Goal: Task Accomplishment & Management: Manage account settings

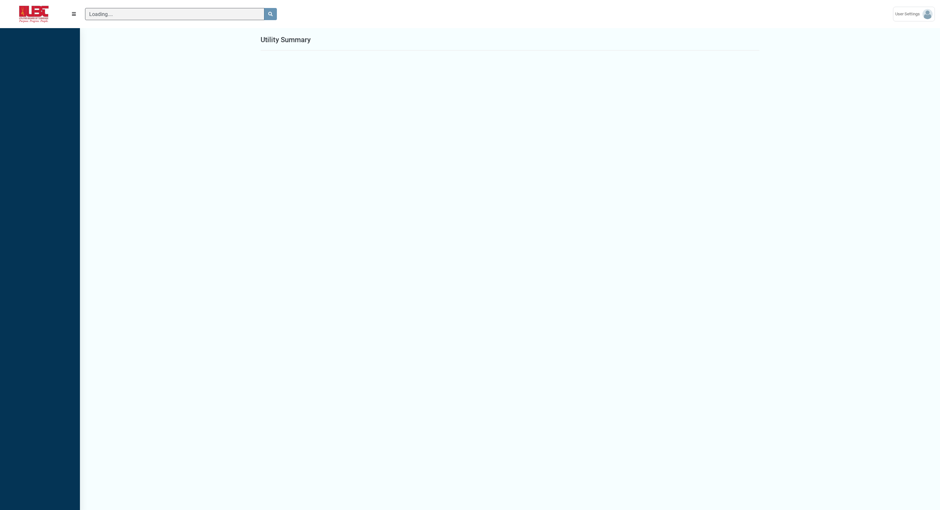
scroll to position [3, 0]
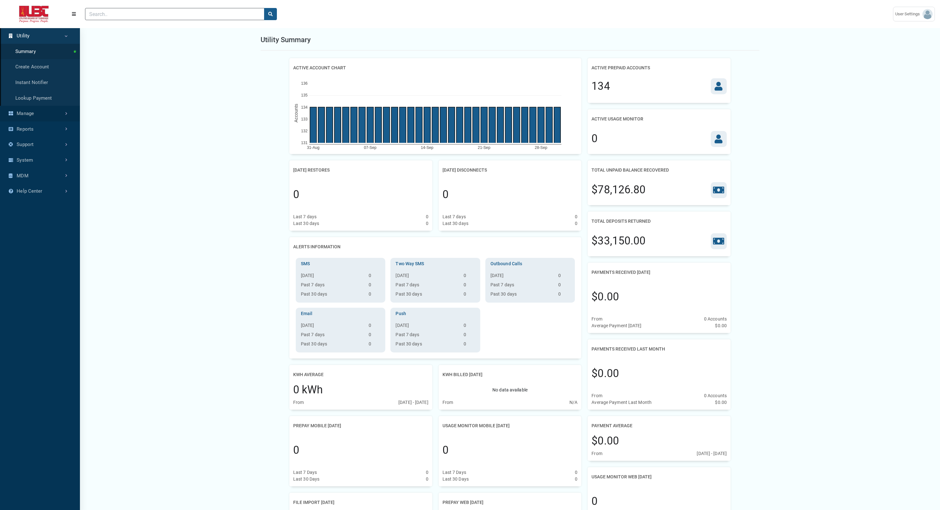
click at [31, 115] on link "Manage" at bounding box center [40, 114] width 80 height 16
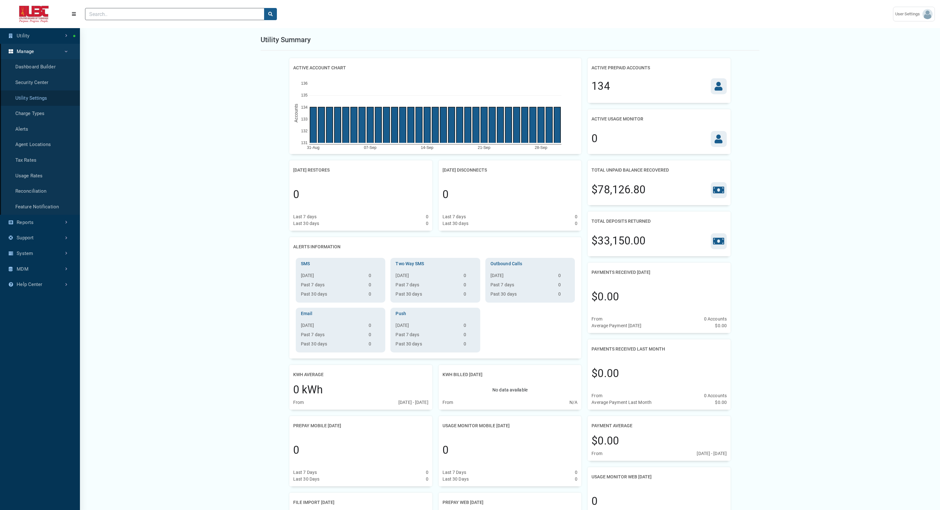
click at [33, 95] on link "Utility Settings" at bounding box center [40, 98] width 80 height 16
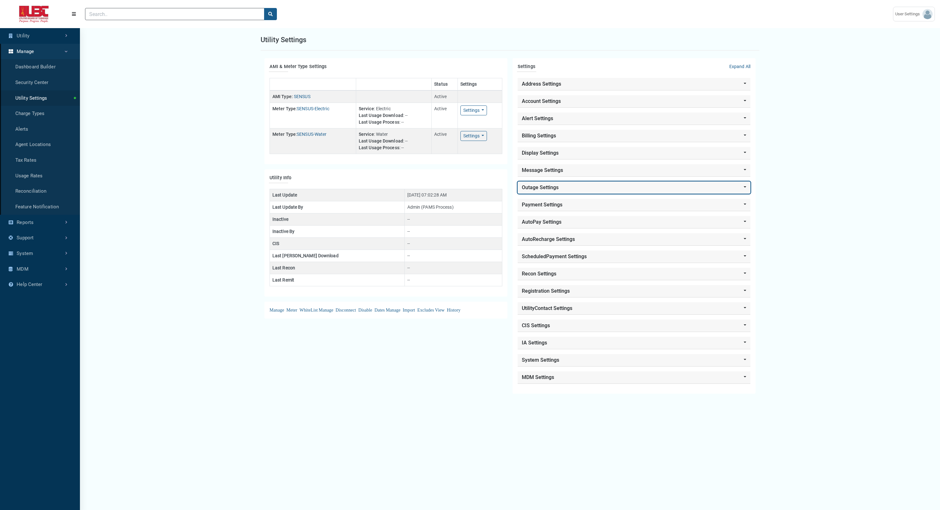
click at [573, 184] on button "Outage Settings" at bounding box center [633, 188] width 233 height 12
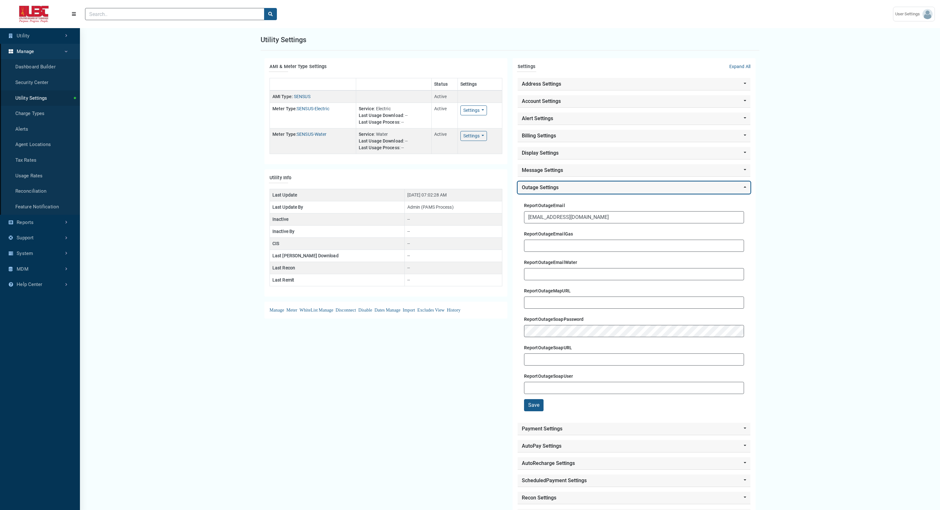
click at [573, 184] on button "Outage Settings" at bounding box center [633, 188] width 233 height 12
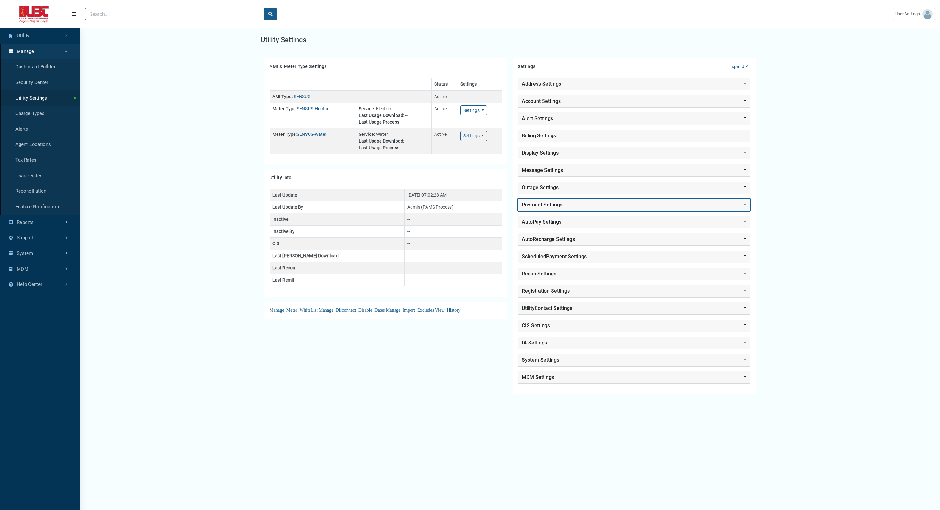
click at [565, 203] on button "Payment Settings" at bounding box center [633, 205] width 233 height 12
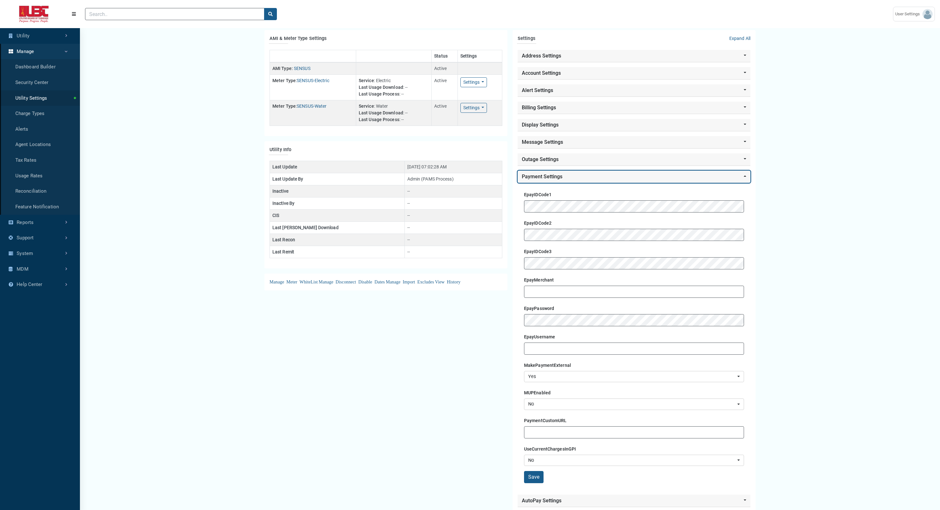
scroll to position [29, 0]
click at [567, 173] on button "Payment Settings" at bounding box center [633, 176] width 233 height 12
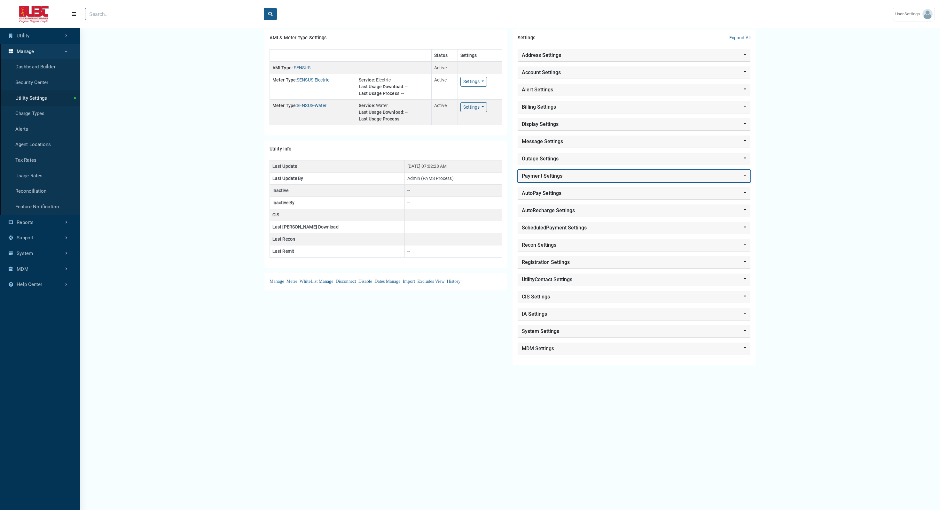
click at [567, 173] on button "Payment Settings" at bounding box center [633, 176] width 233 height 12
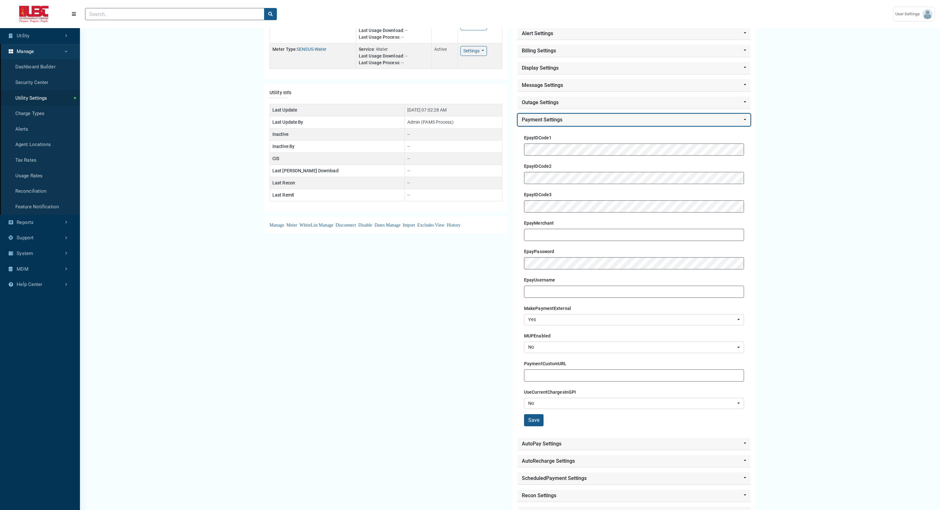
scroll to position [86, 0]
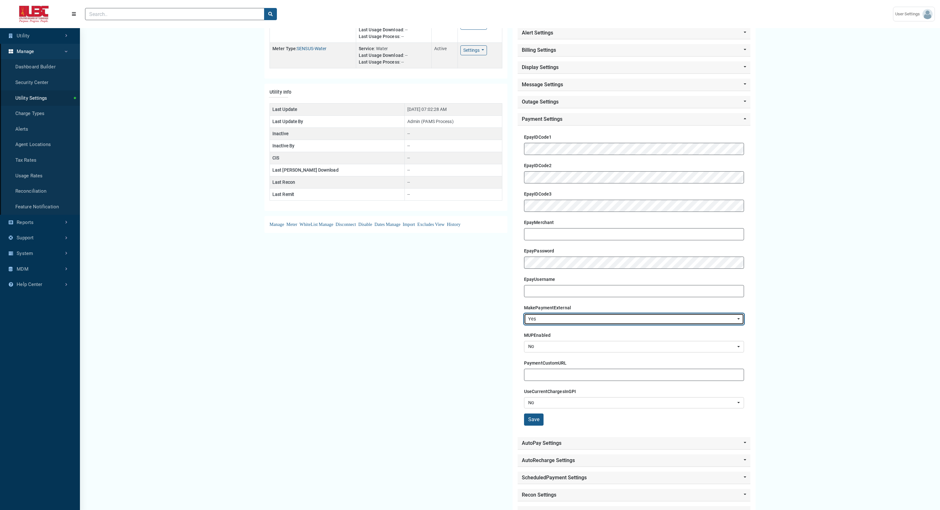
click at [546, 320] on div "Yes" at bounding box center [632, 319] width 208 height 7
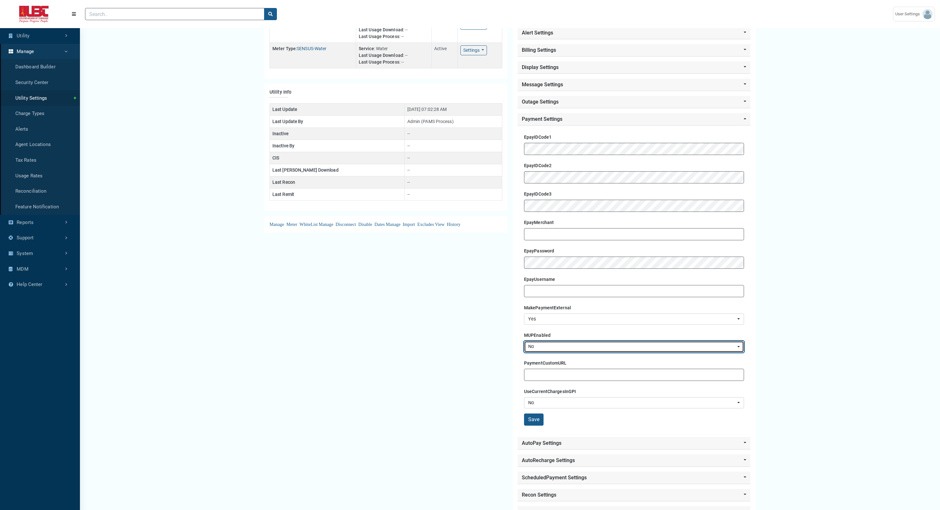
click at [548, 345] on div "No" at bounding box center [632, 346] width 208 height 7
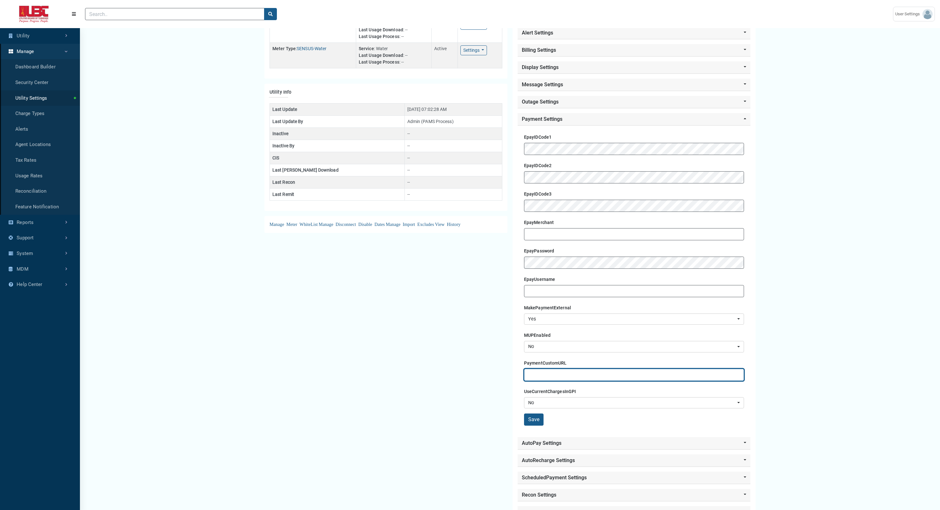
click at [578, 376] on input "text" at bounding box center [634, 375] width 220 height 12
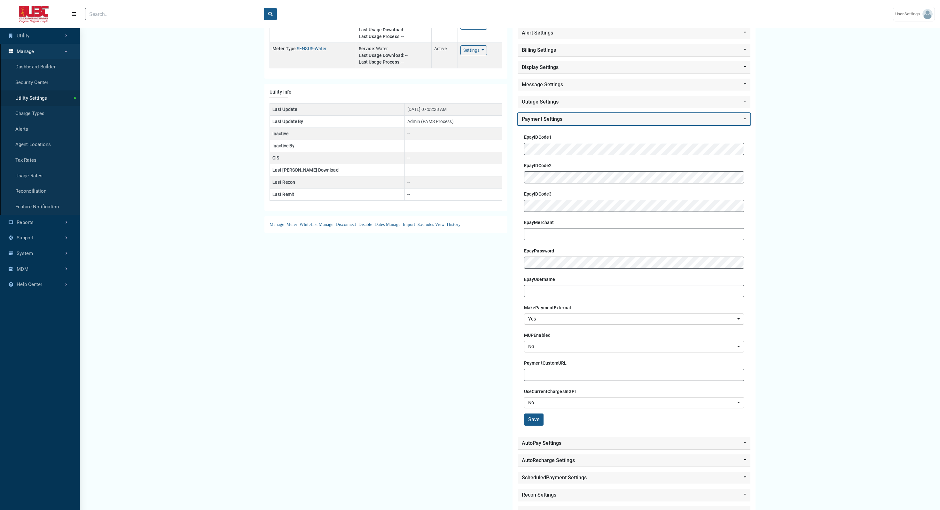
click at [565, 119] on button "Payment Settings" at bounding box center [633, 119] width 233 height 12
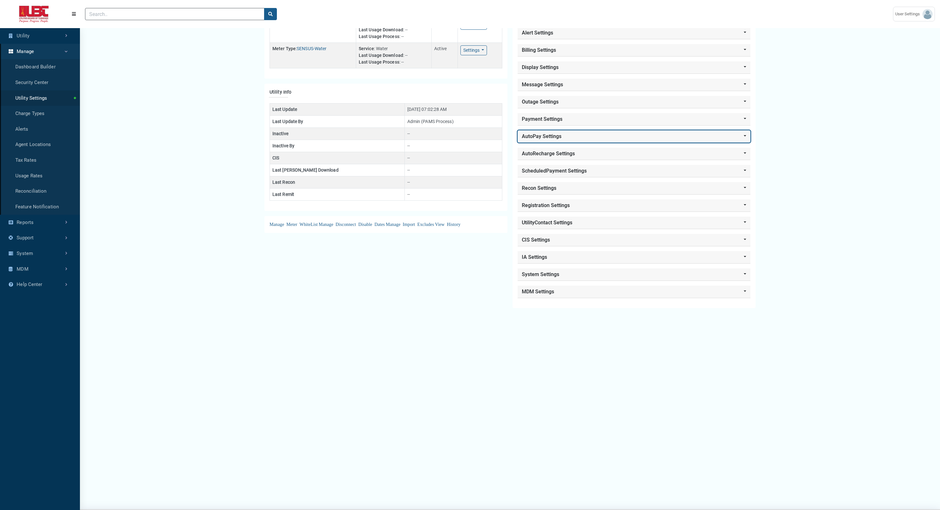
click at [554, 135] on button "AutoPay Settings" at bounding box center [633, 136] width 233 height 12
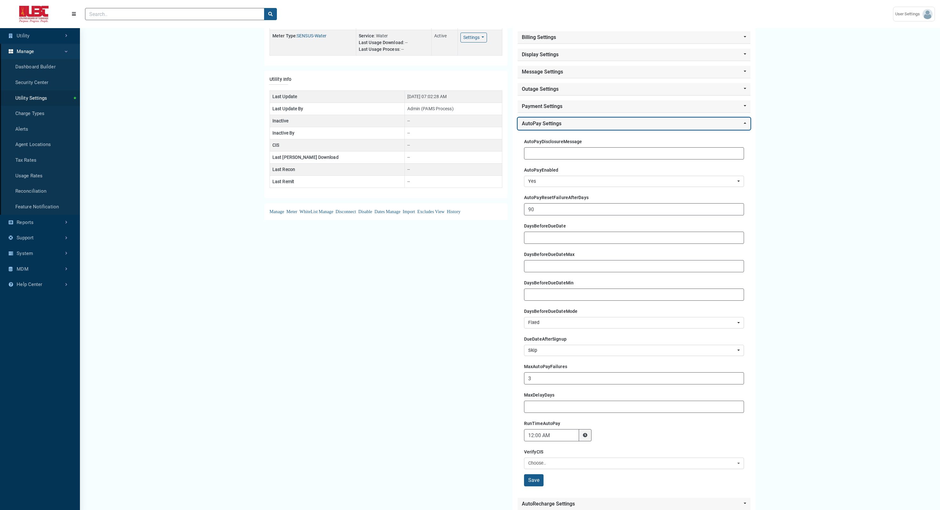
scroll to position [100, 0]
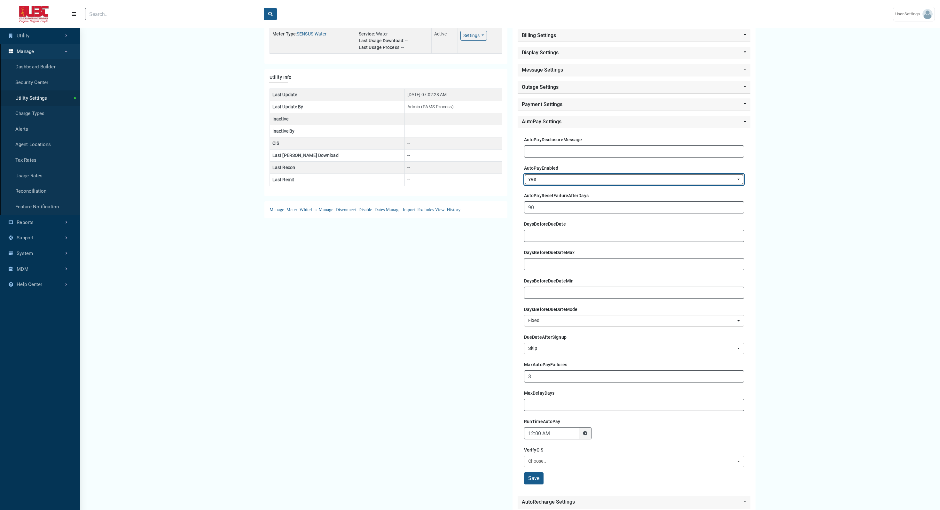
click at [554, 176] on div "Yes" at bounding box center [632, 179] width 208 height 7
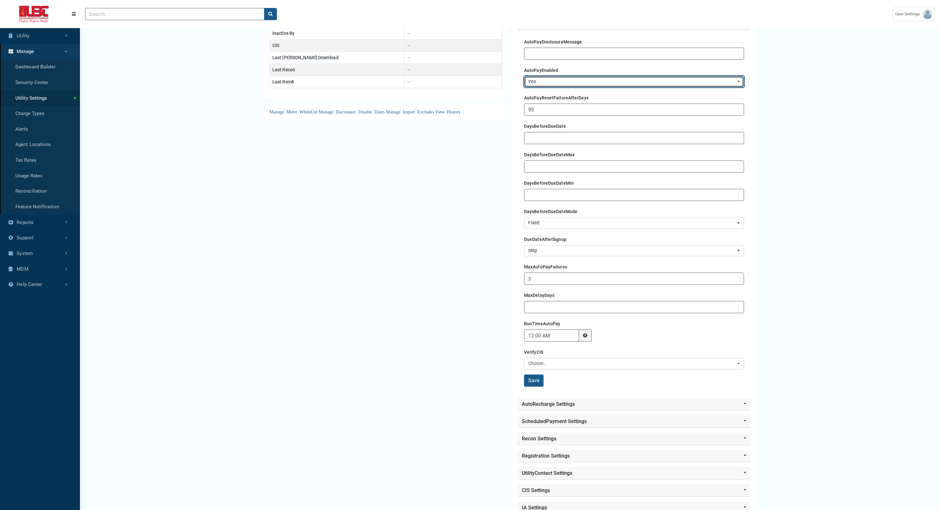
scroll to position [202, 0]
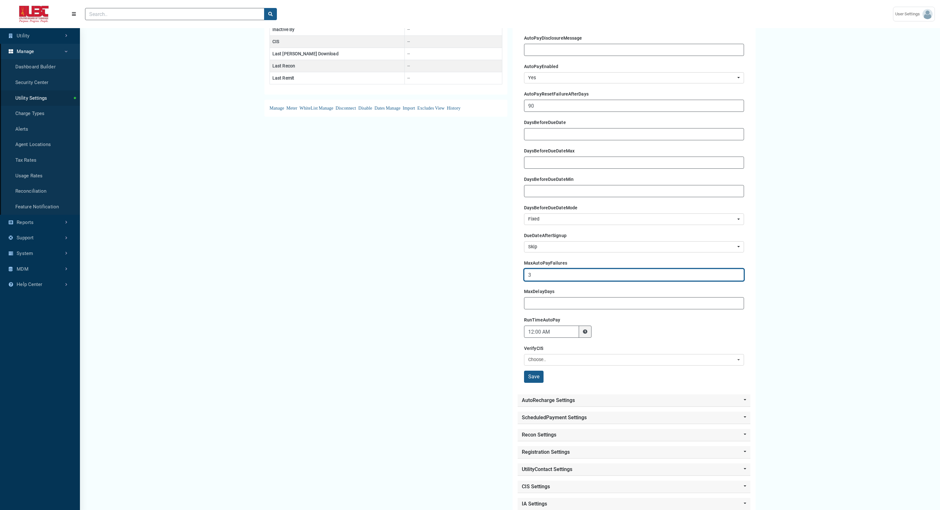
click at [543, 275] on input "3" at bounding box center [634, 275] width 220 height 12
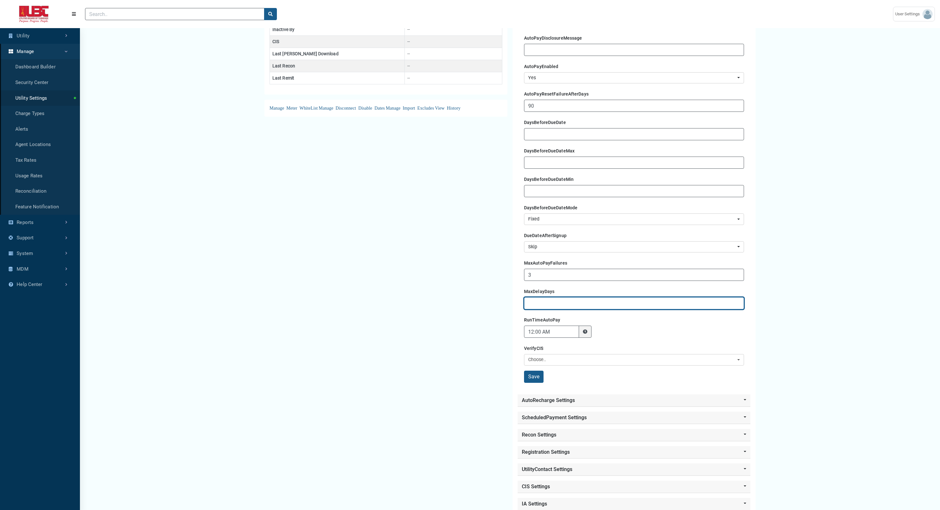
click at [547, 302] on input "text" at bounding box center [634, 303] width 220 height 12
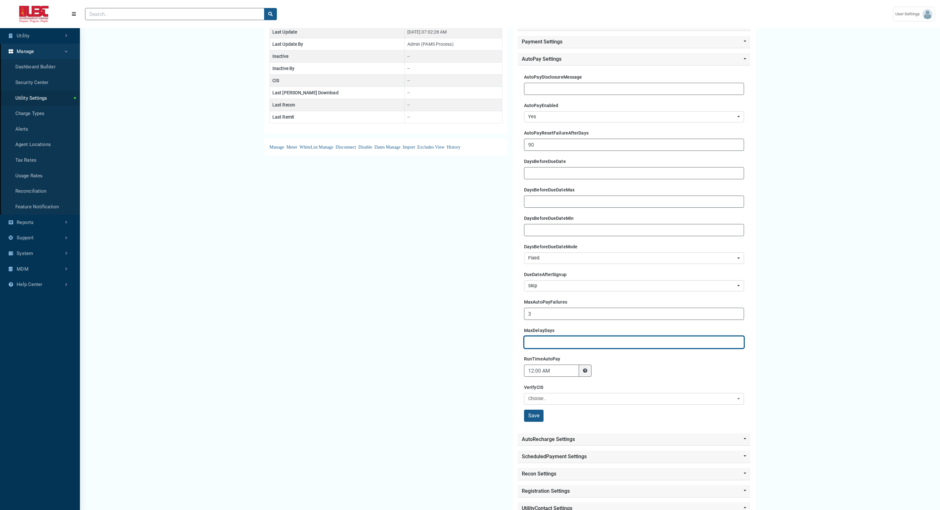
scroll to position [152, 0]
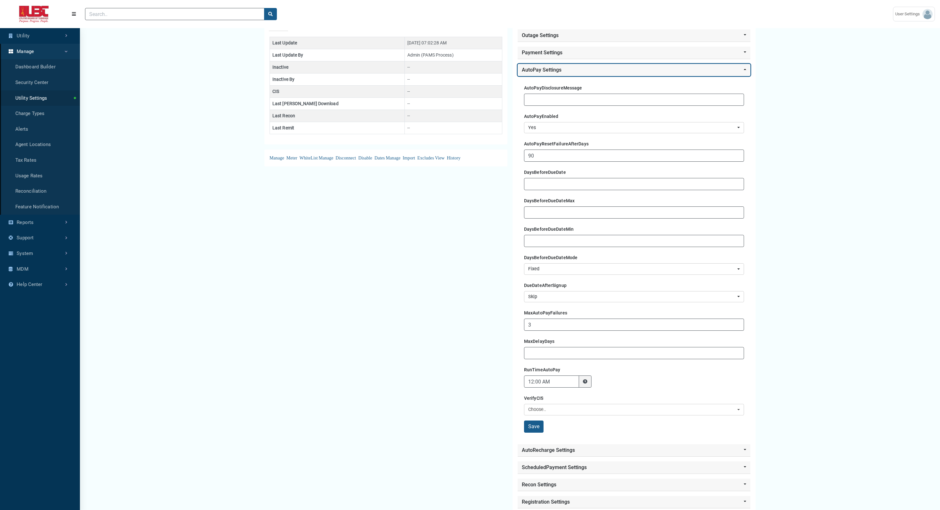
click at [587, 68] on button "AutoPay Settings" at bounding box center [633, 70] width 233 height 12
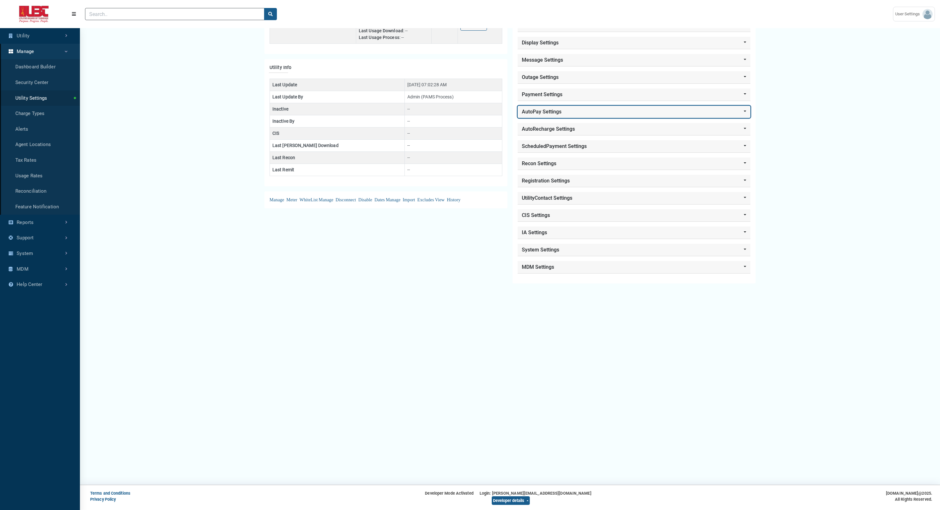
scroll to position [110, 0]
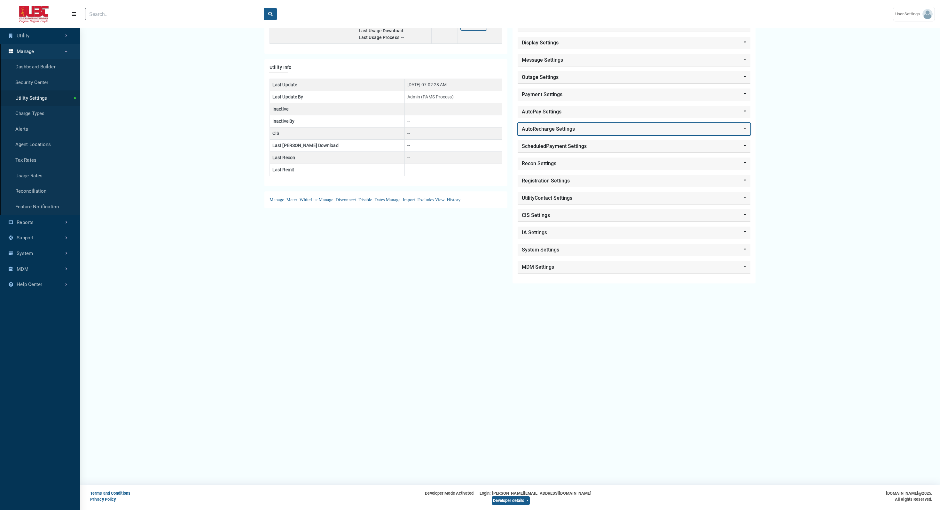
click at [571, 129] on button "AutoRecharge Settings" at bounding box center [633, 129] width 233 height 12
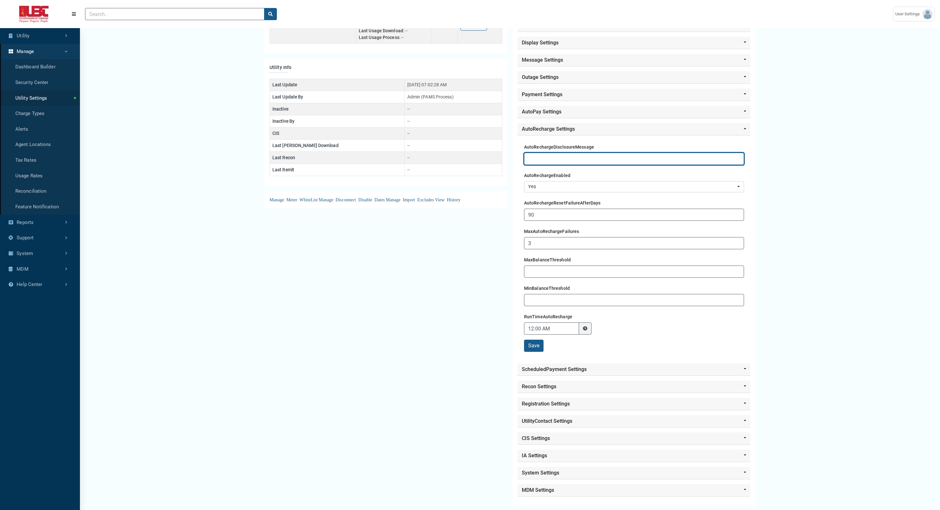
click at [563, 161] on input "text" at bounding box center [634, 159] width 220 height 12
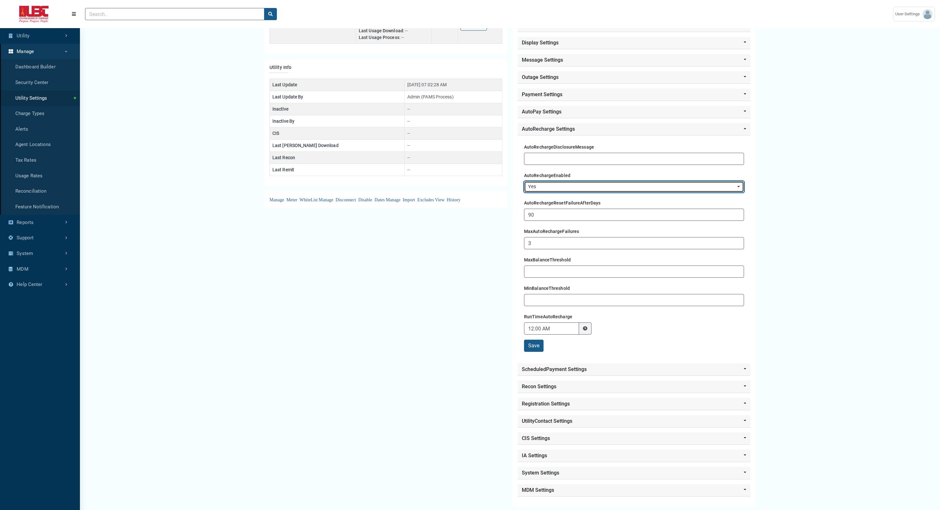
click at [565, 187] on div "Yes" at bounding box center [632, 186] width 208 height 7
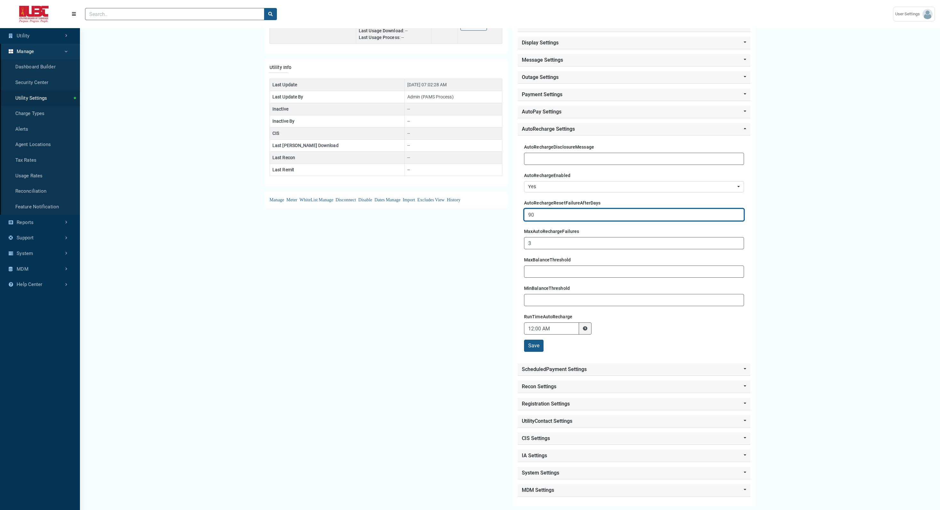
click at [565, 213] on input "90" at bounding box center [634, 215] width 220 height 12
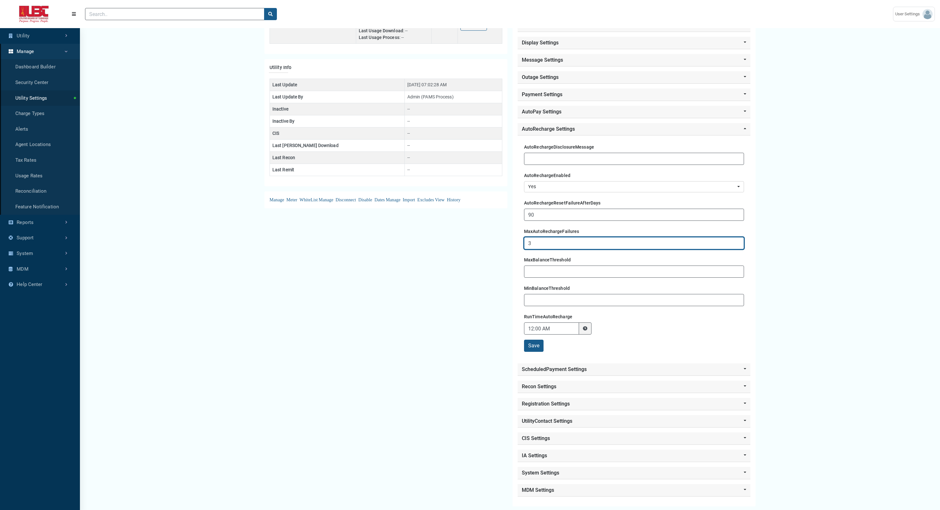
click at [561, 241] on input "3" at bounding box center [634, 243] width 220 height 12
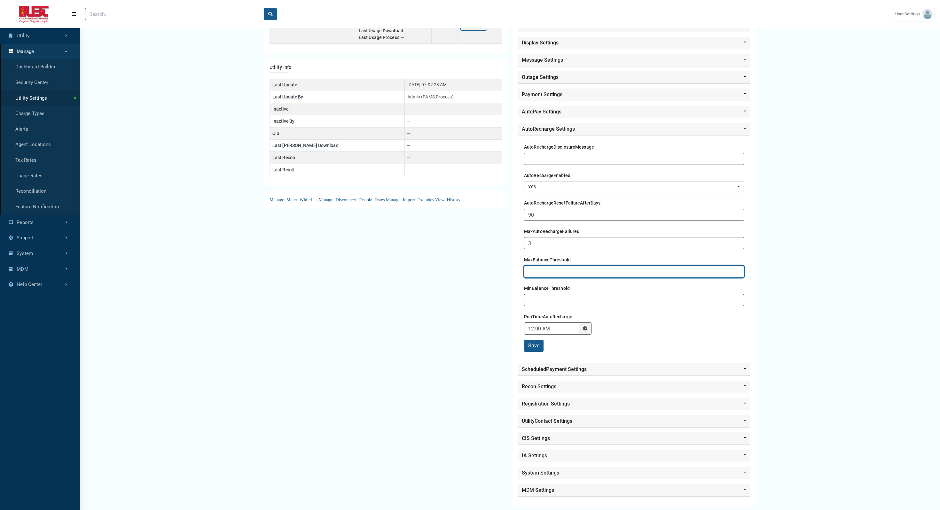
click at [555, 276] on input "text" at bounding box center [634, 272] width 220 height 12
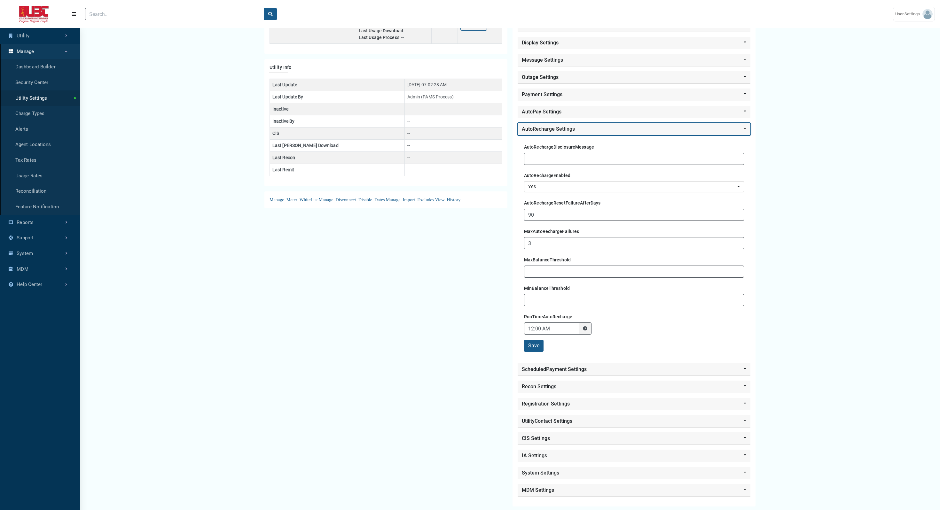
click at [561, 131] on button "AutoRecharge Settings" at bounding box center [633, 129] width 233 height 12
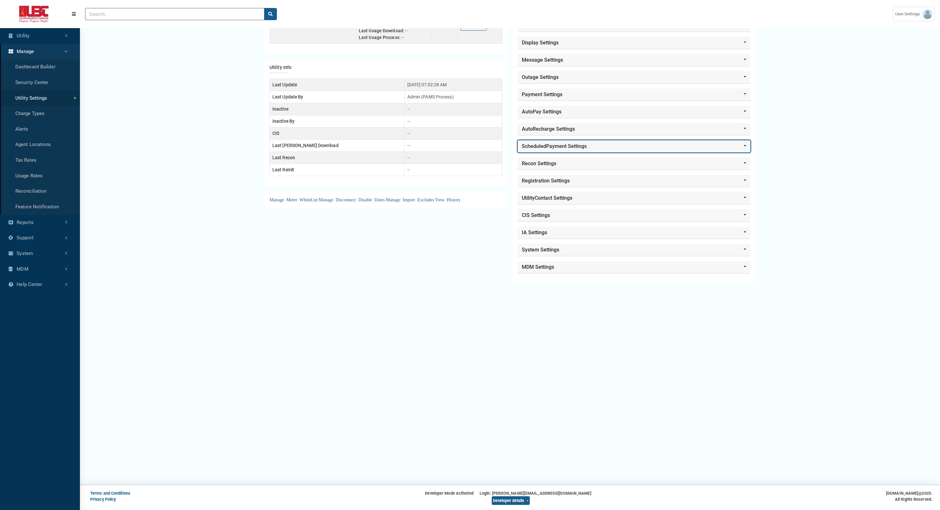
click at [555, 148] on button "ScheduledPayment Settings" at bounding box center [633, 146] width 233 height 12
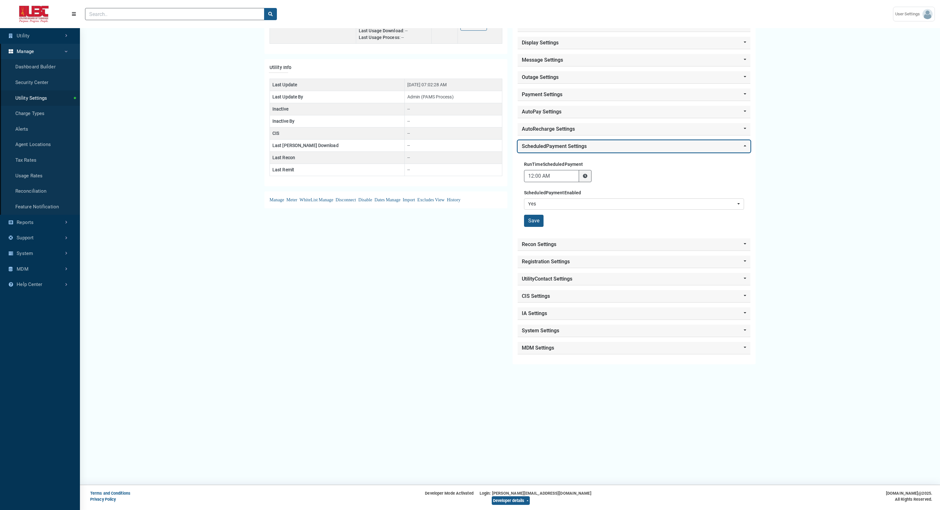
click at [555, 148] on button "ScheduledPayment Settings" at bounding box center [633, 146] width 233 height 12
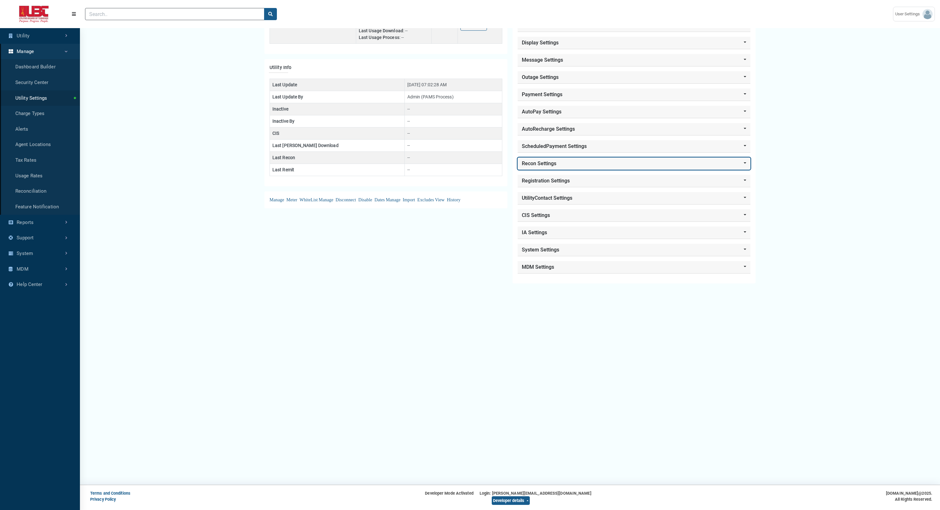
click at [552, 165] on button "Recon Settings" at bounding box center [633, 164] width 233 height 12
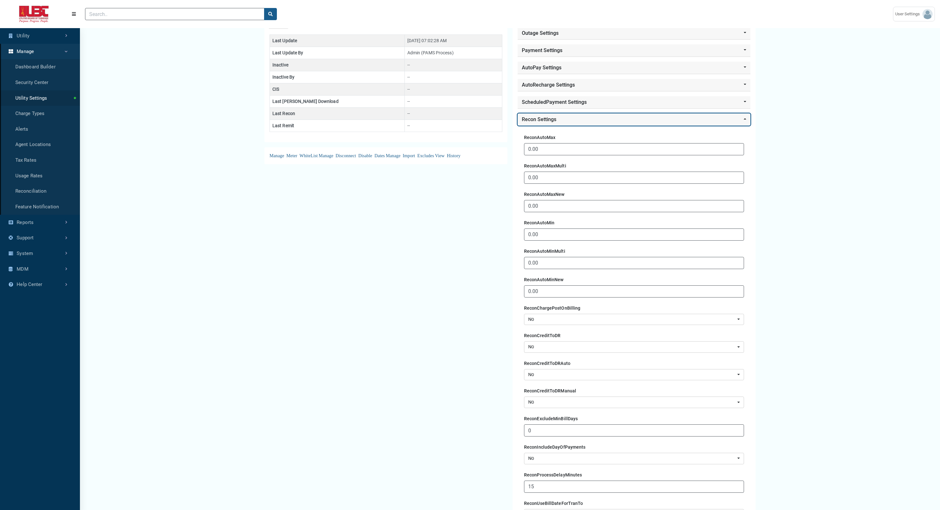
scroll to position [182, 0]
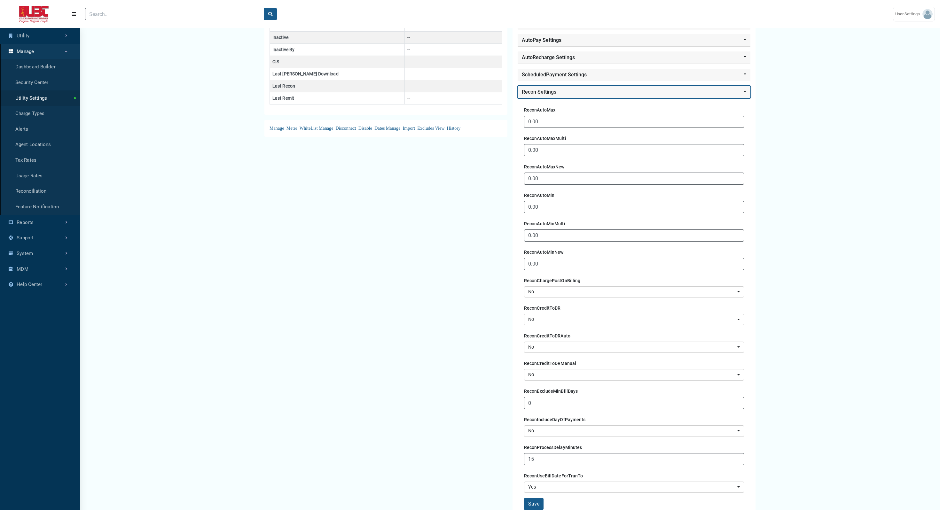
click at [549, 89] on button "Recon Settings" at bounding box center [633, 92] width 233 height 12
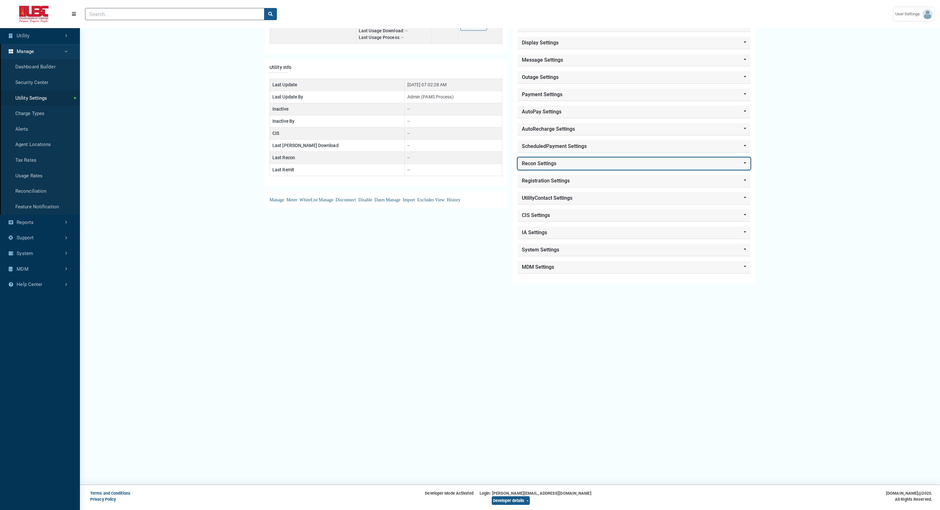
scroll to position [110, 0]
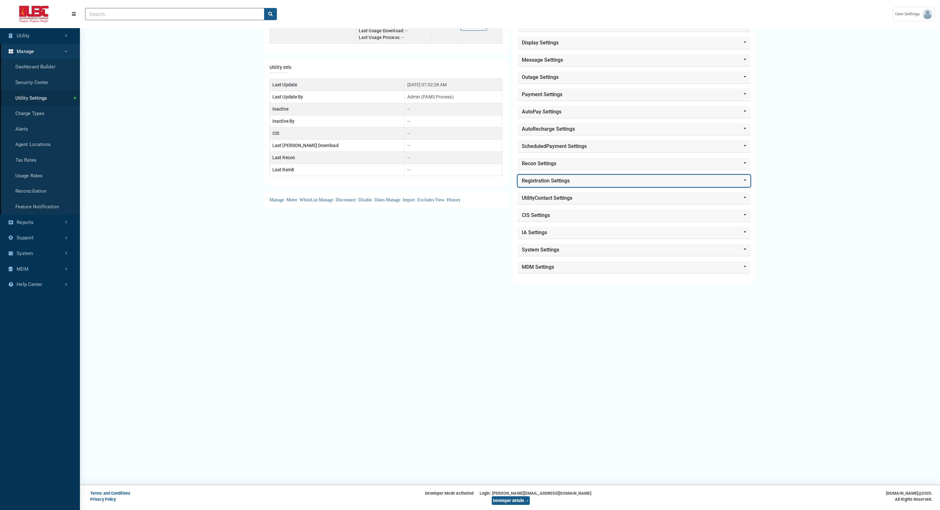
click at [571, 184] on button "Registration Settings" at bounding box center [633, 181] width 233 height 12
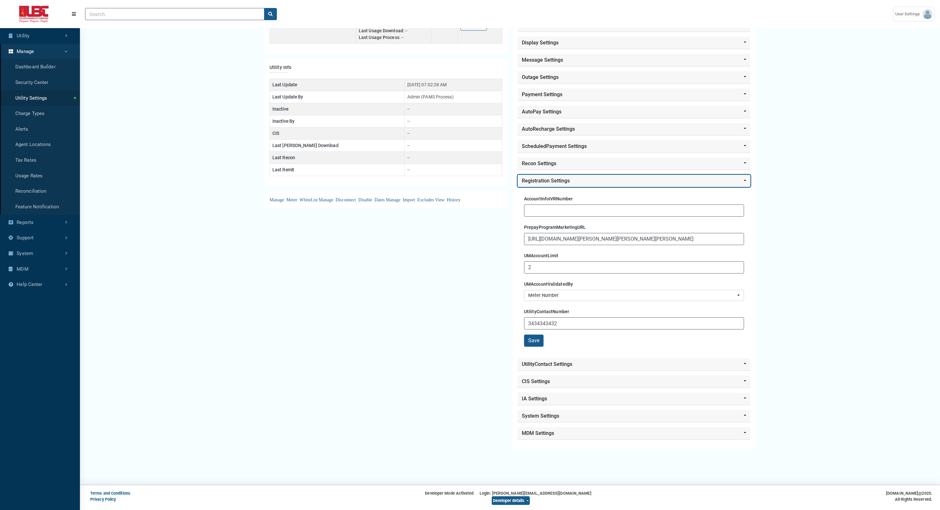
click at [571, 184] on button "Registration Settings" at bounding box center [633, 181] width 233 height 12
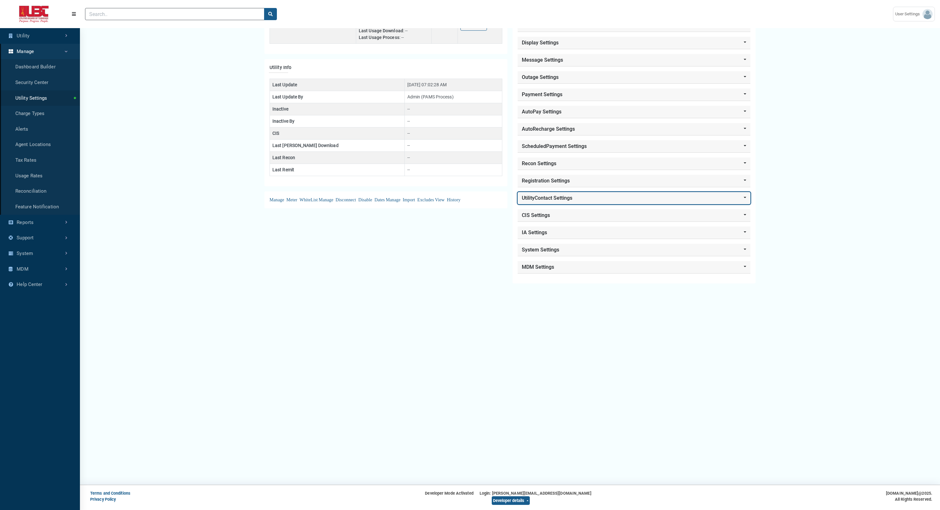
click at [559, 198] on button "UtilityContact Settings" at bounding box center [633, 198] width 233 height 12
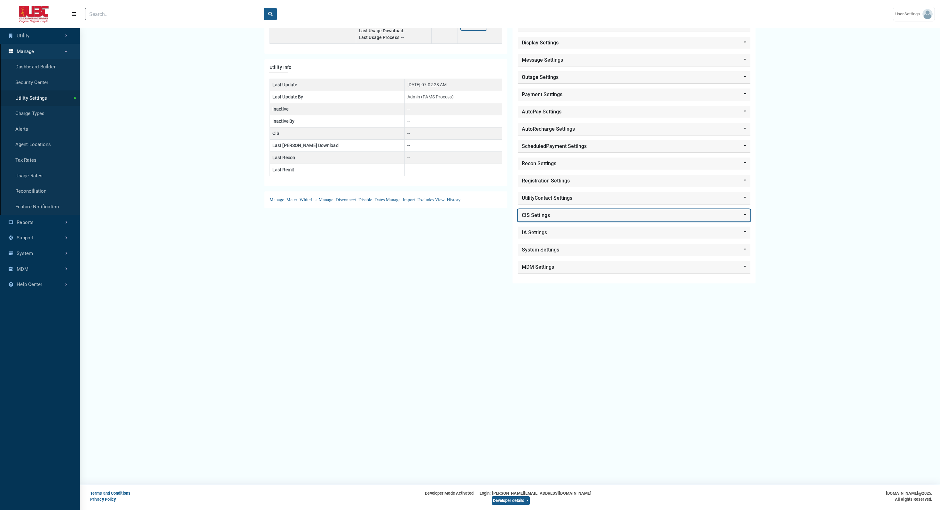
click at [550, 219] on button "CIS Settings" at bounding box center [633, 215] width 233 height 12
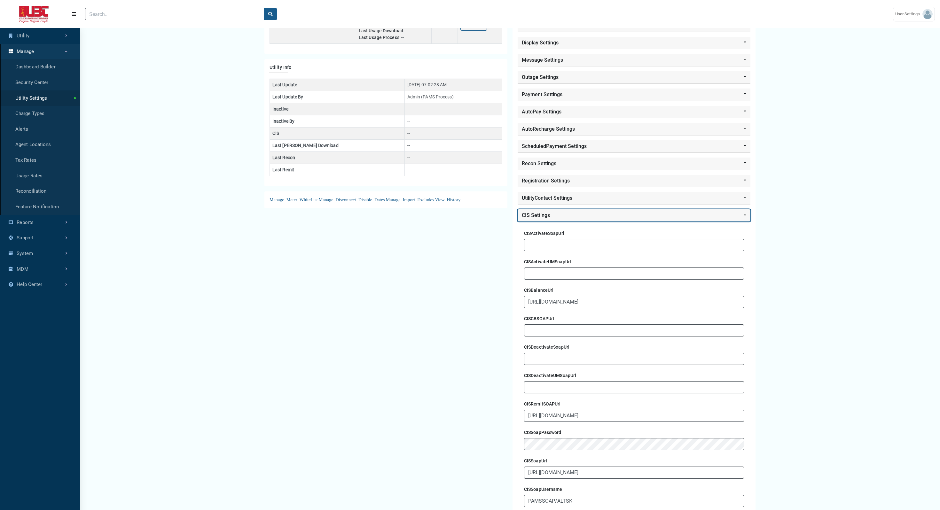
click at [550, 219] on button "CIS Settings" at bounding box center [633, 215] width 233 height 12
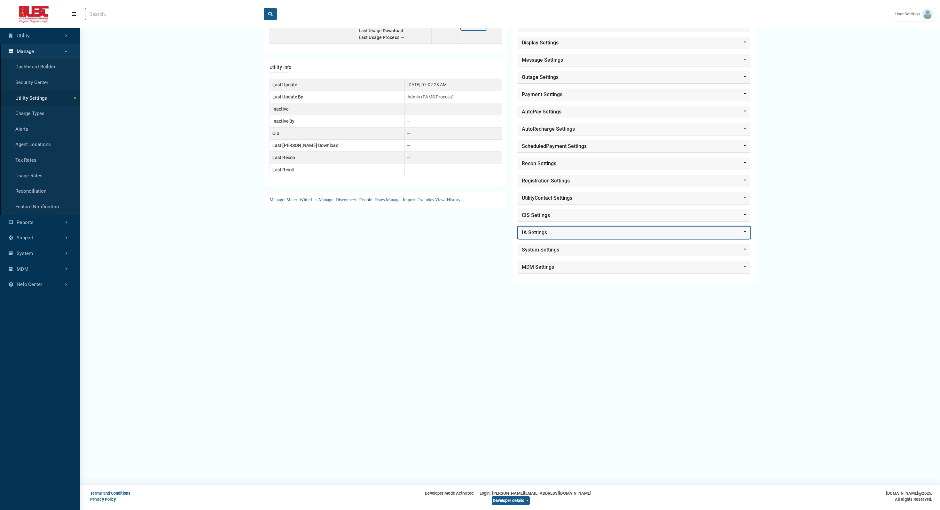
click at [548, 234] on button "IA Settings" at bounding box center [633, 233] width 233 height 12
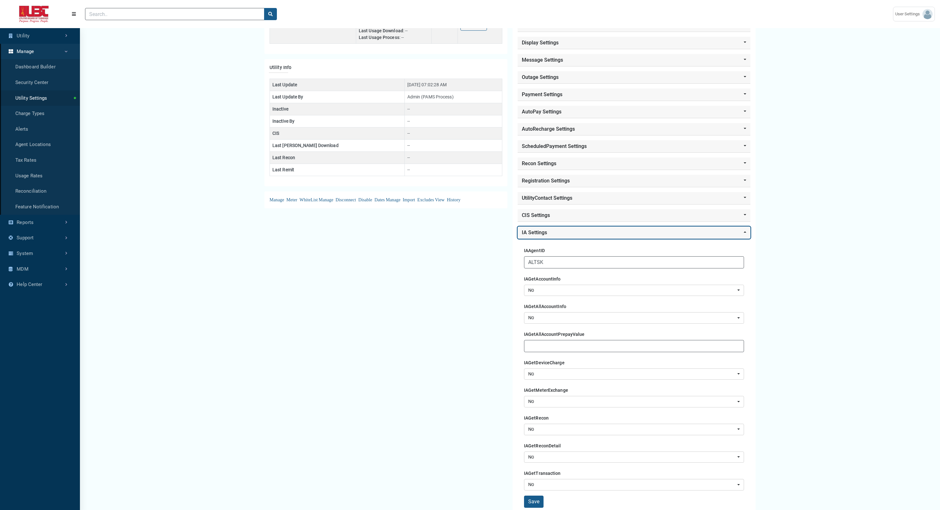
click at [548, 234] on button "IA Settings" at bounding box center [633, 233] width 233 height 12
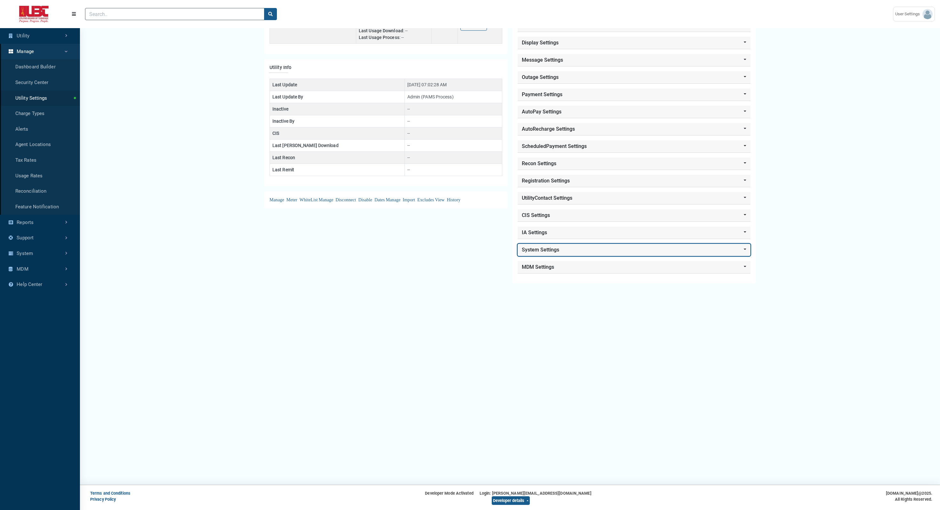
click at [544, 247] on button "System Settings" at bounding box center [633, 250] width 233 height 12
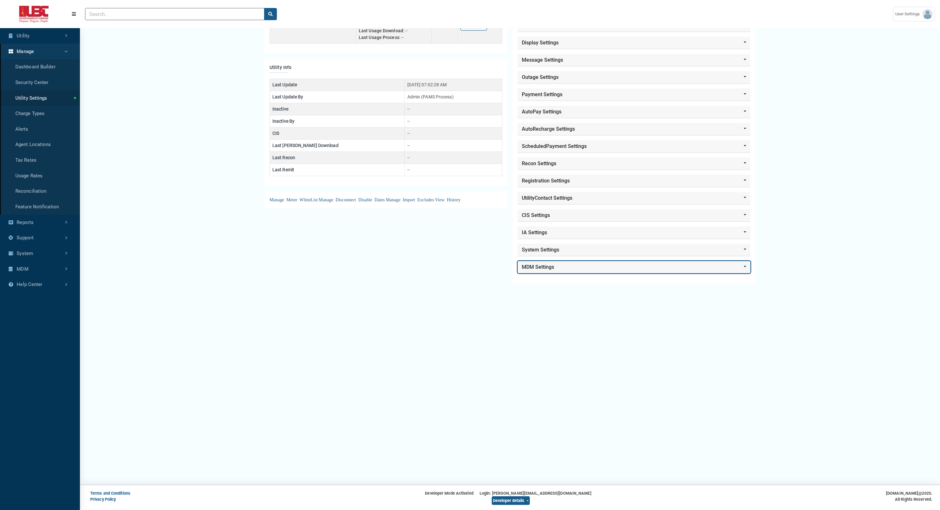
click at [547, 272] on button "MDM Settings" at bounding box center [633, 267] width 233 height 12
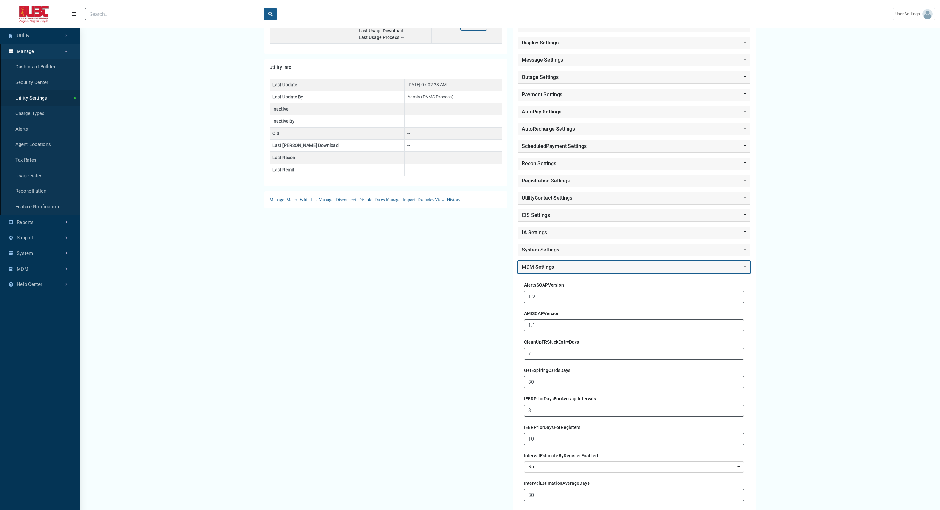
click at [547, 272] on button "MDM Settings" at bounding box center [633, 267] width 233 height 12
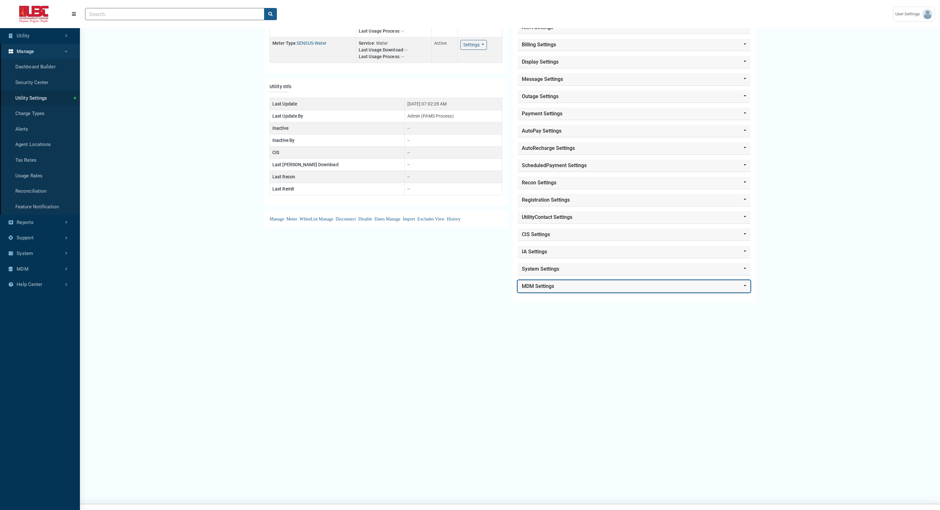
scroll to position [83, 0]
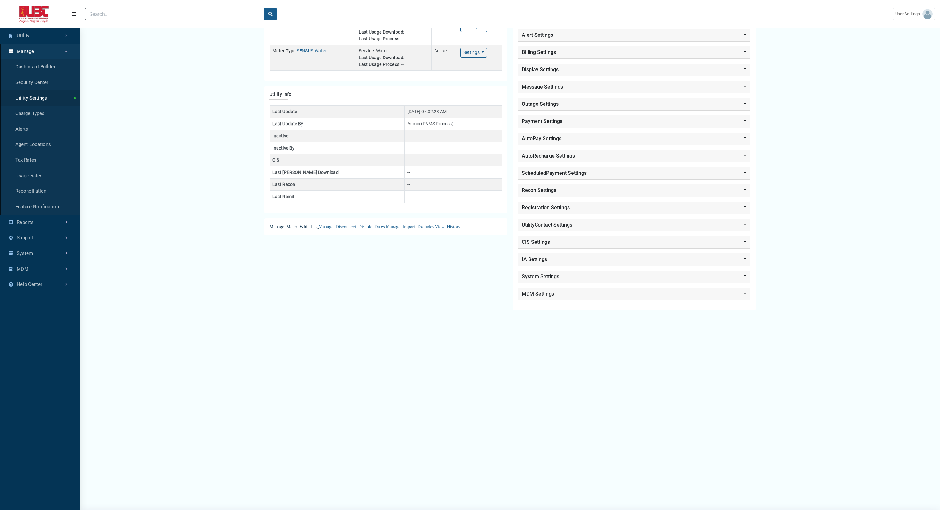
click at [277, 229] on link "Manage Meter WhiteList" at bounding box center [293, 226] width 49 height 5
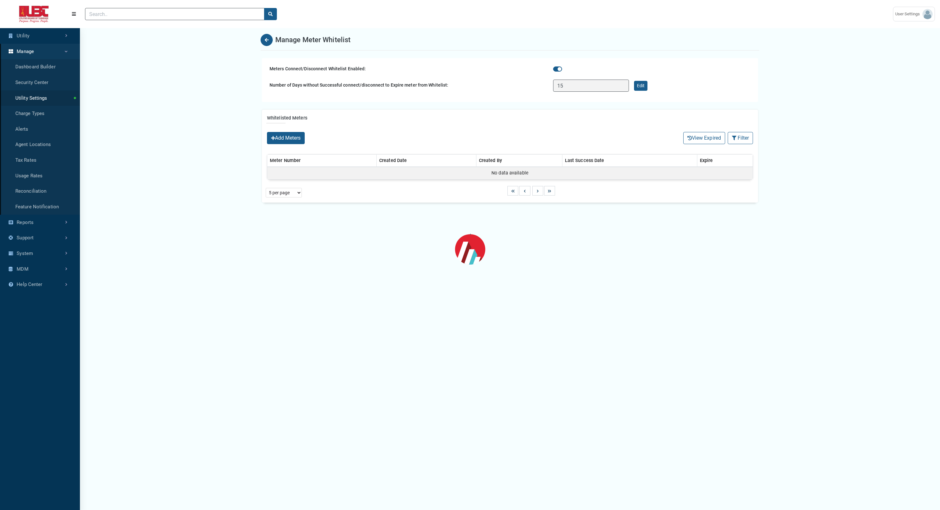
select select "25 per page"
click at [268, 40] on icon "Back" at bounding box center [267, 40] width 4 height 4
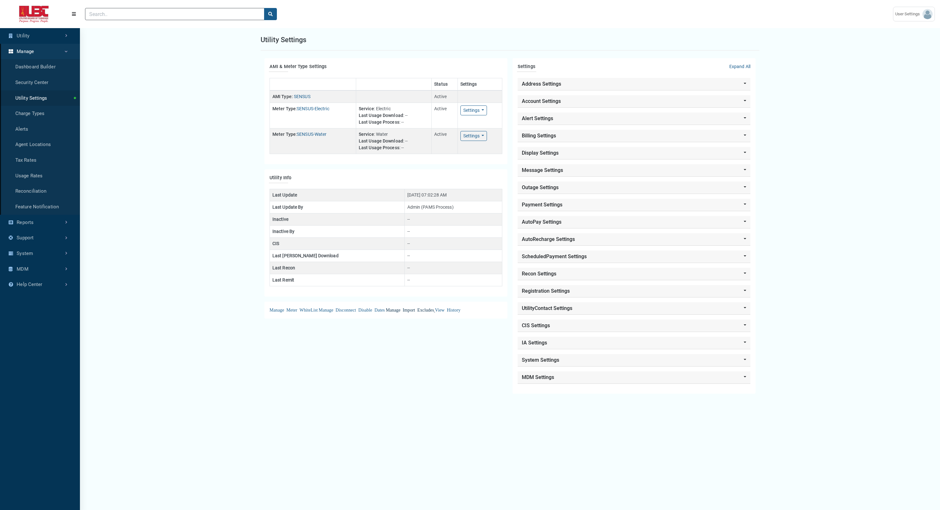
click at [413, 311] on li "Manage Import Excludes" at bounding box center [410, 309] width 48 height 4
select select "25 per page"
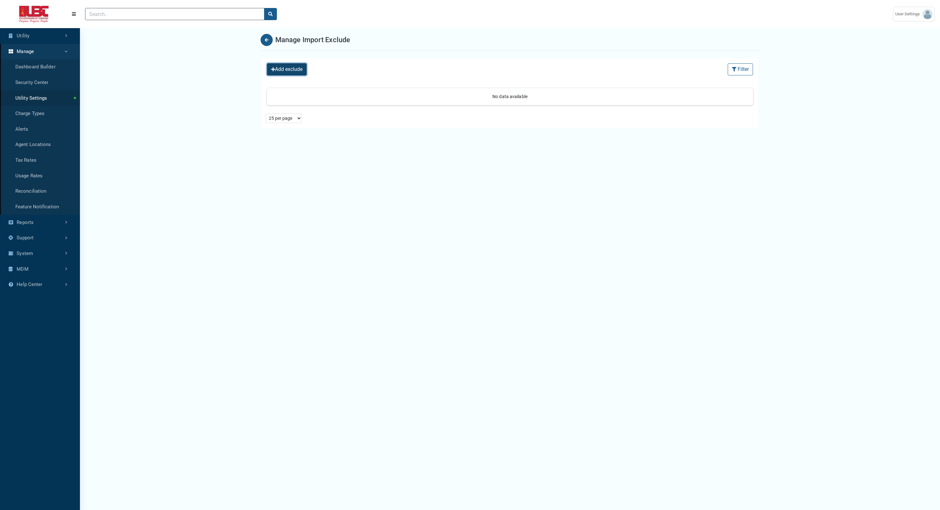
click at [273, 73] on button "Add exclude" at bounding box center [287, 69] width 40 height 12
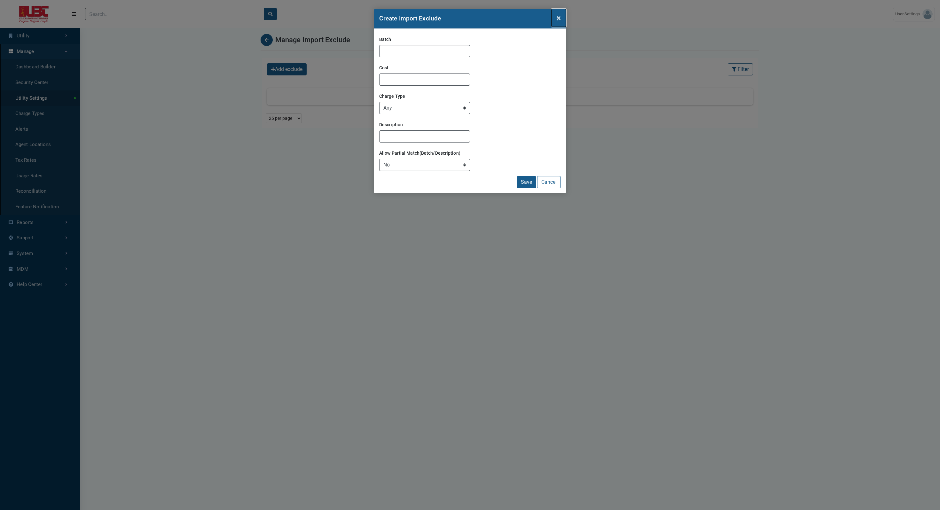
click at [559, 18] on span "×" at bounding box center [558, 17] width 4 height 9
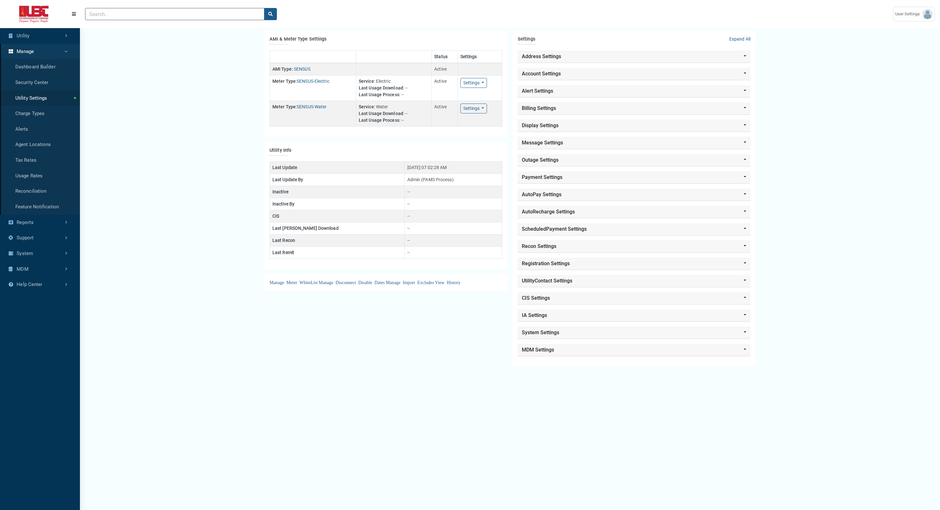
scroll to position [28, 0]
click at [424, 284] on link "Manage Import Excludes" at bounding box center [410, 281] width 49 height 5
select select "25 per page"
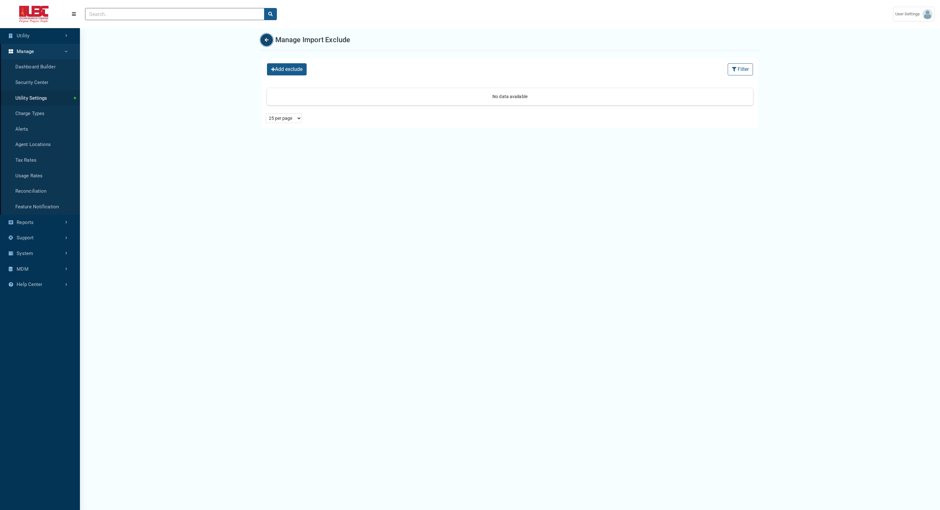
click at [265, 38] on icon "Back" at bounding box center [267, 40] width 4 height 4
click at [34, 117] on link "Charge Types" at bounding box center [40, 114] width 80 height 16
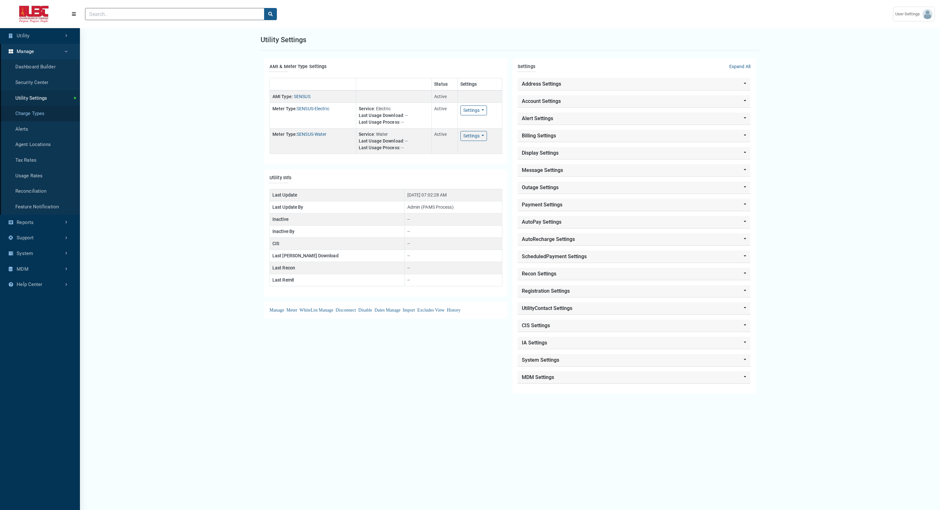
select select "25 per page"
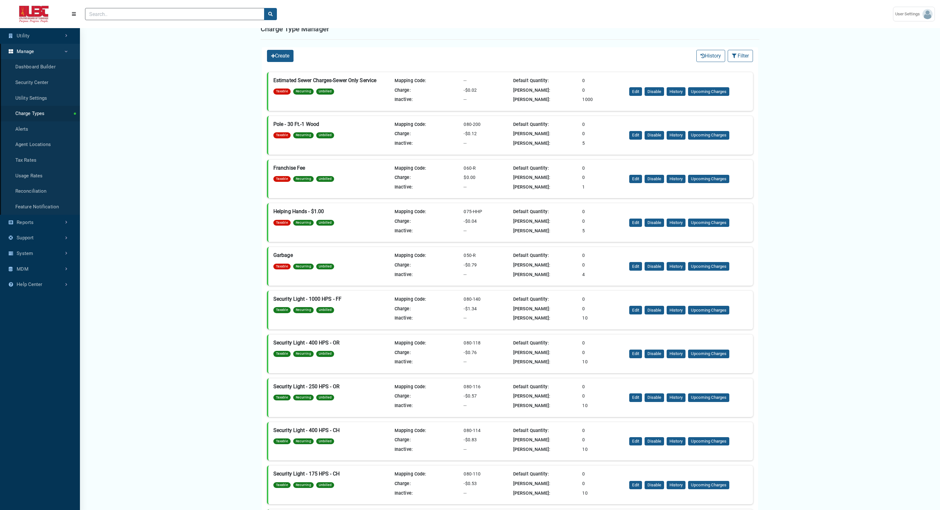
scroll to position [8, 0]
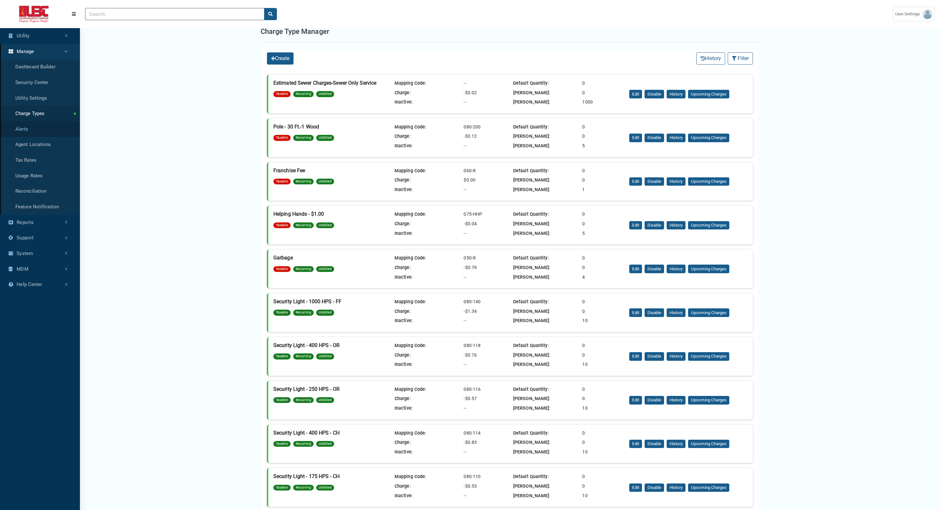
click at [35, 129] on link "Alerts" at bounding box center [40, 129] width 80 height 16
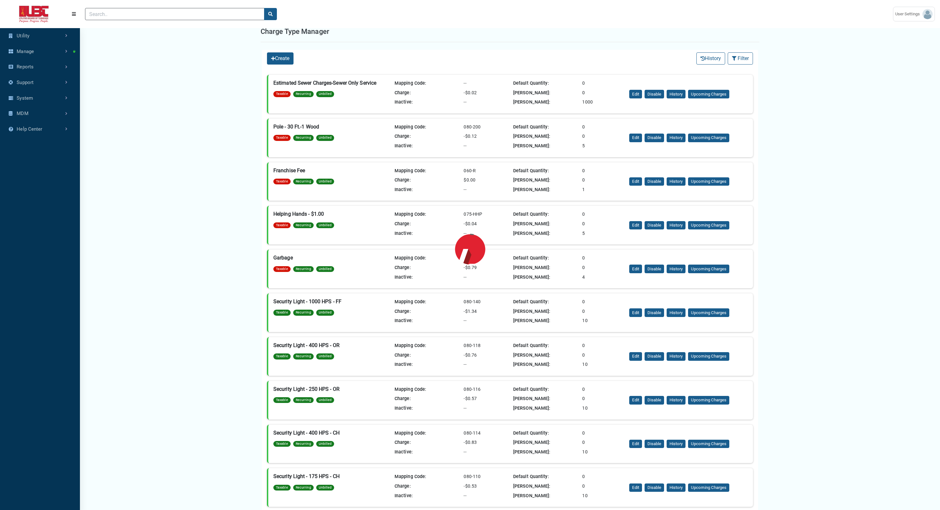
select select "25 per page"
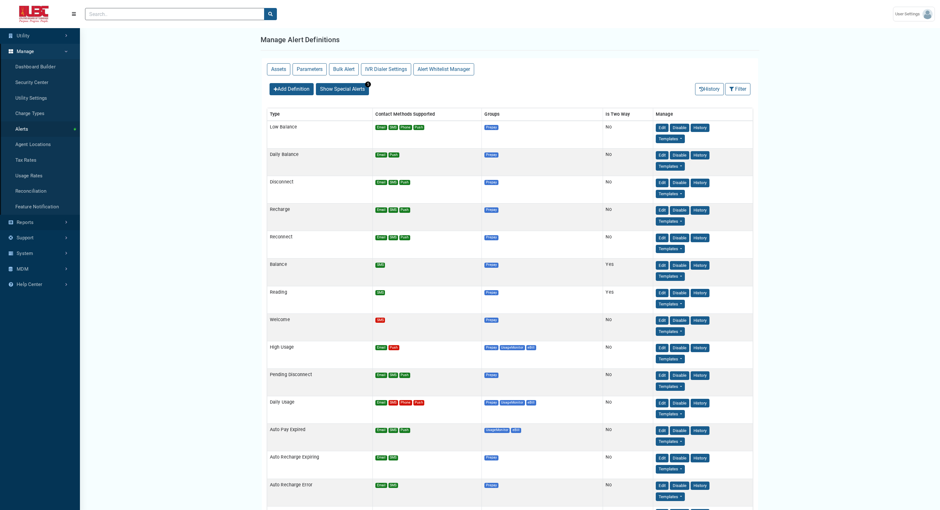
click at [44, 221] on link "Reports" at bounding box center [40, 223] width 80 height 16
click at [30, 174] on link "Support" at bounding box center [40, 176] width 80 height 16
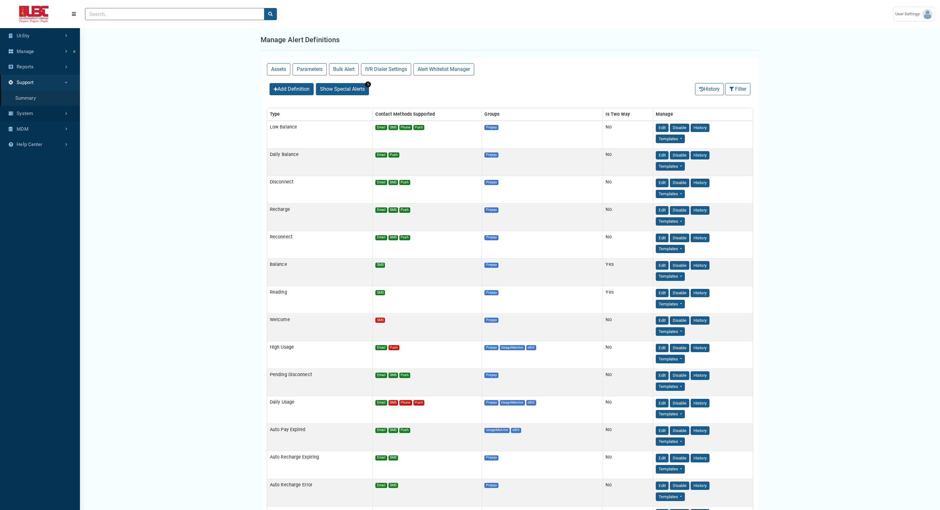
click at [44, 115] on link "System" at bounding box center [40, 114] width 80 height 16
click at [60, 98] on link "System" at bounding box center [40, 98] width 80 height 16
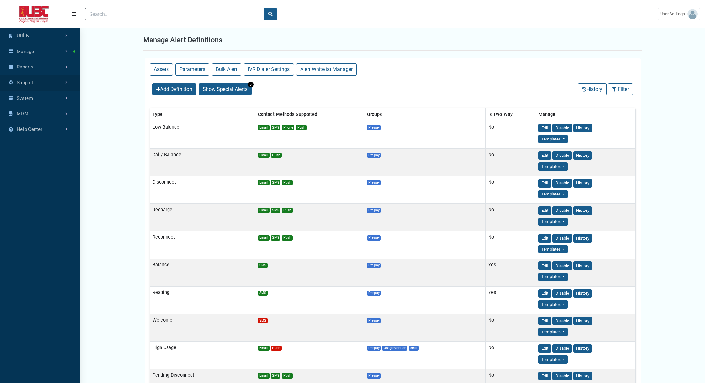
scroll to position [3, 0]
click at [691, 15] on img at bounding box center [692, 14] width 10 height 10
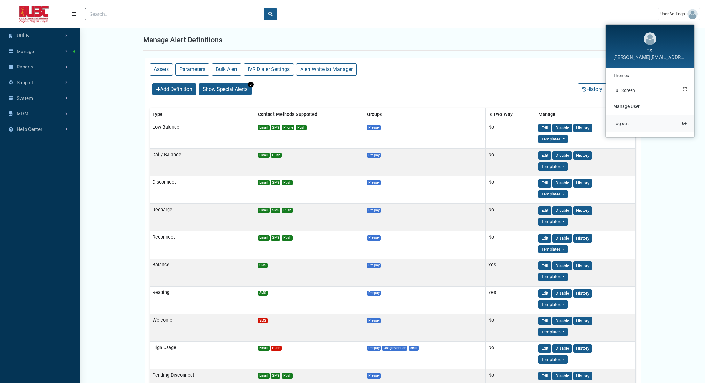
click at [645, 126] on link "Log out" at bounding box center [649, 123] width 89 height 17
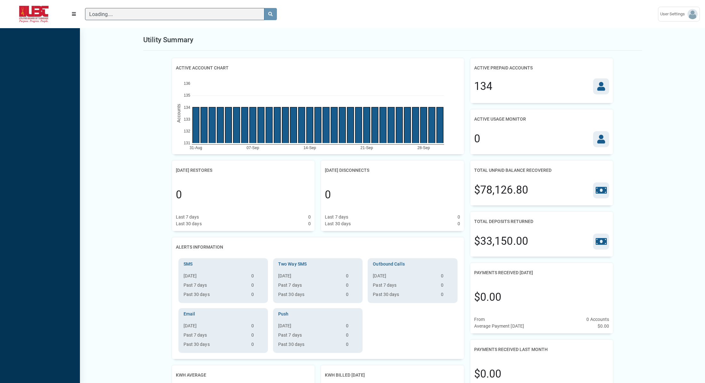
scroll to position [3, 0]
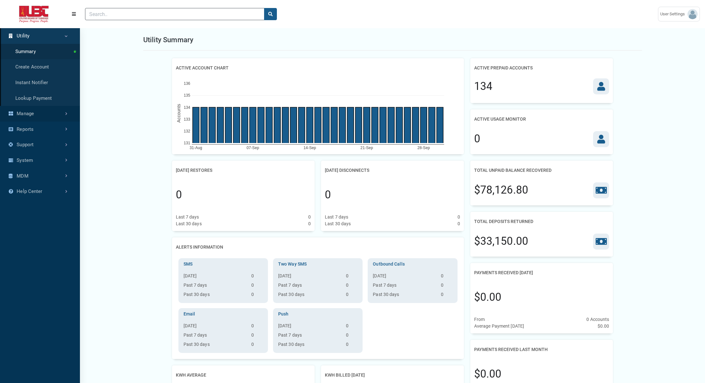
click at [63, 118] on link "Manage" at bounding box center [40, 114] width 80 height 16
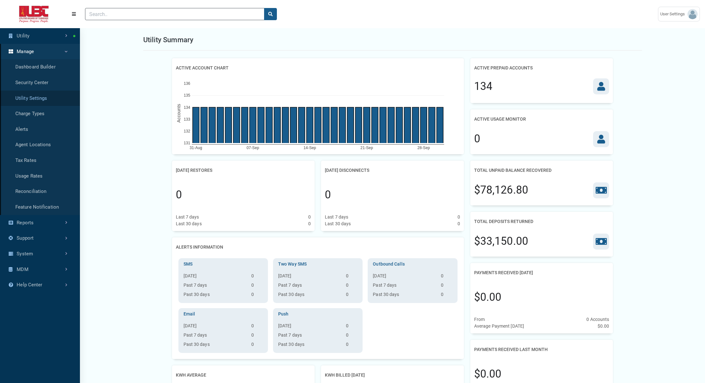
click at [48, 99] on link "Utility Settings" at bounding box center [40, 98] width 80 height 16
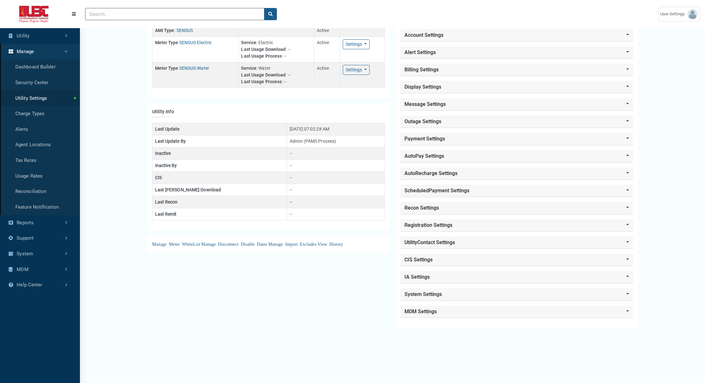
scroll to position [69, 0]
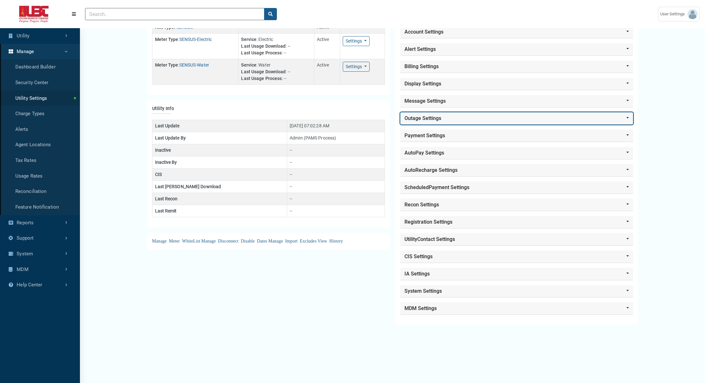
click at [442, 121] on button "Outage Settings" at bounding box center [516, 118] width 233 height 12
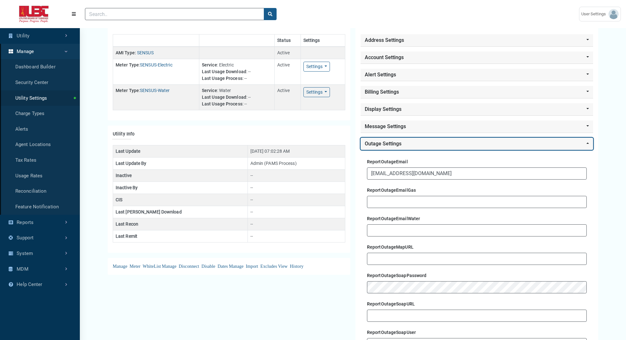
scroll to position [0, 0]
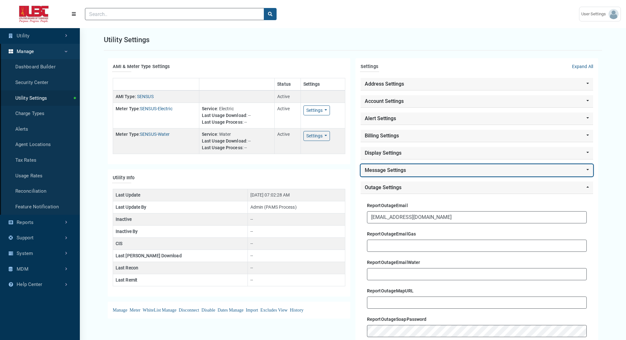
click at [468, 166] on button "Message Settings" at bounding box center [477, 170] width 233 height 12
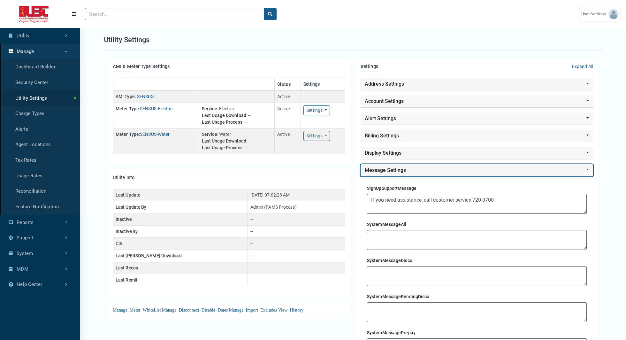
click at [468, 166] on button "Message Settings" at bounding box center [477, 170] width 233 height 12
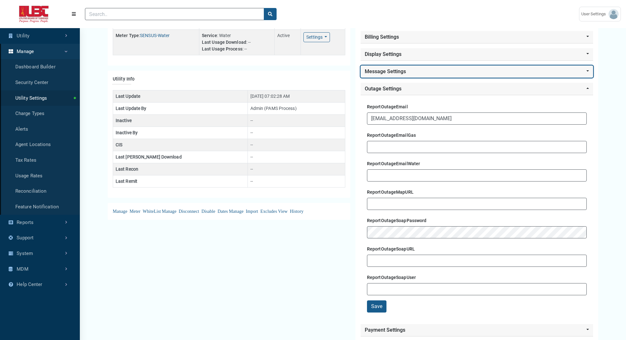
scroll to position [99, 0]
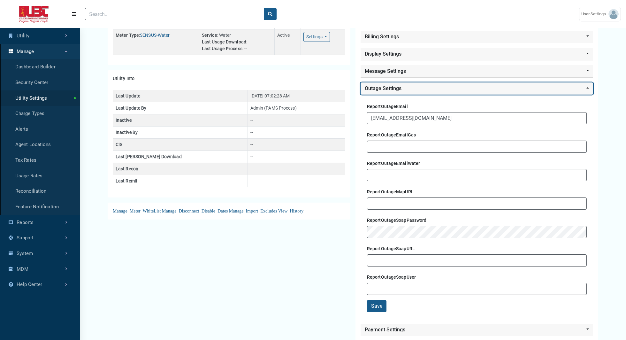
click at [426, 85] on button "Outage Settings" at bounding box center [477, 88] width 233 height 12
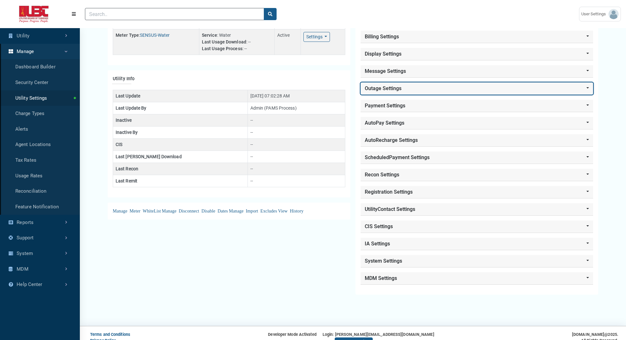
click at [426, 85] on button "Outage Settings" at bounding box center [477, 88] width 233 height 12
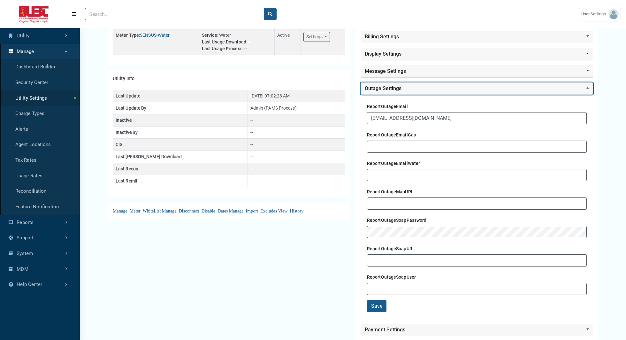
click at [431, 89] on button "Outage Settings" at bounding box center [477, 88] width 233 height 12
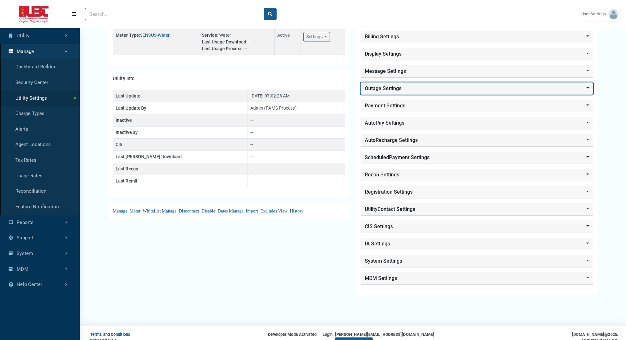
scroll to position [110, 0]
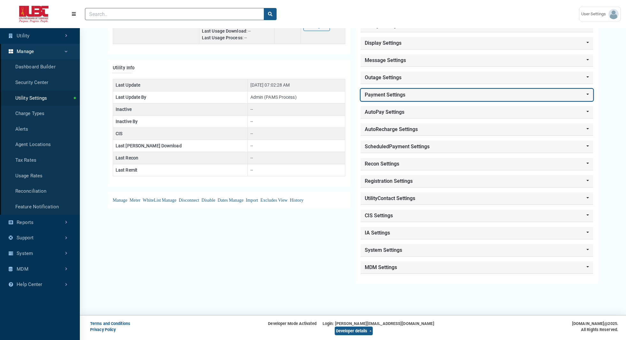
click at [431, 89] on button "Payment Settings" at bounding box center [477, 95] width 233 height 12
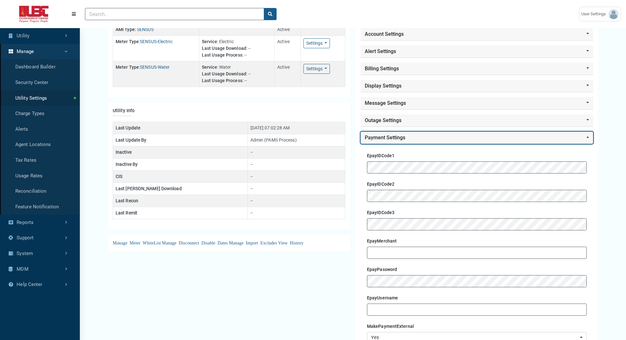
scroll to position [0, 0]
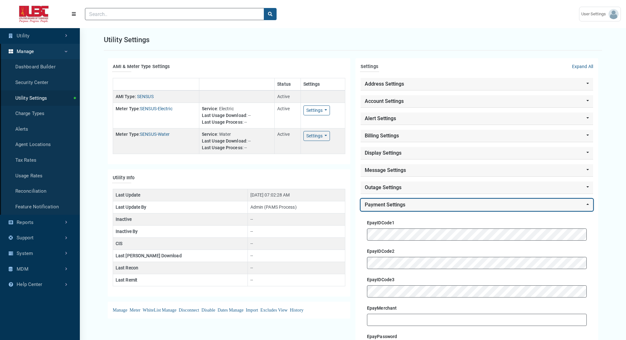
click at [432, 199] on button "Payment Settings" at bounding box center [477, 205] width 233 height 12
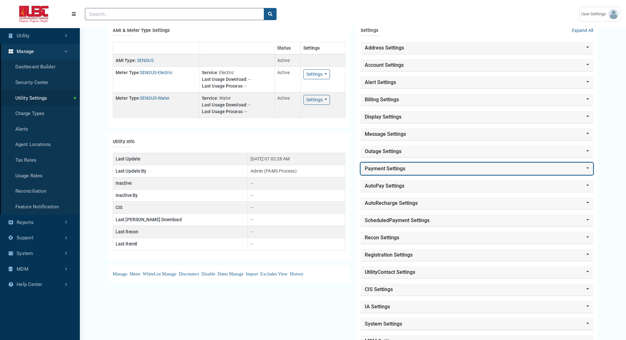
scroll to position [46, 0]
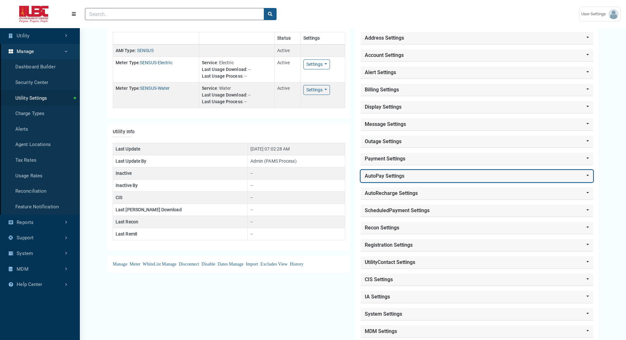
click at [429, 170] on button "AutoPay Settings" at bounding box center [477, 176] width 233 height 12
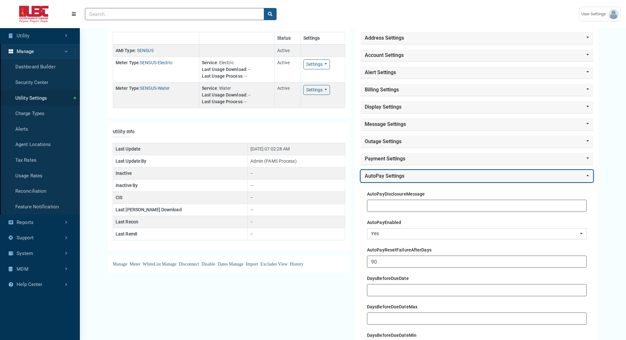
click at [402, 172] on button "AutoPay Settings" at bounding box center [477, 176] width 233 height 12
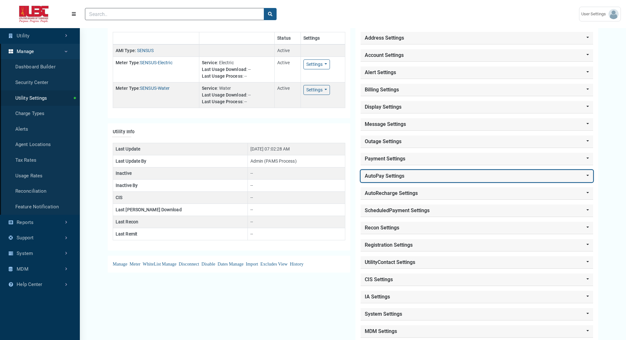
click at [402, 172] on button "AutoPay Settings" at bounding box center [477, 176] width 233 height 12
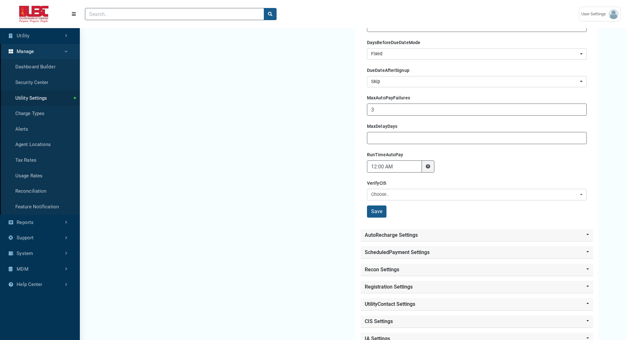
scroll to position [369, 0]
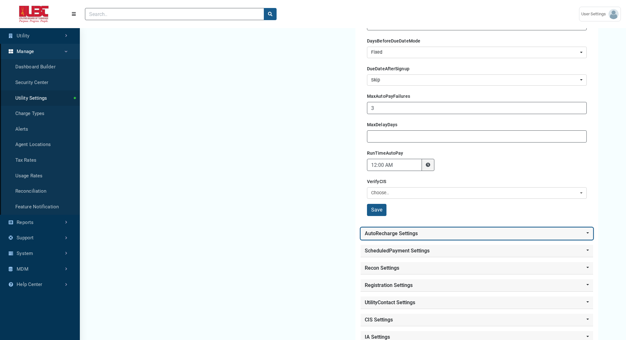
click at [387, 232] on button "AutoRecharge Settings" at bounding box center [477, 234] width 233 height 12
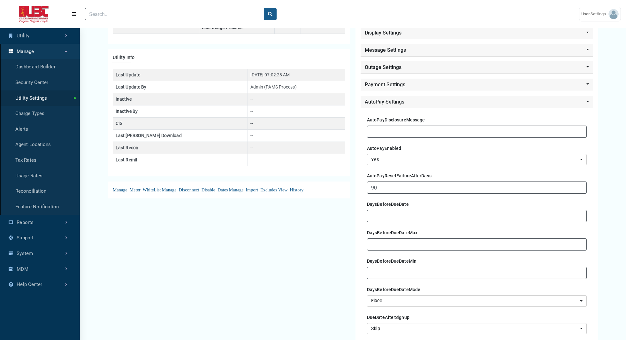
scroll to position [132, 0]
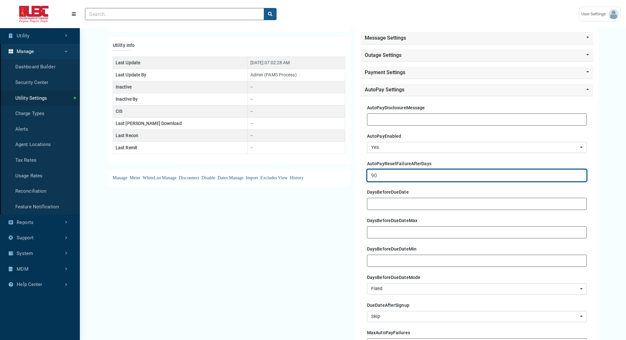
click at [386, 173] on input "90" at bounding box center [477, 175] width 220 height 12
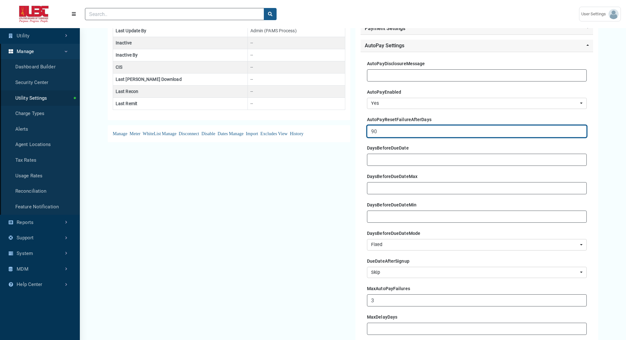
scroll to position [132, 0]
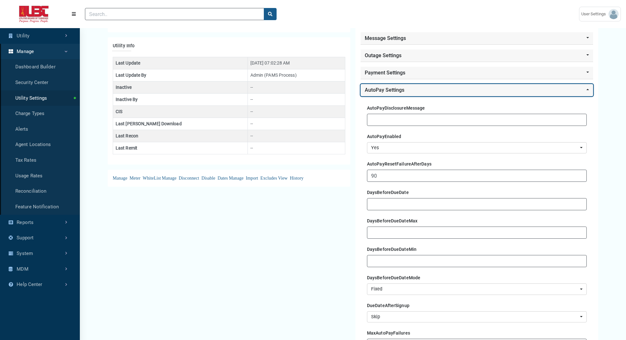
click at [413, 90] on button "AutoPay Settings" at bounding box center [477, 90] width 233 height 12
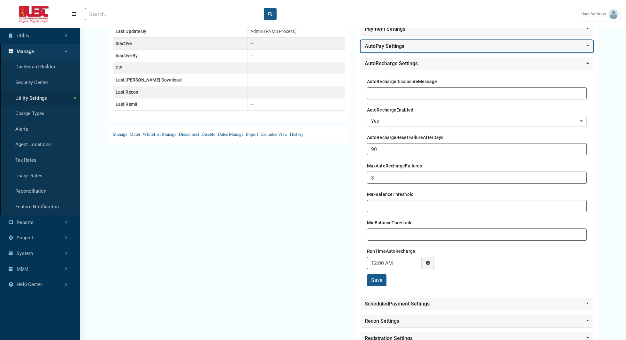
scroll to position [179, 0]
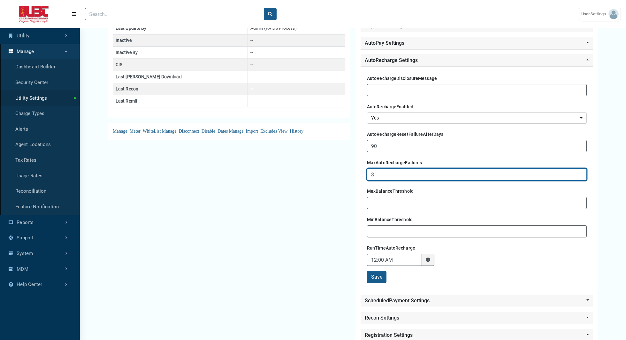
click at [384, 177] on input "3" at bounding box center [477, 174] width 220 height 12
click at [398, 170] on input "3" at bounding box center [477, 174] width 220 height 12
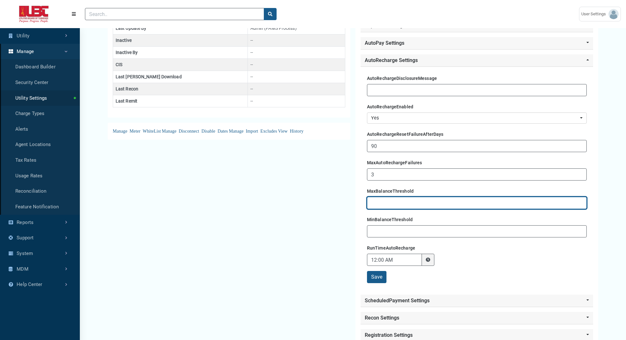
click at [425, 197] on input "text" at bounding box center [477, 203] width 220 height 12
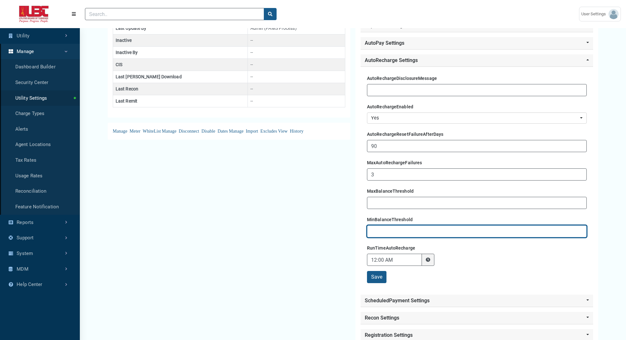
click at [427, 230] on input "text" at bounding box center [477, 231] width 220 height 12
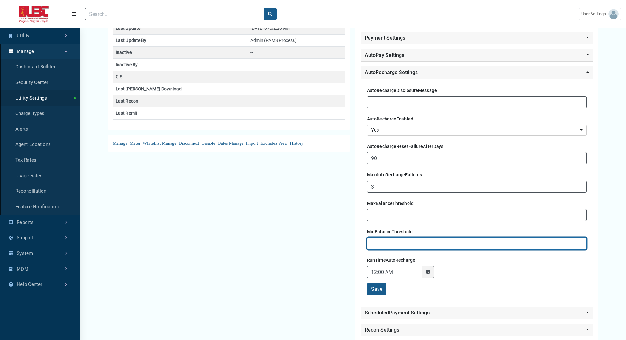
scroll to position [168, 0]
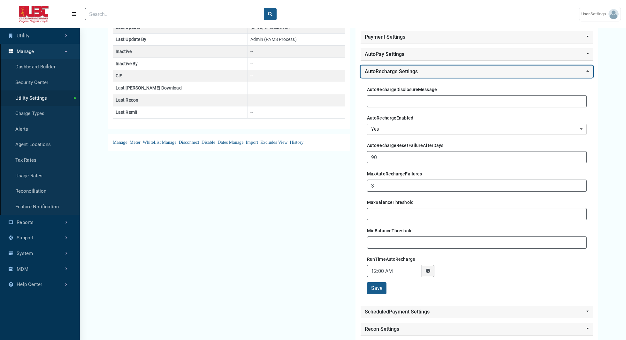
click at [450, 70] on button "AutoRecharge Settings" at bounding box center [477, 72] width 233 height 12
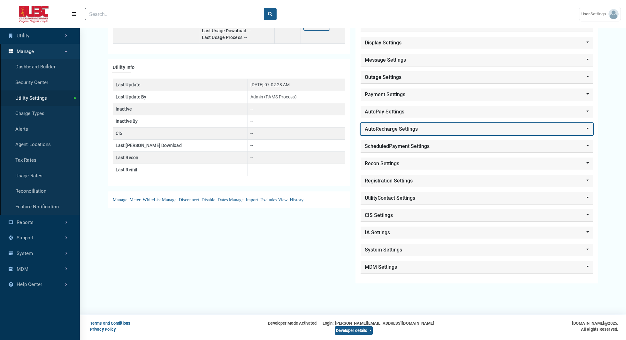
scroll to position [110, 0]
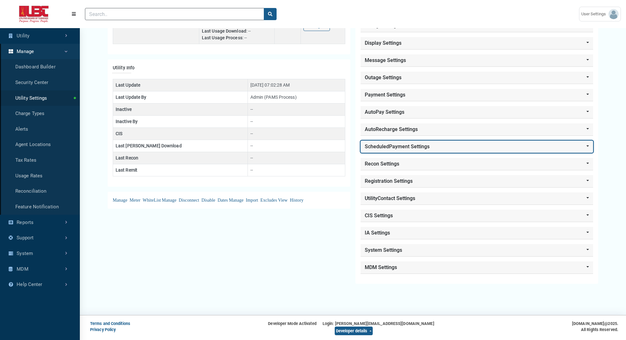
click at [429, 141] on button "ScheduledPayment Settings" at bounding box center [477, 147] width 233 height 12
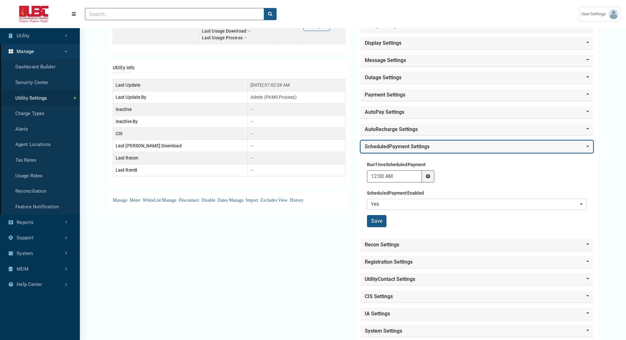
click at [441, 143] on button "ScheduledPayment Settings" at bounding box center [477, 147] width 233 height 12
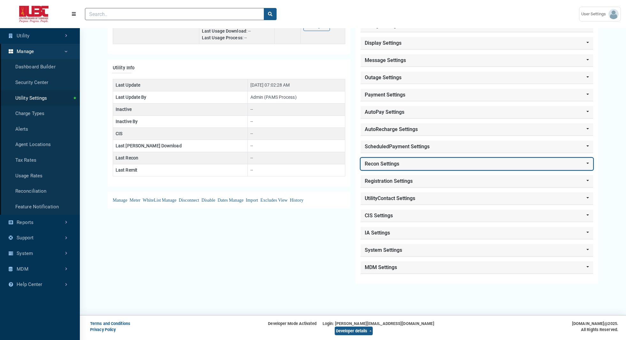
click at [431, 161] on button "Recon Settings" at bounding box center [477, 164] width 233 height 12
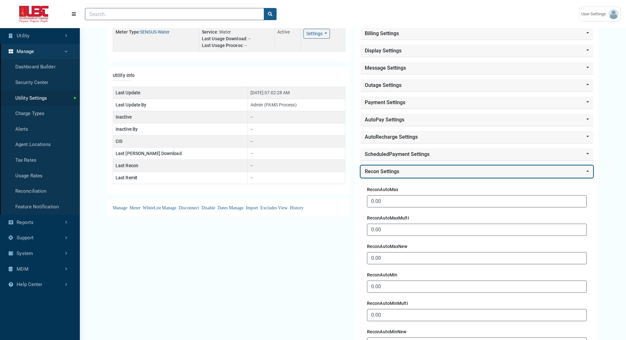
scroll to position [100, 0]
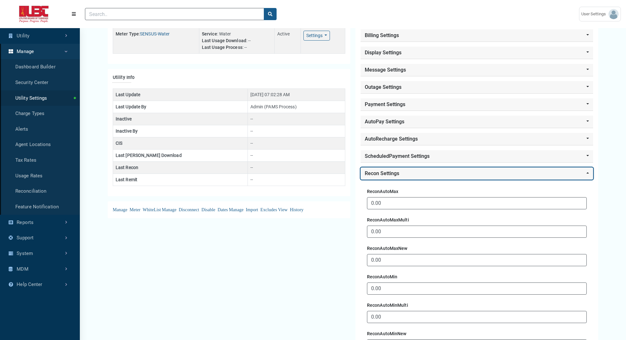
click at [412, 171] on button "Recon Settings" at bounding box center [477, 173] width 233 height 12
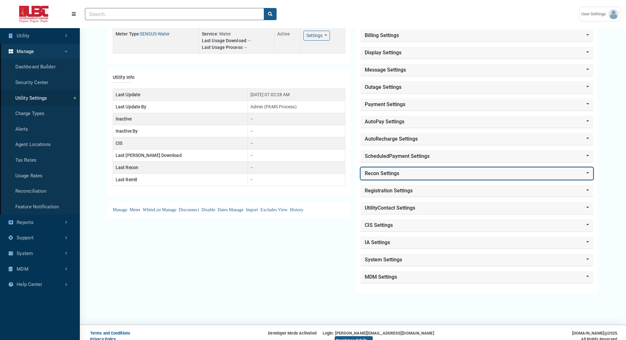
scroll to position [110, 0]
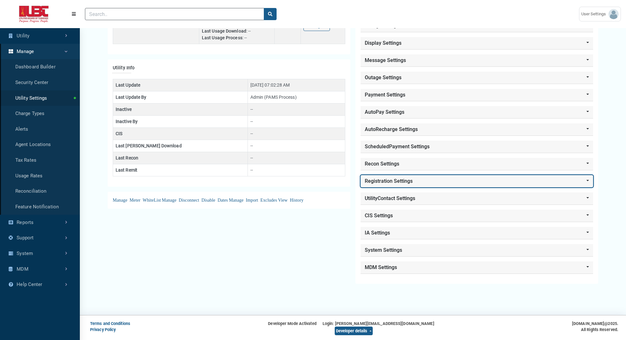
click at [412, 176] on button "Registration Settings" at bounding box center [477, 181] width 233 height 12
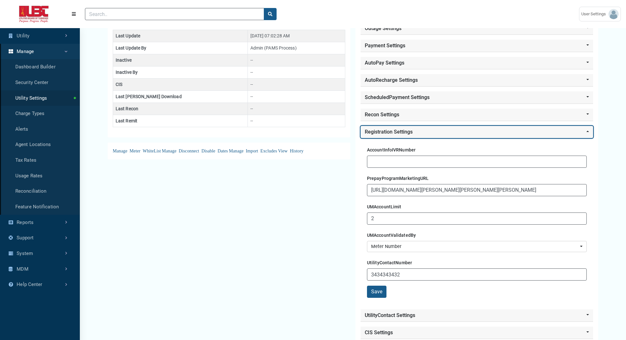
scroll to position [181, 0]
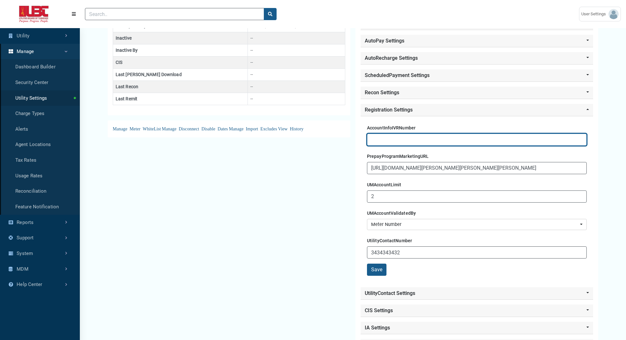
click at [385, 134] on input "text" at bounding box center [477, 140] width 220 height 12
click at [400, 137] on input "text" at bounding box center [477, 140] width 220 height 12
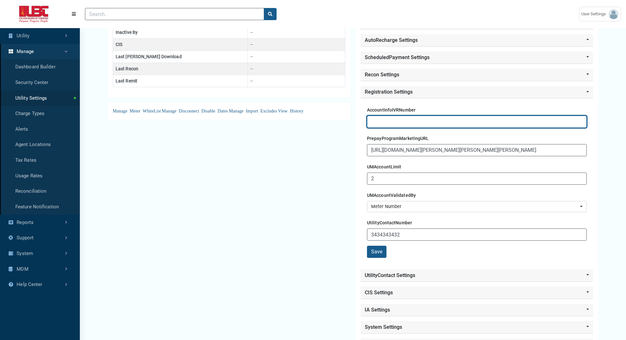
scroll to position [210, 0]
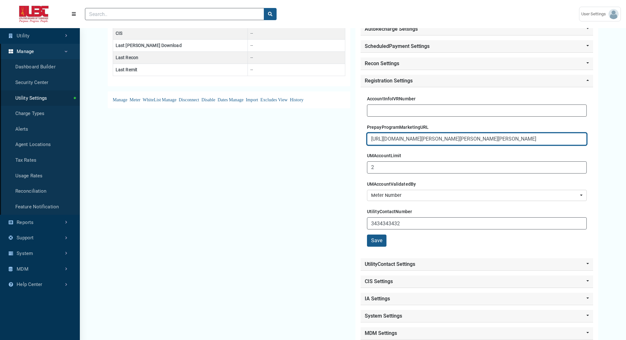
click at [400, 137] on input "[URL][DOMAIN_NAME][PERSON_NAME][PERSON_NAME][PERSON_NAME]" at bounding box center [477, 139] width 220 height 12
click at [388, 152] on label "UMAccountLimit" at bounding box center [384, 155] width 34 height 11
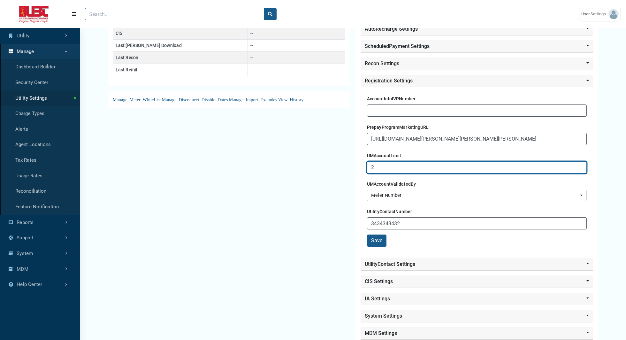
click at [385, 161] on input "2" at bounding box center [477, 167] width 220 height 12
click at [395, 161] on input "2" at bounding box center [477, 167] width 220 height 12
click at [311, 175] on div "AMI & Meter Type Settings Status Settings AMI Type: SENSUS Active Meter Type : …" at bounding box center [229, 99] width 248 height 502
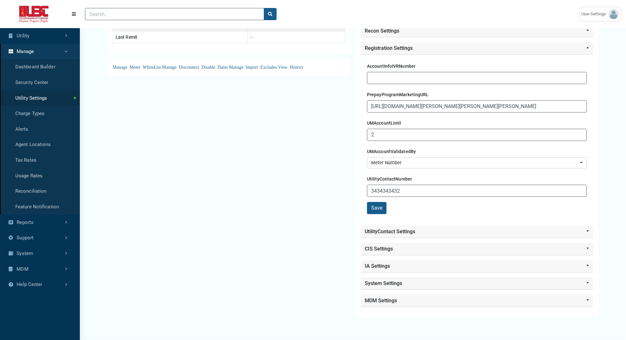
scroll to position [263, 0]
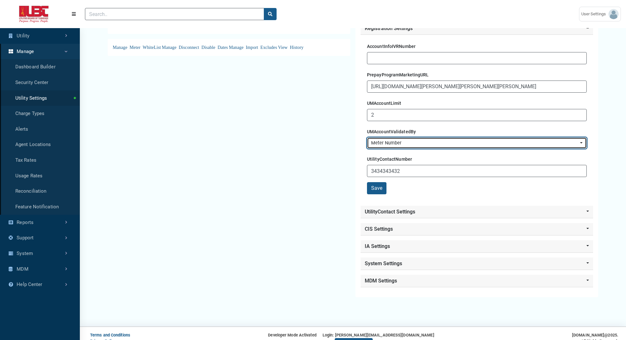
click at [392, 137] on button "Meter Number" at bounding box center [477, 143] width 220 height 12
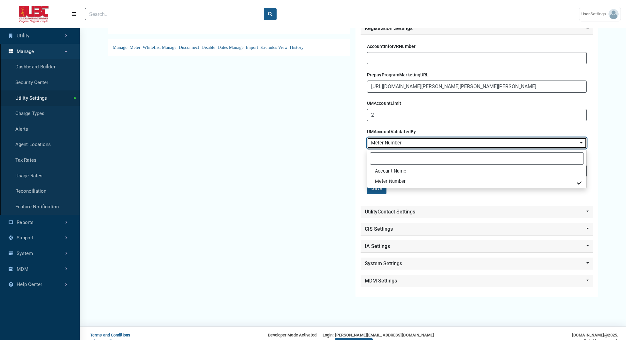
click at [412, 140] on div "Meter Number" at bounding box center [475, 143] width 208 height 7
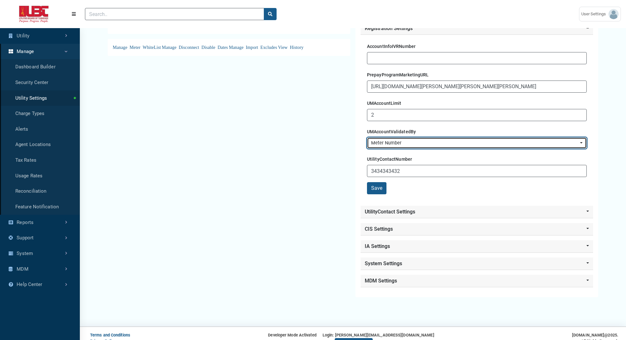
click at [399, 140] on div "Meter Number" at bounding box center [475, 143] width 208 height 7
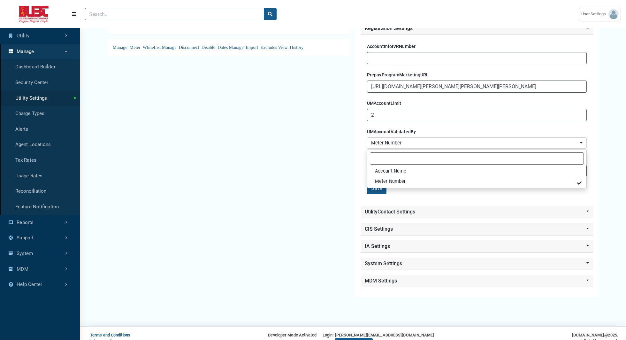
click at [295, 180] on div "AMI & Meter Type Settings Status Settings AMI Type: SENSUS Active Meter Type : …" at bounding box center [229, 46] width 248 height 502
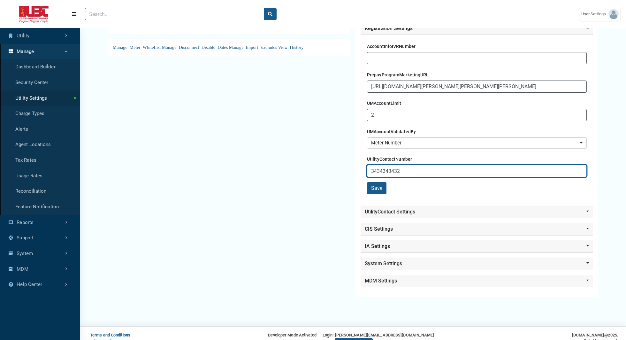
click at [413, 170] on input "3434343432" at bounding box center [477, 171] width 220 height 12
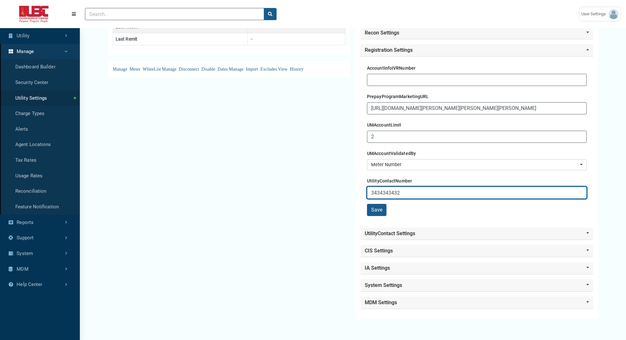
scroll to position [236, 0]
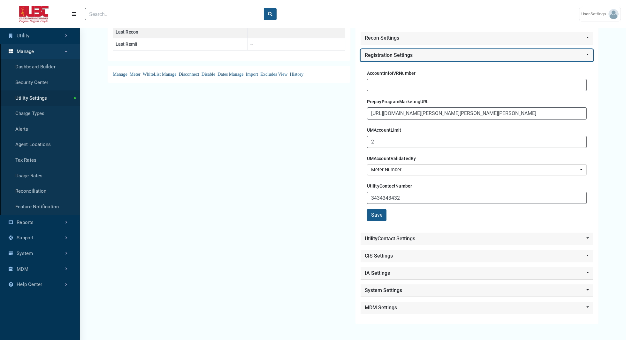
click at [512, 50] on button "Registration Settings" at bounding box center [477, 55] width 233 height 12
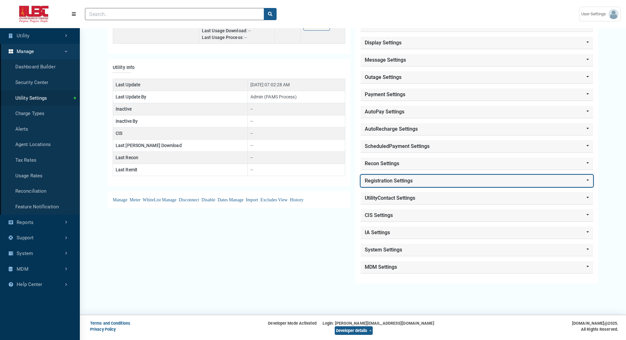
scroll to position [110, 0]
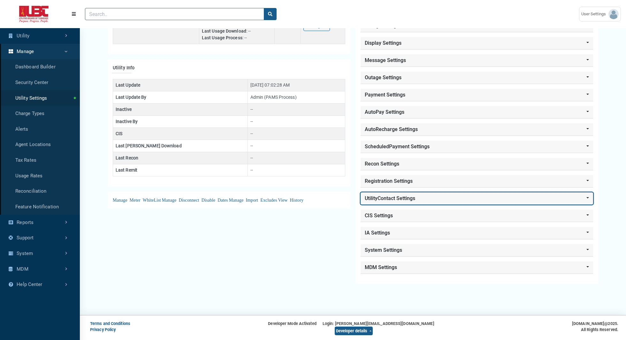
click at [424, 193] on button "UtilityContact Settings" at bounding box center [477, 198] width 233 height 12
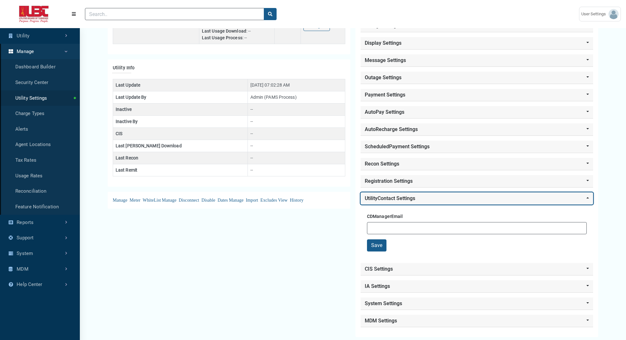
scroll to position [155, 0]
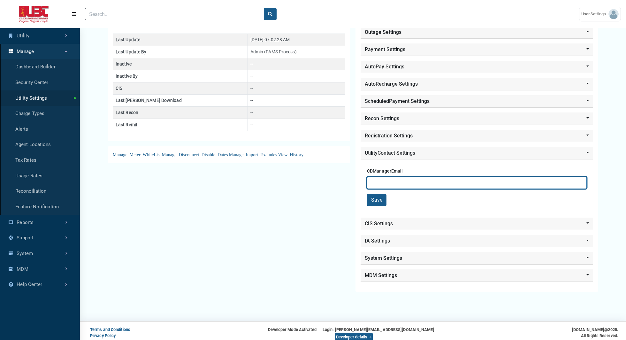
click at [378, 180] on input "text" at bounding box center [477, 183] width 220 height 12
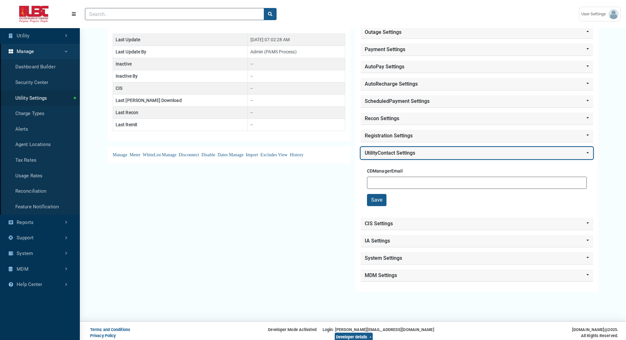
click at [415, 147] on button "UtilityContact Settings" at bounding box center [477, 153] width 233 height 12
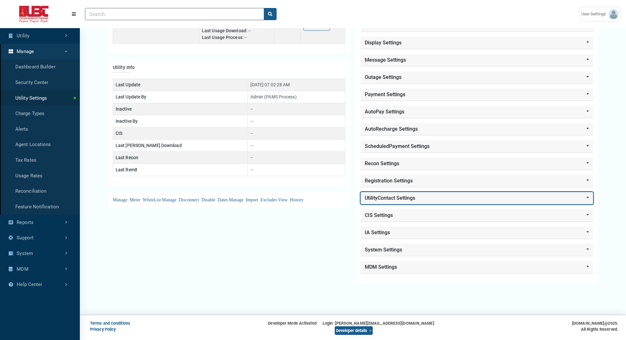
scroll to position [110, 0]
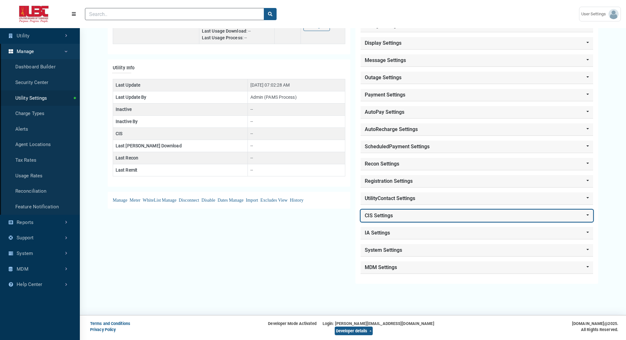
click at [414, 214] on button "CIS Settings" at bounding box center [477, 216] width 233 height 12
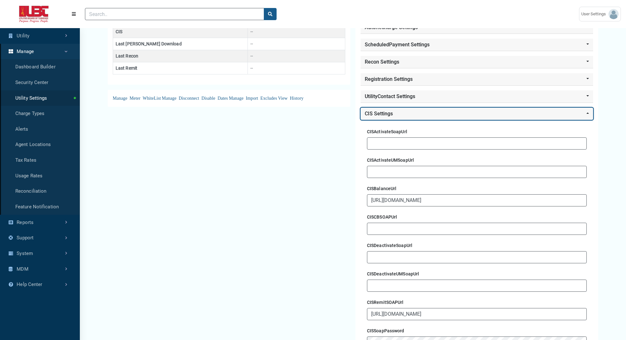
scroll to position [199, 0]
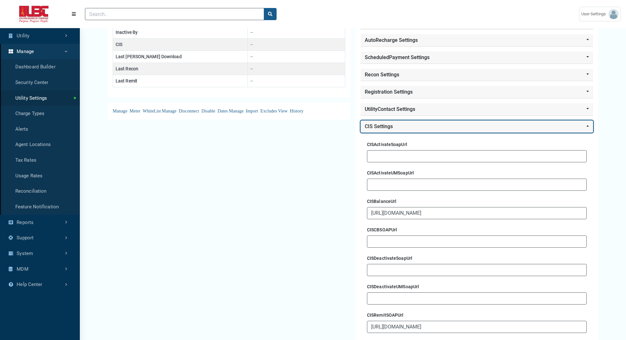
click at [407, 120] on button "CIS Settings" at bounding box center [477, 126] width 233 height 12
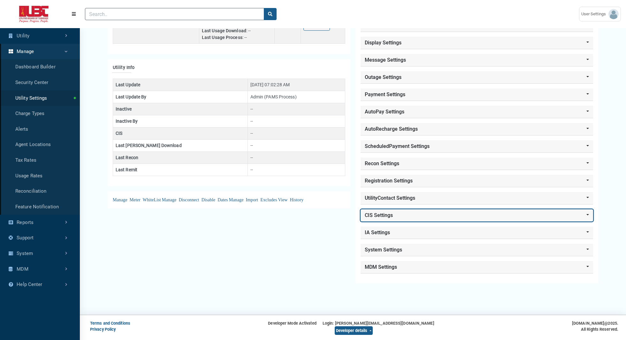
scroll to position [110, 0]
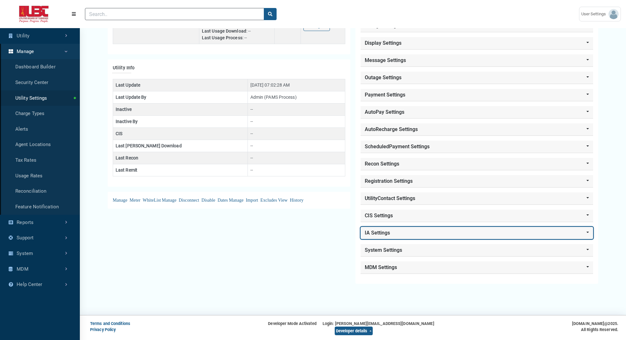
click at [405, 227] on button "IA Settings" at bounding box center [477, 233] width 233 height 12
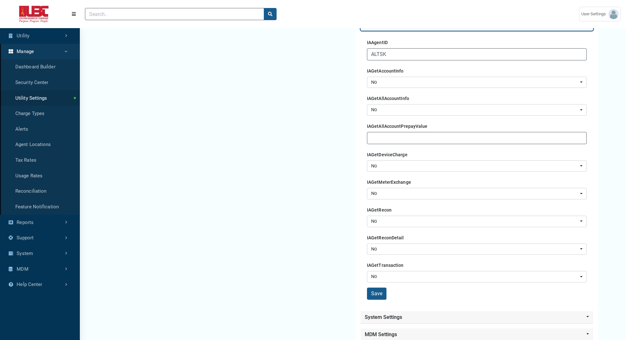
scroll to position [320, 0]
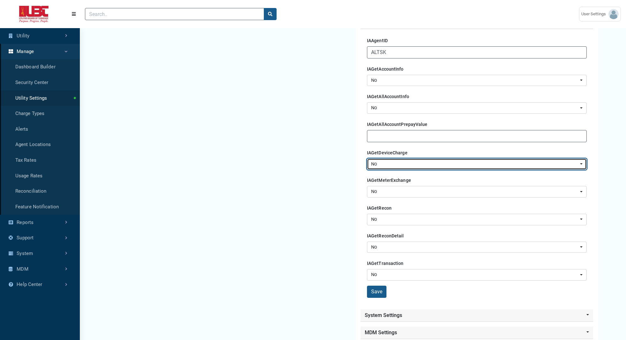
click at [429, 161] on div "No" at bounding box center [475, 164] width 208 height 7
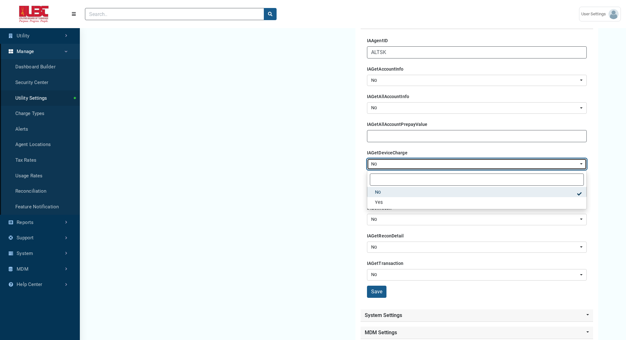
click at [429, 161] on div "No" at bounding box center [475, 164] width 208 height 7
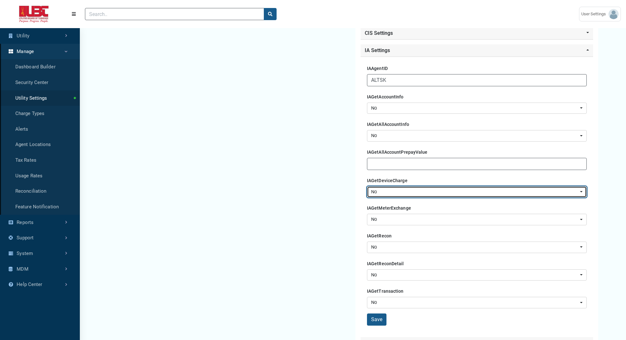
scroll to position [291, 0]
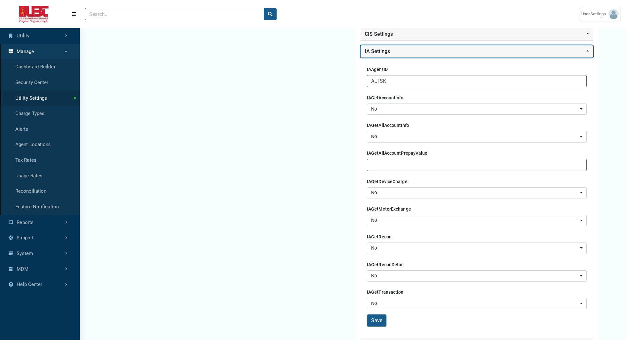
click at [449, 50] on button "IA Settings" at bounding box center [477, 51] width 233 height 12
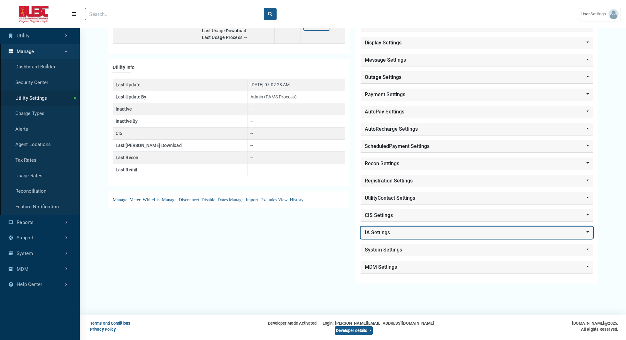
scroll to position [110, 0]
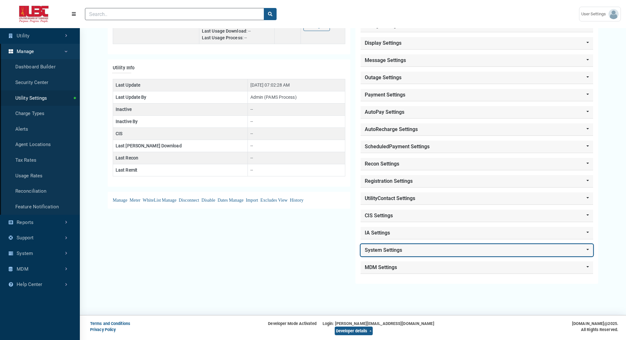
click at [394, 248] on button "System Settings" at bounding box center [477, 250] width 233 height 12
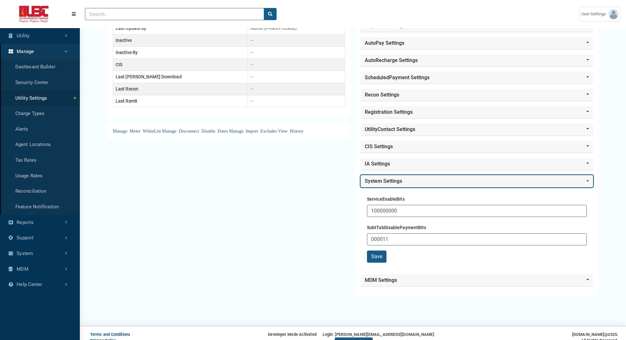
scroll to position [184, 0]
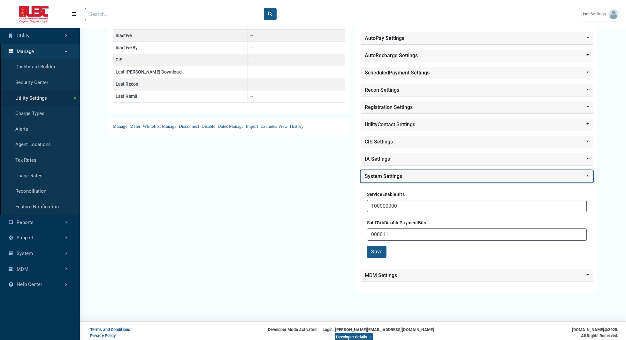
click at [407, 170] on button "System Settings" at bounding box center [477, 176] width 233 height 12
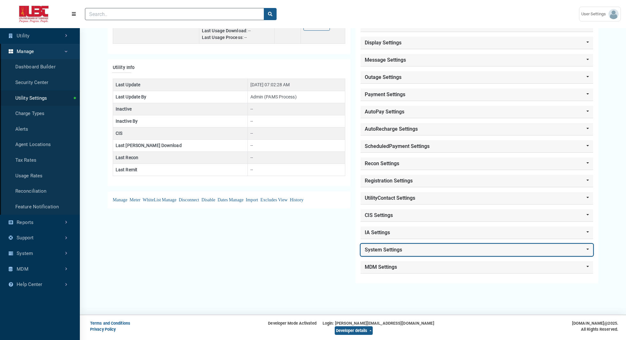
scroll to position [110, 0]
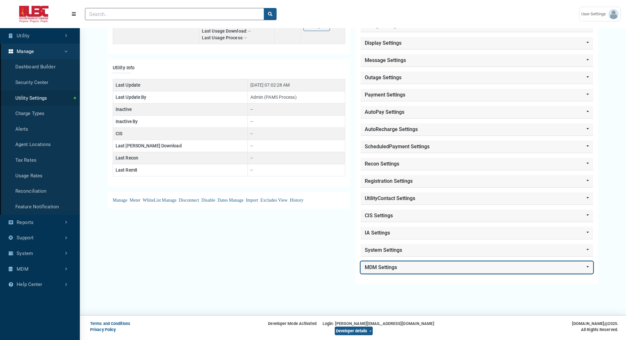
click at [417, 261] on button "MDM Settings" at bounding box center [477, 267] width 233 height 12
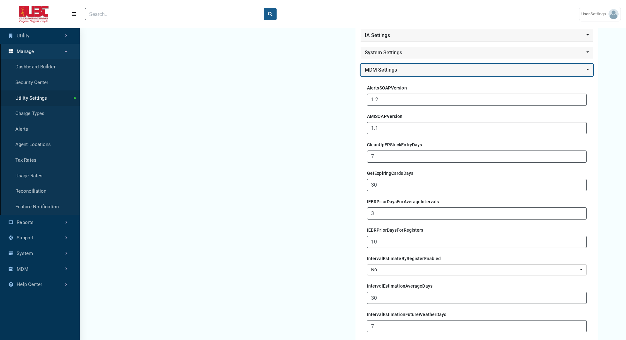
scroll to position [318, 0]
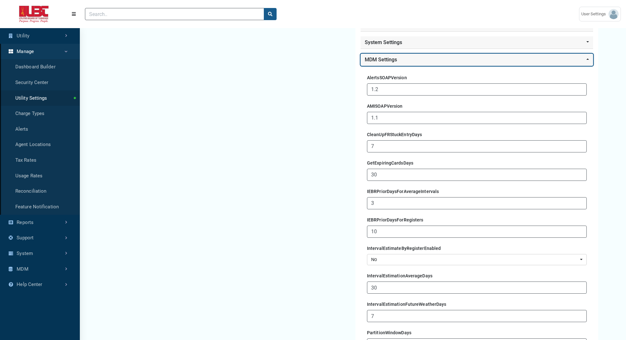
click at [393, 55] on button "MDM Settings" at bounding box center [477, 60] width 233 height 12
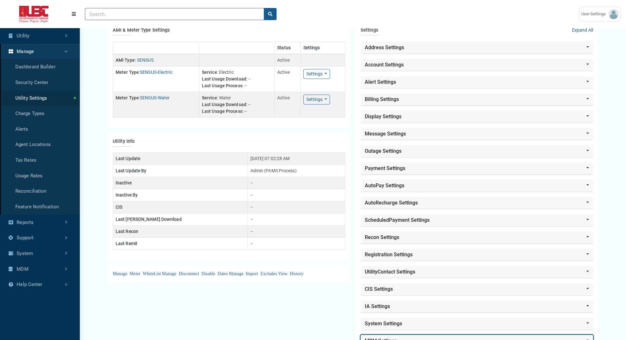
scroll to position [70, 0]
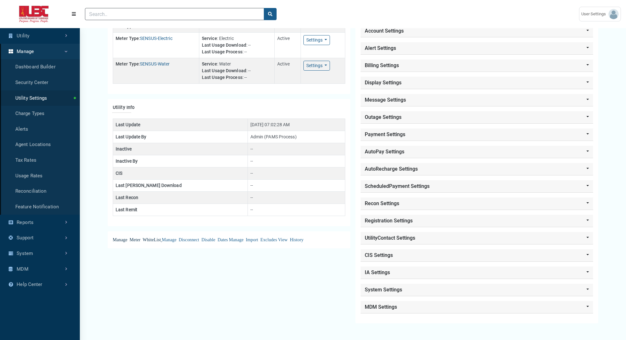
click at [126, 238] on li "Manage Meter WhiteList" at bounding box center [137, 239] width 48 height 4
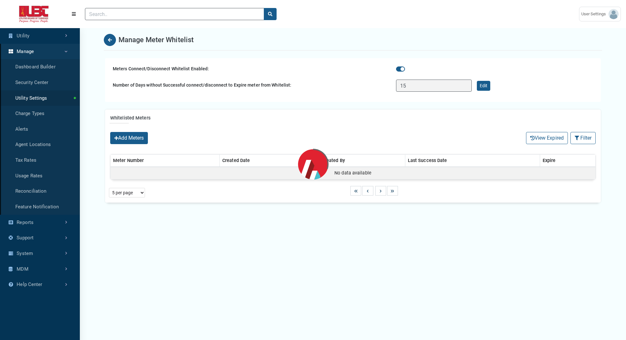
select select "25 per page"
click at [130, 134] on button "Add Meters" at bounding box center [129, 138] width 38 height 12
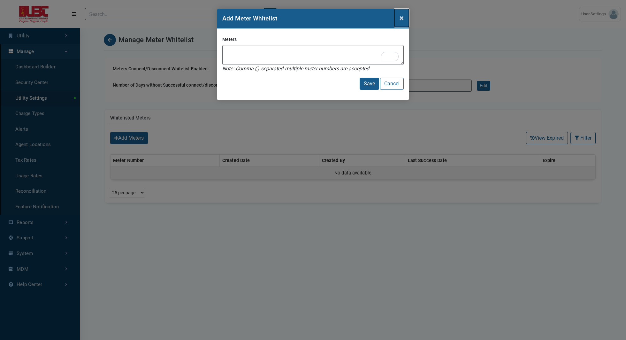
click at [402, 19] on span "×" at bounding box center [402, 17] width 4 height 9
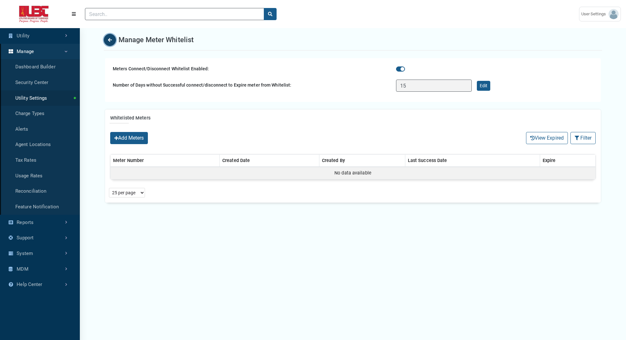
click at [113, 42] on button "Back" at bounding box center [110, 40] width 12 height 12
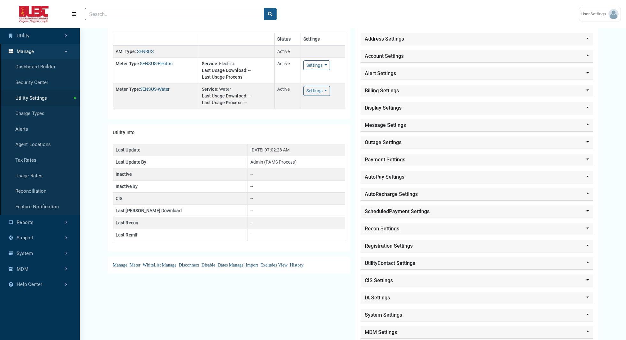
scroll to position [45, 0]
click at [174, 262] on li "Manage Disconnect Disable Dates" at bounding box center [195, 264] width 66 height 4
select select "25 per page"
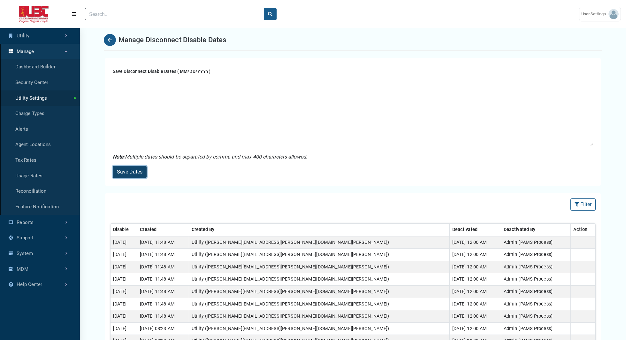
click at [125, 176] on button "Save Dates" at bounding box center [130, 172] width 34 height 12
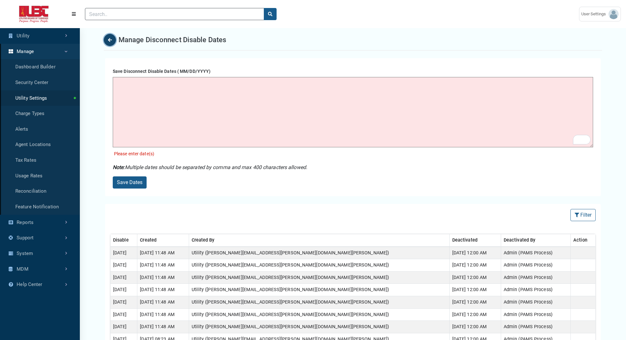
click at [111, 36] on button "Back" at bounding box center [110, 40] width 12 height 12
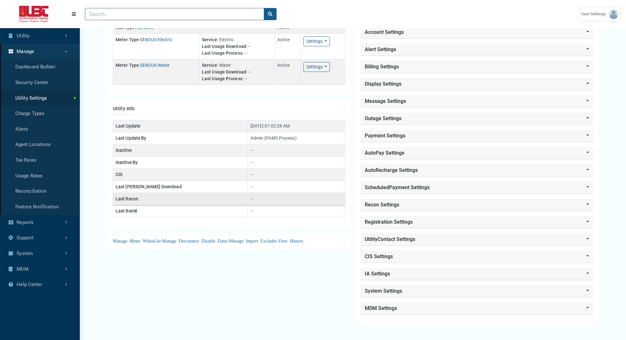
scroll to position [69, 0]
click at [247, 241] on link "Manage Import Excludes" at bounding box center [253, 240] width 49 height 5
select select "25 per page"
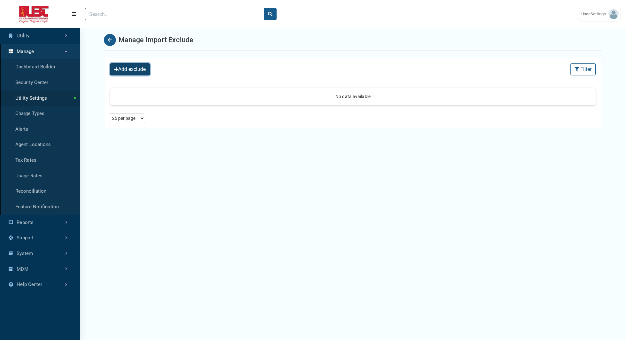
click at [125, 73] on button "Add exclude" at bounding box center [130, 69] width 40 height 12
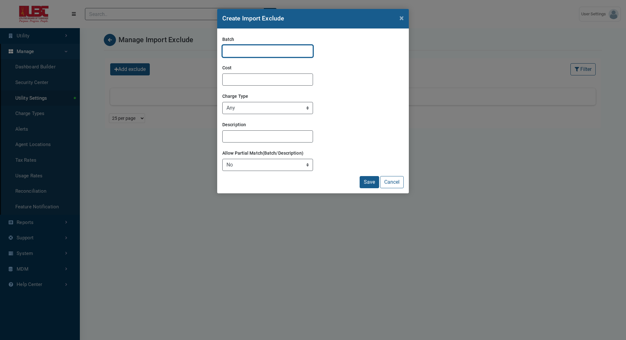
click at [240, 51] on input "Batch" at bounding box center [267, 51] width 91 height 12
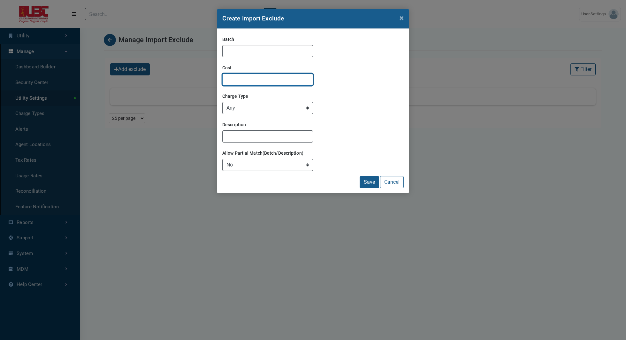
click at [237, 82] on input "Cost" at bounding box center [267, 80] width 91 height 12
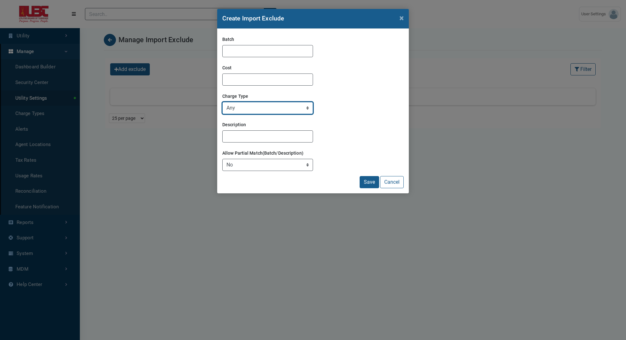
click at [246, 111] on select "Any Charge Credit" at bounding box center [267, 108] width 91 height 12
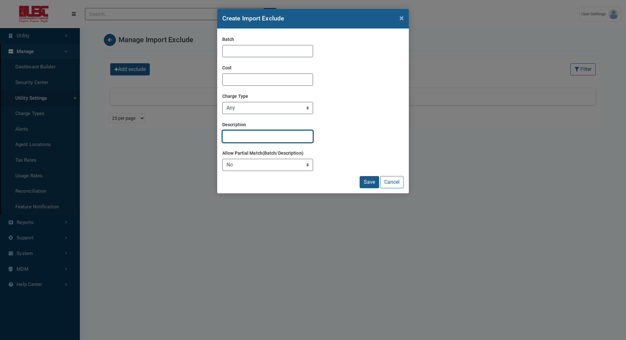
click at [243, 139] on input "Description" at bounding box center [267, 136] width 91 height 12
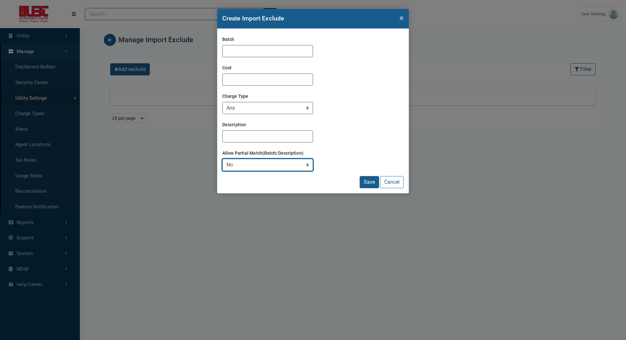
click at [265, 166] on select "No Yes" at bounding box center [267, 165] width 91 height 12
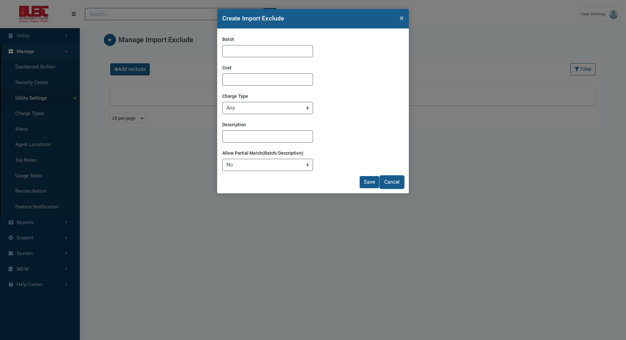
click at [387, 186] on button "Cancel" at bounding box center [392, 182] width 24 height 12
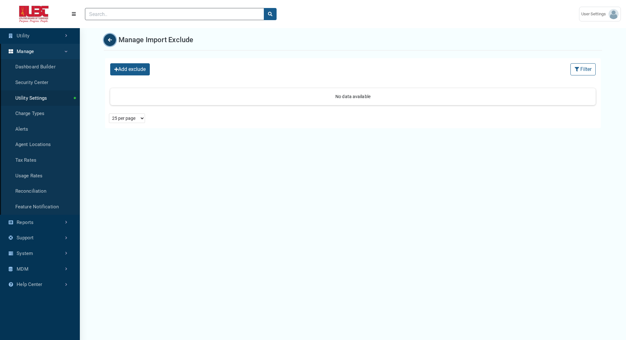
click at [108, 40] on icon "Back" at bounding box center [110, 40] width 4 height 4
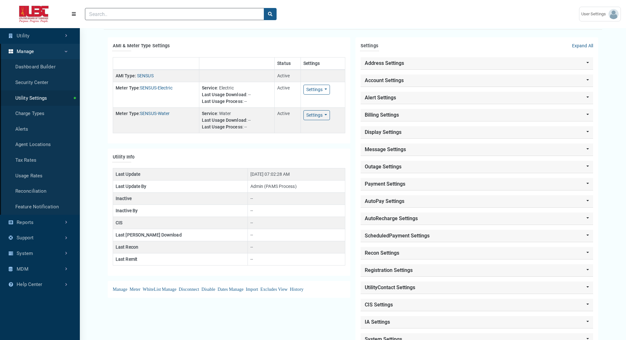
scroll to position [33, 0]
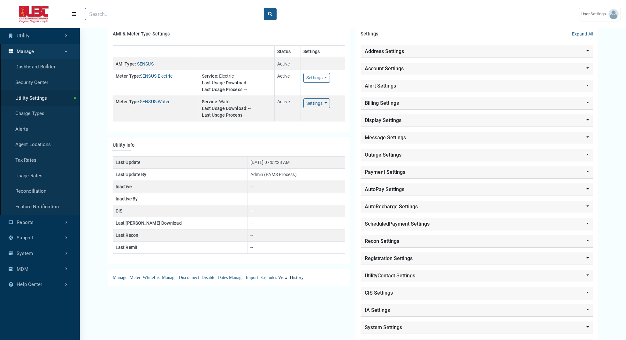
click at [294, 275] on li "View History" at bounding box center [291, 277] width 26 height 4
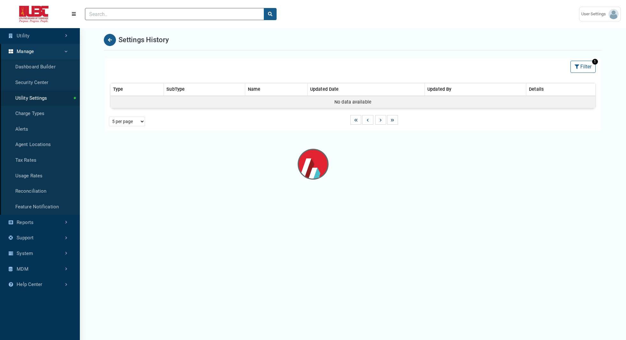
select select "25 per page"
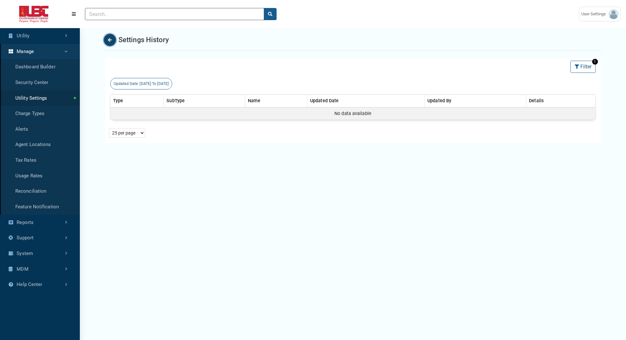
click at [109, 40] on icon "Back" at bounding box center [110, 40] width 4 height 4
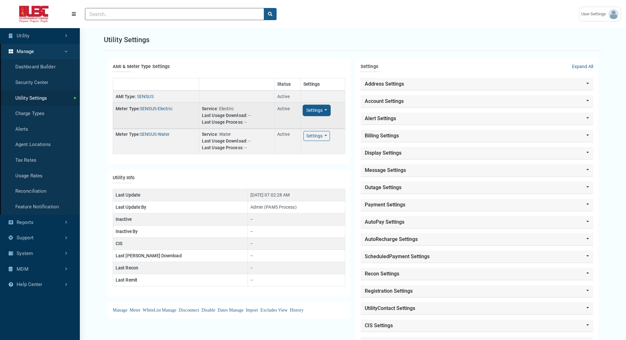
click at [322, 113] on button "Settings Toggle Dropdown" at bounding box center [317, 110] width 27 height 10
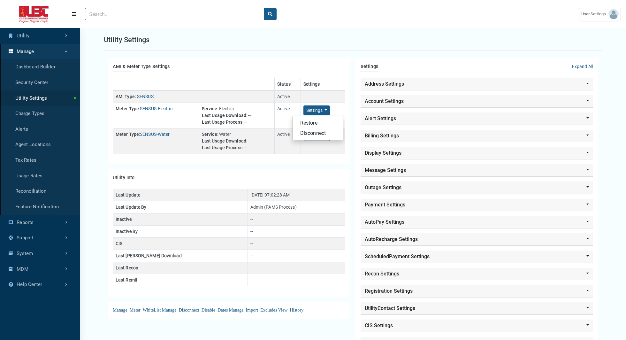
click at [183, 157] on div "Status Settings AMI Type: SENSUS Active Meter Type : SENSUS-Electric Service : …" at bounding box center [229, 118] width 233 height 81
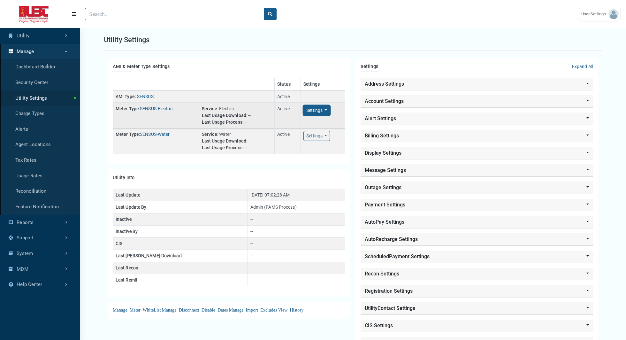
click at [326, 111] on button "Settings Toggle Dropdown" at bounding box center [317, 110] width 27 height 10
click at [318, 123] on link "Restore" at bounding box center [318, 123] width 50 height 10
select select "25 per page"
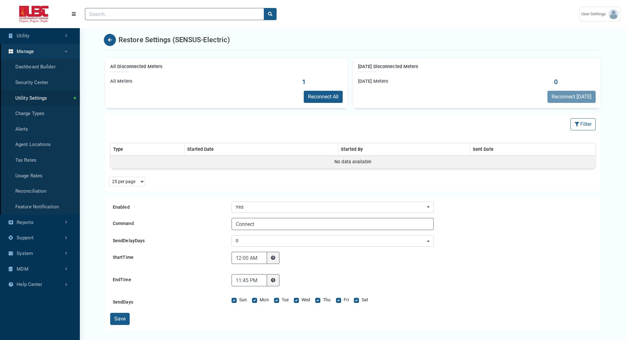
click at [410, 91] on div "Reconnect [DATE]" at bounding box center [477, 97] width 238 height 12
click at [378, 82] on div "[DATE] Meters" at bounding box center [437, 83] width 159 height 10
click at [366, 83] on div "[DATE] Meters" at bounding box center [437, 83] width 159 height 10
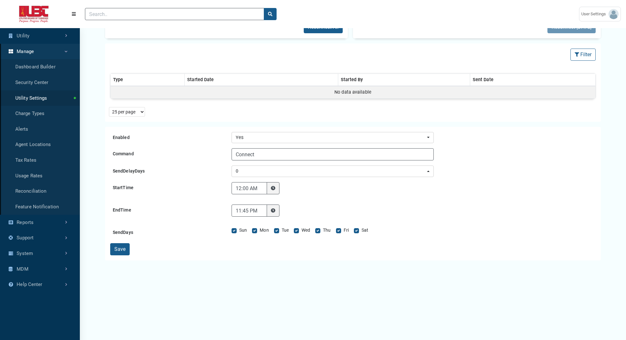
scroll to position [83, 0]
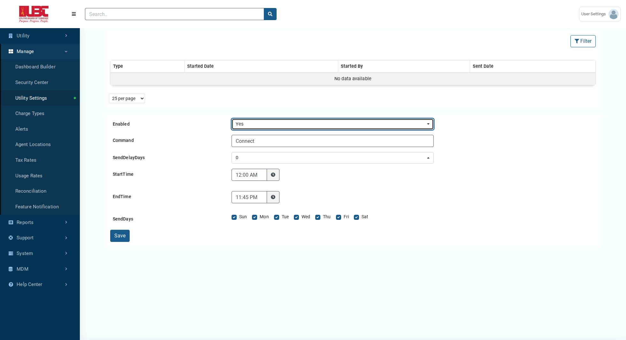
click at [280, 121] on div "Yes" at bounding box center [331, 124] width 190 height 7
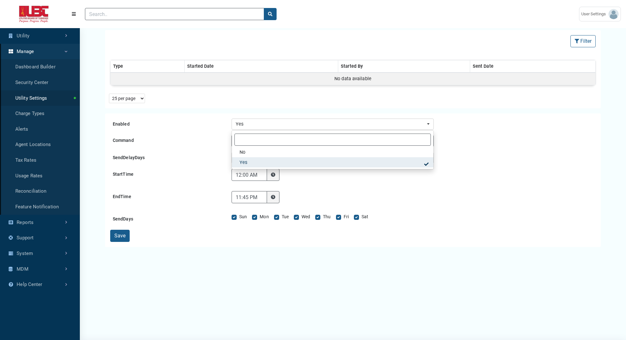
click at [587, 182] on div "StartTime 12:00 AM" at bounding box center [353, 180] width 486 height 22
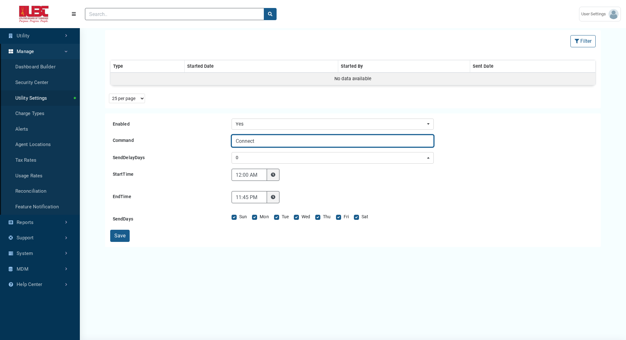
click at [258, 140] on input "Connect" at bounding box center [333, 141] width 202 height 12
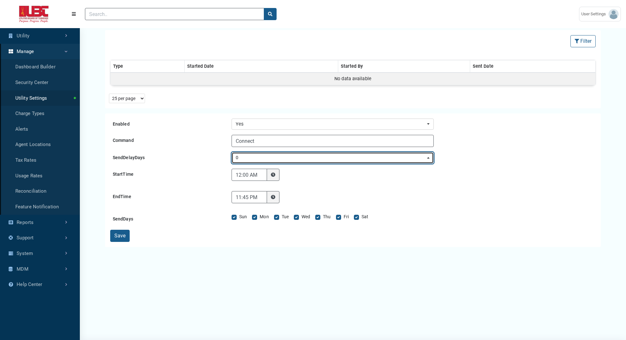
click at [270, 159] on div "0" at bounding box center [331, 157] width 190 height 7
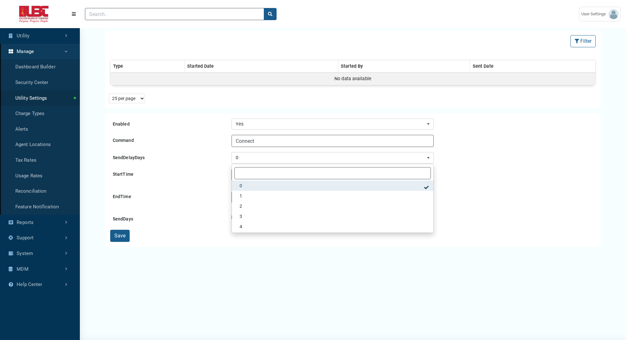
click at [197, 290] on div "All Disconnected Meters All Meters 1 Reconnect All [DATE] Disconnected Meters […" at bounding box center [352, 144] width 511 height 340
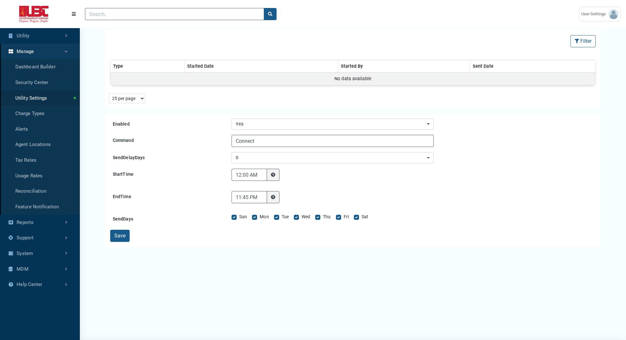
click at [271, 174] on icon at bounding box center [273, 175] width 4 height 4
click at [267, 174] on input "12:00 AM" at bounding box center [249, 175] width 35 height 12
click at [271, 173] on icon at bounding box center [273, 175] width 4 height 4
click at [267, 172] on input "12:00 AM" at bounding box center [249, 175] width 35 height 12
click at [309, 200] on div "EndTime 11:45 PM" at bounding box center [353, 202] width 486 height 22
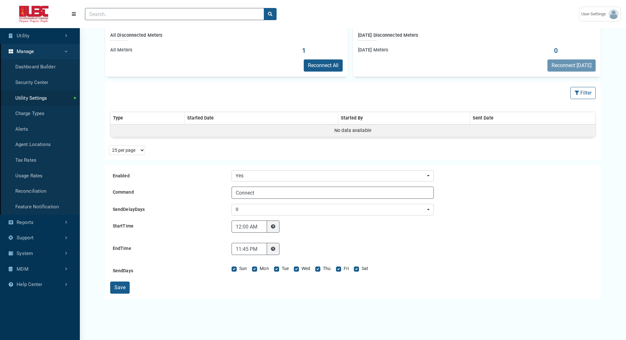
scroll to position [0, 0]
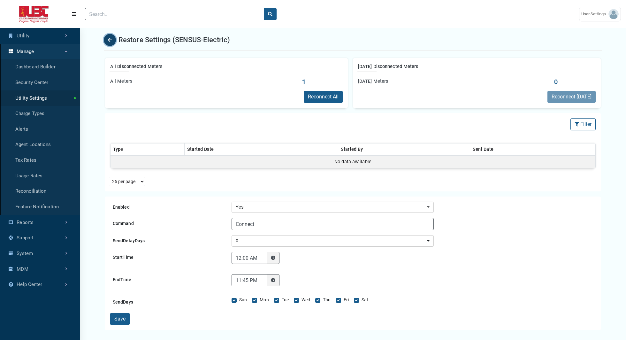
click at [111, 40] on icon "Back" at bounding box center [110, 40] width 4 height 4
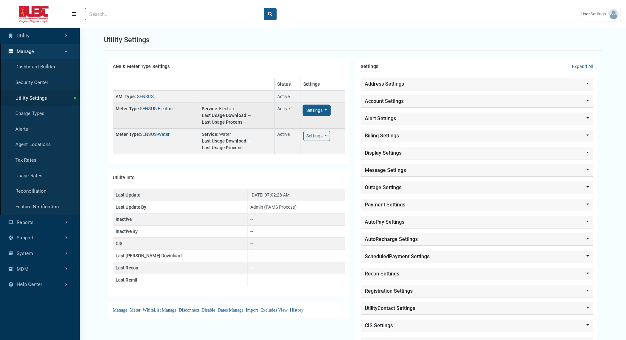
click at [326, 111] on button "Settings Toggle Dropdown" at bounding box center [317, 110] width 27 height 10
click at [316, 133] on link "Disconnect" at bounding box center [318, 133] width 50 height 10
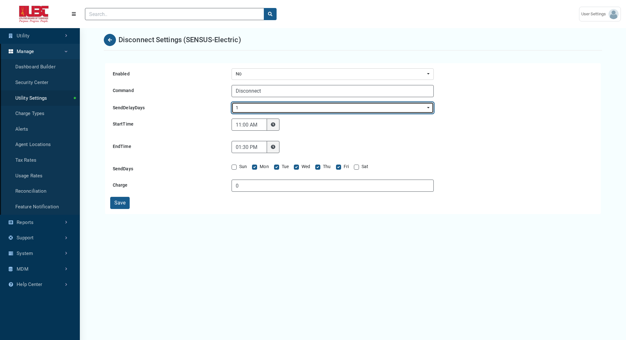
click at [307, 105] on div "1" at bounding box center [331, 108] width 190 height 7
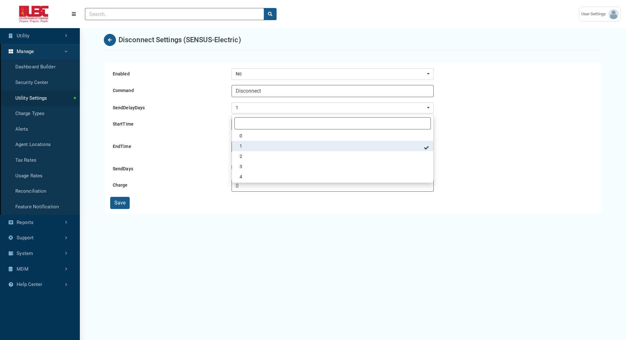
click at [252, 212] on div "Enabled No Yes No Command Disconnect SendDelayDays 0 1 2 3 4 5 6 1 0 1 2 3 4 5 …" at bounding box center [353, 138] width 496 height 151
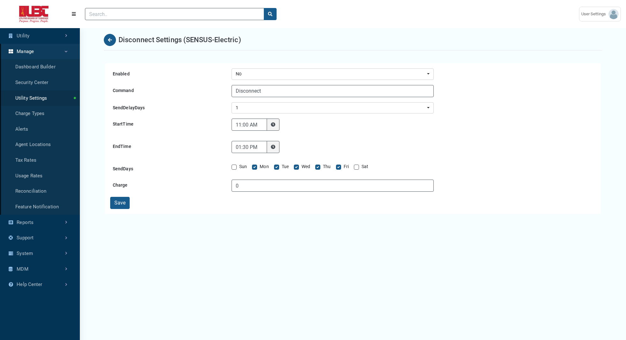
scroll to position [26, 0]
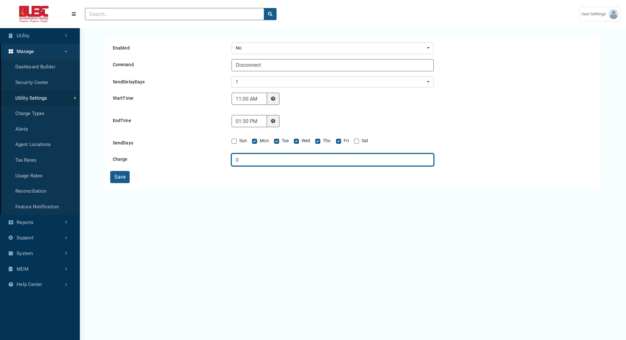
click at [258, 161] on input "0" at bounding box center [333, 160] width 202 height 12
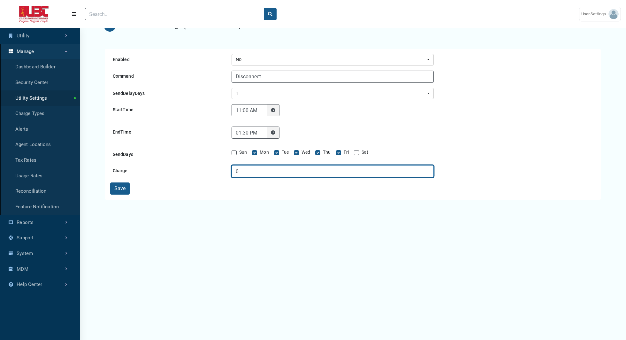
click at [248, 170] on input "0" at bounding box center [333, 171] width 202 height 12
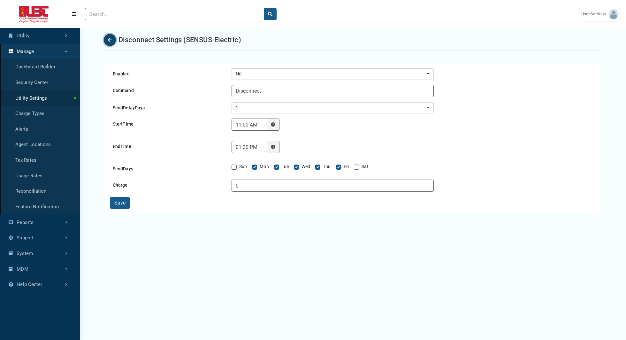
click at [112, 41] on button "Back" at bounding box center [110, 40] width 12 height 12
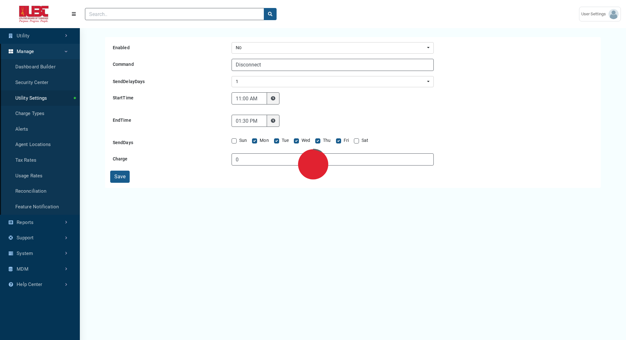
scroll to position [35, 0]
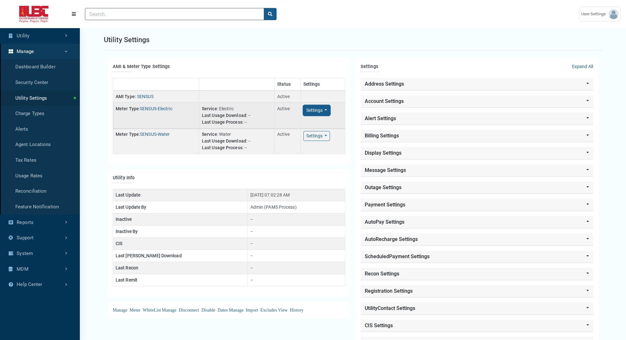
click at [323, 111] on button "Settings Toggle Dropdown" at bounding box center [317, 110] width 27 height 10
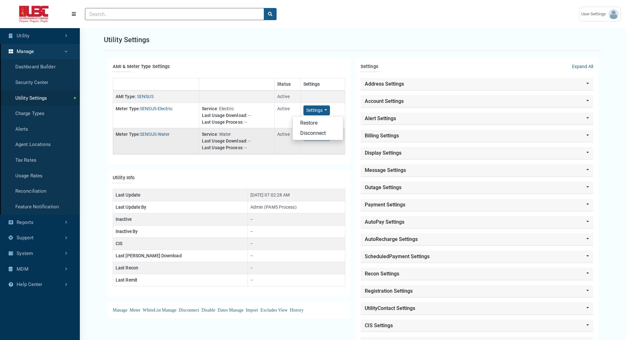
click at [260, 147] on td "Service : Water Last Usage Download : -- Last Usage Process : --" at bounding box center [236, 141] width 75 height 26
click at [35, 112] on link "Charge Types" at bounding box center [40, 114] width 80 height 16
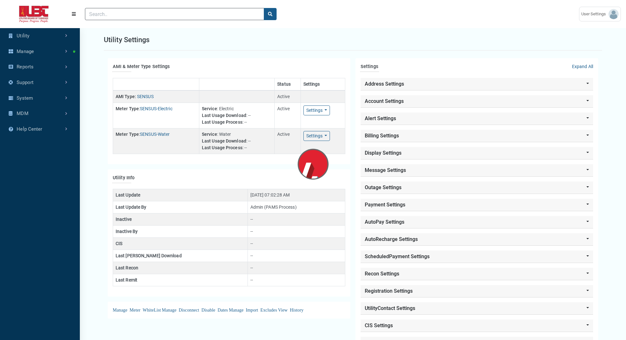
select select "25 per page"
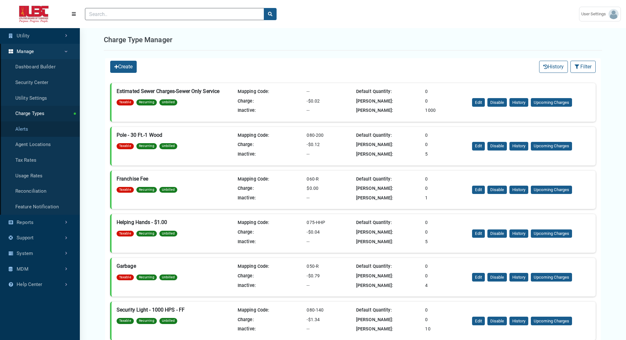
click at [27, 130] on link "Alerts" at bounding box center [40, 129] width 80 height 16
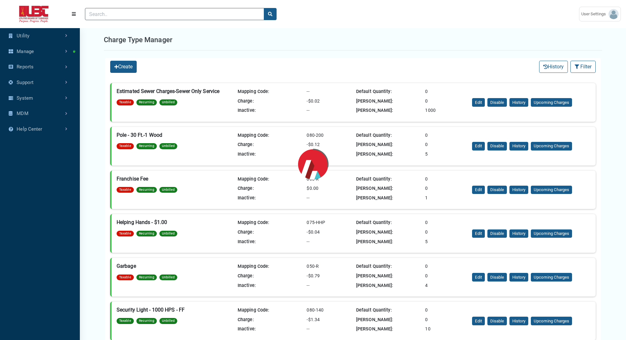
select select "25 per page"
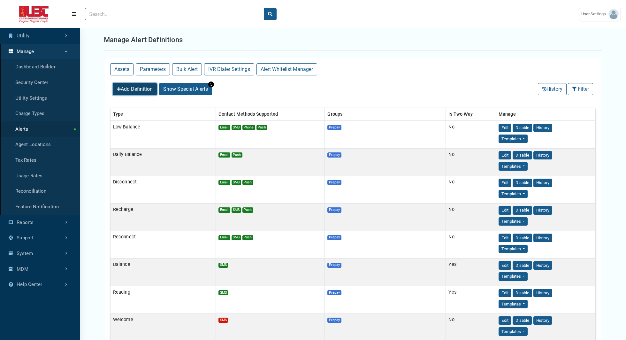
click at [128, 90] on button "Add Definition" at bounding box center [135, 89] width 44 height 12
select select
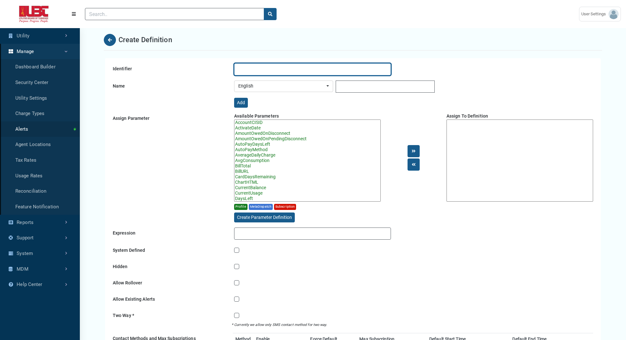
click at [284, 70] on input "Identifier" at bounding box center [312, 69] width 157 height 12
type input "Recharge"
click at [266, 72] on input "Recharge" at bounding box center [312, 69] width 157 height 12
click at [292, 73] on input "Recharge" at bounding box center [312, 69] width 157 height 12
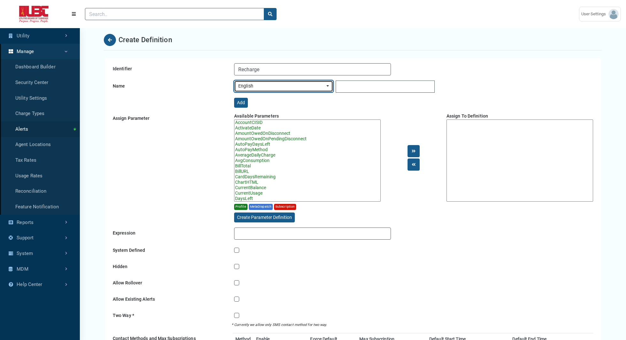
click at [293, 85] on div "English" at bounding box center [281, 86] width 87 height 7
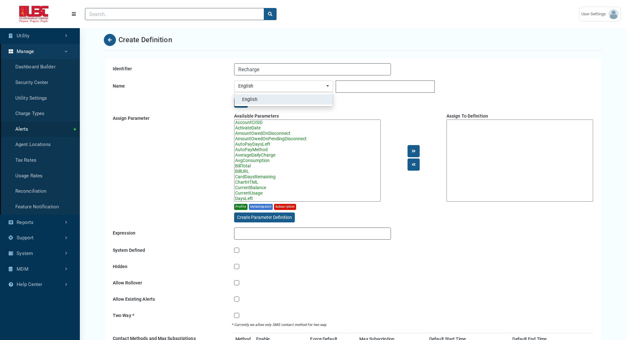
click at [286, 100] on link "English" at bounding box center [284, 99] width 98 height 10
select select "en-us"
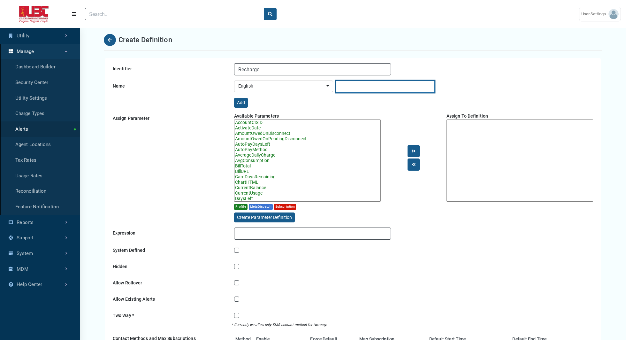
click at [365, 84] on input "lang_value" at bounding box center [385, 87] width 99 height 12
click at [238, 100] on button "Add" at bounding box center [241, 103] width 14 height 10
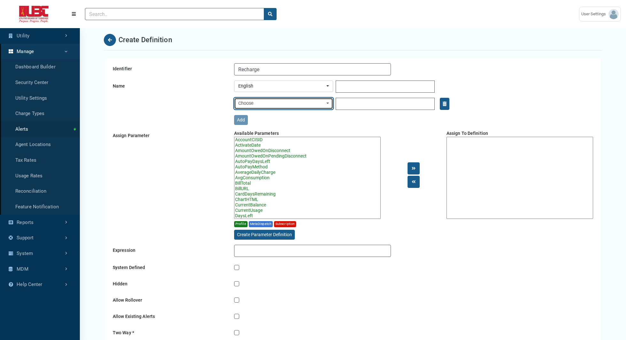
click at [303, 103] on div "Choose" at bounding box center [281, 103] width 87 height 7
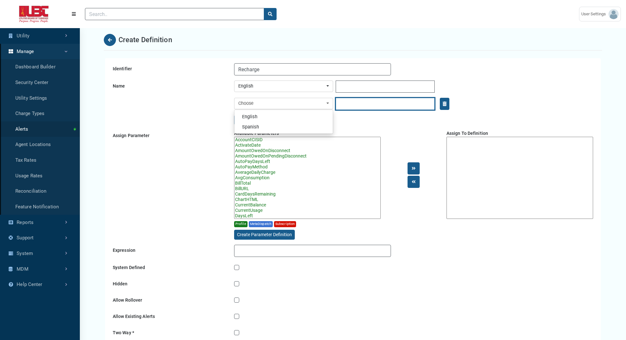
click at [366, 104] on input "lang_value" at bounding box center [385, 104] width 99 height 12
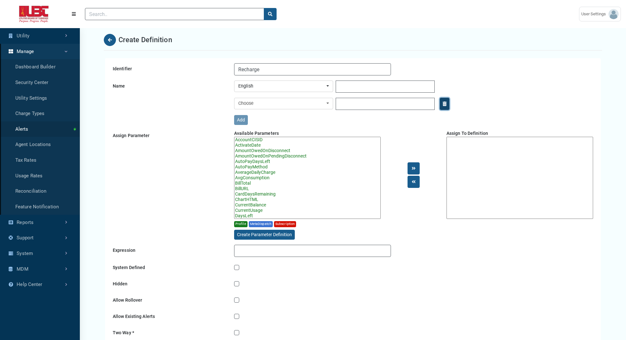
click at [446, 105] on icon "button" at bounding box center [445, 104] width 4 height 4
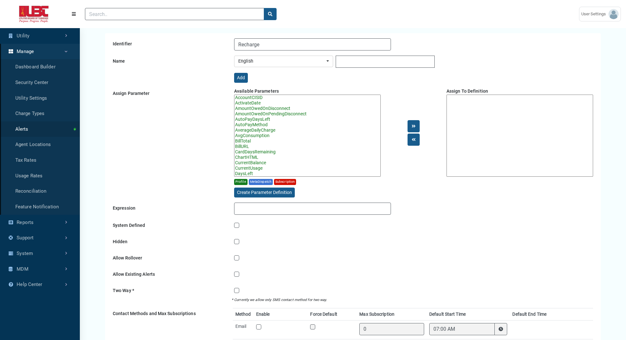
scroll to position [34, 0]
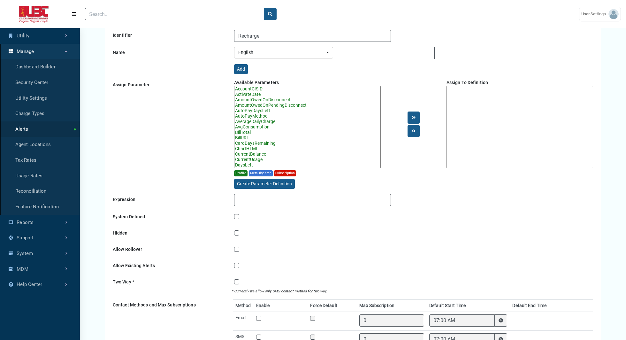
click at [269, 115] on option "AutoPayMethod" at bounding box center [308, 115] width 146 height 5
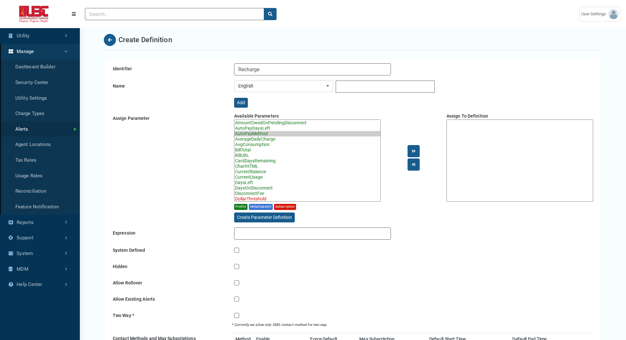
scroll to position [0, 0]
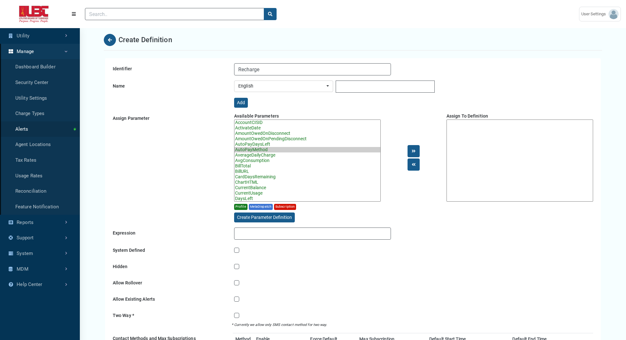
click at [255, 138] on option "AmountOwedOnPendingDisconnect" at bounding box center [308, 138] width 146 height 5
click at [249, 129] on option "ActivateDate" at bounding box center [308, 127] width 146 height 5
select select "1"
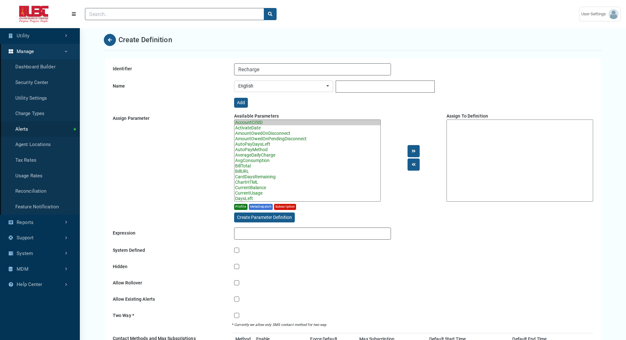
click at [256, 122] on option "AccountCISID" at bounding box center [308, 122] width 146 height 5
click at [411, 151] on button at bounding box center [414, 151] width 12 height 12
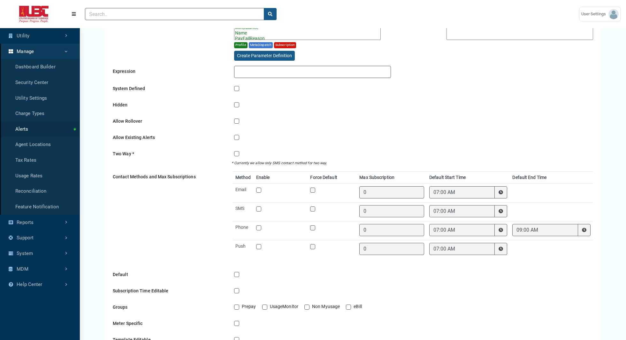
scroll to position [164, 0]
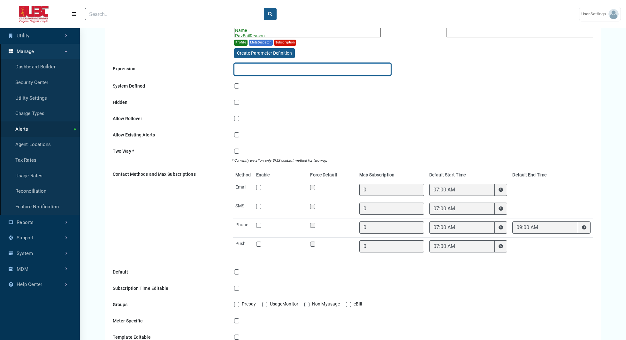
click at [250, 67] on input "Expression" at bounding box center [312, 69] width 157 height 12
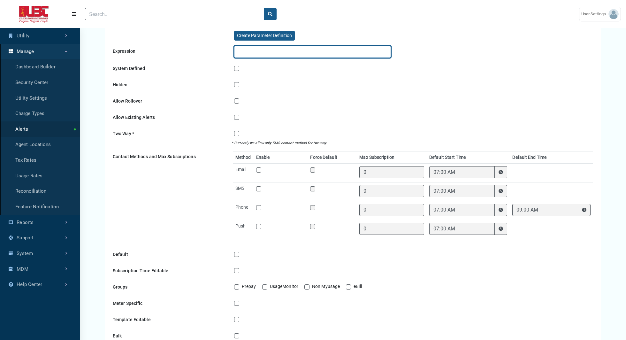
scroll to position [183, 0]
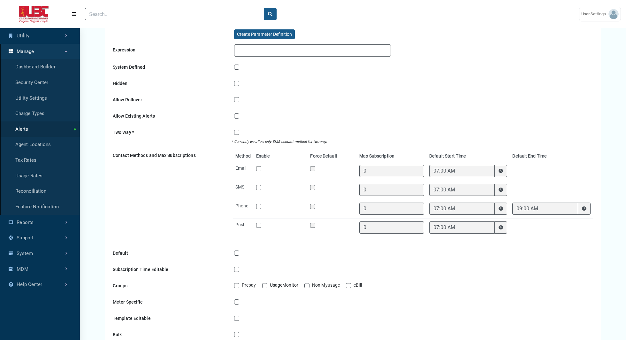
click at [242, 66] on label "System Defined" at bounding box center [257, 66] width 31 height 7
click at [239, 66] on input "System Defined" at bounding box center [241, 66] width 5 height 6
click at [242, 66] on label "System Defined" at bounding box center [257, 66] width 31 height 7
click at [239, 66] on input "System Defined" at bounding box center [241, 66] width 5 height 6
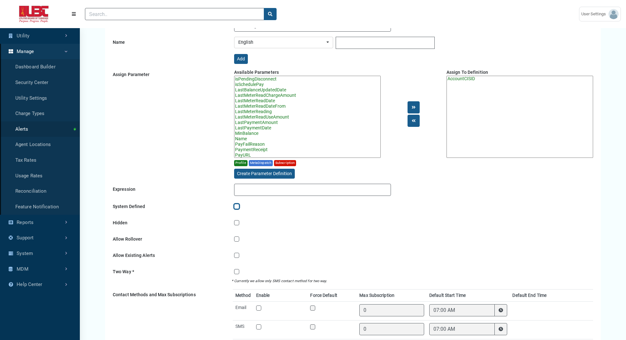
scroll to position [74, 0]
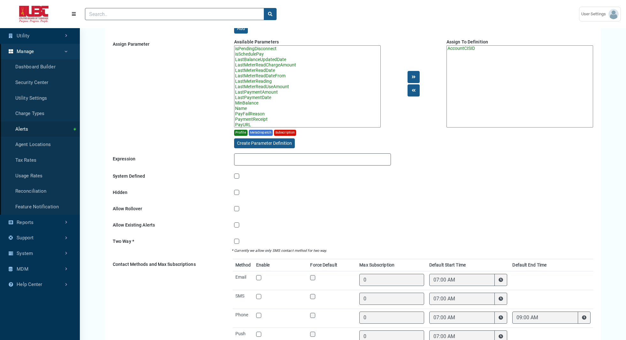
click at [242, 174] on label "System Defined" at bounding box center [257, 175] width 31 height 7
click at [239, 174] on input "System Defined" at bounding box center [241, 175] width 5 height 6
checkbox input "true"
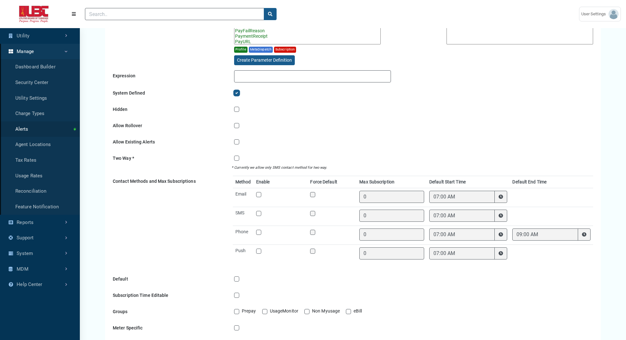
scroll to position [162, 0]
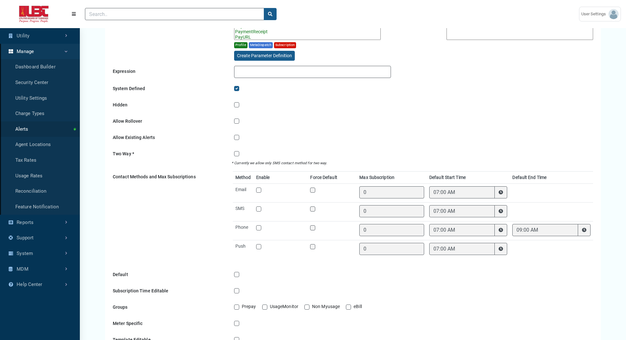
click at [242, 119] on label "Allow Rollover" at bounding box center [256, 120] width 28 height 7
click at [239, 119] on input "Allow Rollover" at bounding box center [241, 120] width 5 height 6
click at [242, 119] on label "Allow Rollover" at bounding box center [256, 120] width 28 height 7
click at [239, 119] on input "Allow Rollover" at bounding box center [241, 120] width 5 height 6
click at [242, 119] on label "Allow Rollover" at bounding box center [256, 120] width 28 height 7
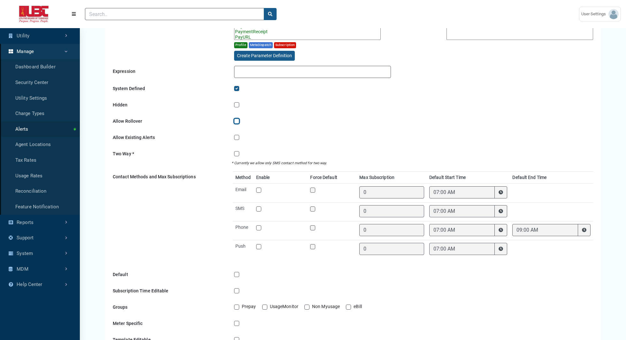
click at [239, 119] on input "Allow Rollover" at bounding box center [241, 120] width 5 height 6
click at [242, 119] on label "Allow Rollover" at bounding box center [256, 120] width 28 height 7
click at [239, 119] on input "Allow Rollover" at bounding box center [241, 120] width 5 height 6
checkbox input "false"
click at [242, 135] on label "Allow Existing Alerts" at bounding box center [262, 137] width 41 height 7
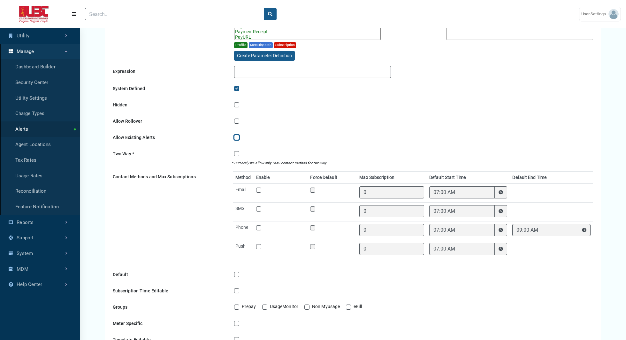
click at [239, 135] on input "Allow Existing Alerts" at bounding box center [241, 137] width 5 height 6
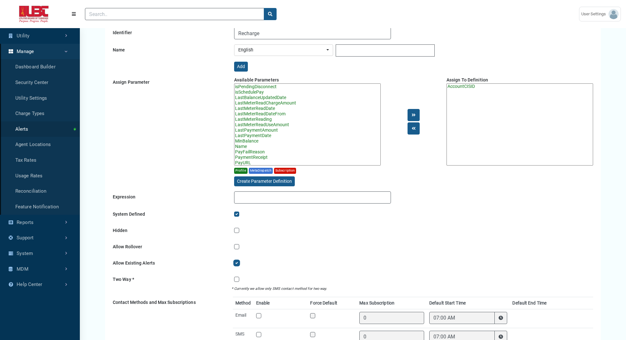
scroll to position [39, 0]
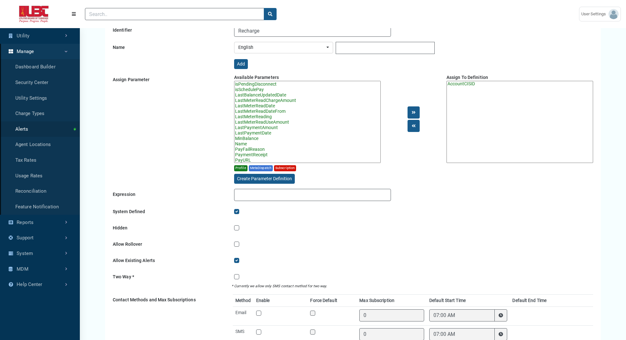
click at [242, 260] on label "Allow Existing Alerts" at bounding box center [262, 260] width 41 height 7
click at [239, 260] on input "Allow Existing Alerts" at bounding box center [241, 260] width 5 height 6
checkbox input "false"
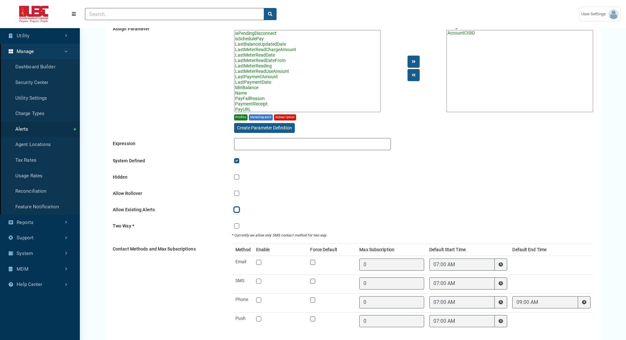
scroll to position [90, 0]
click at [242, 225] on label "Two Way" at bounding box center [251, 225] width 19 height 7
click at [239, 225] on input "Two Way *" at bounding box center [241, 225] width 5 height 6
checkbox input "true"
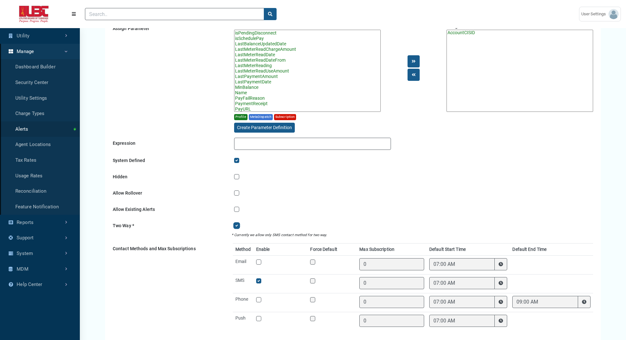
type input "1"
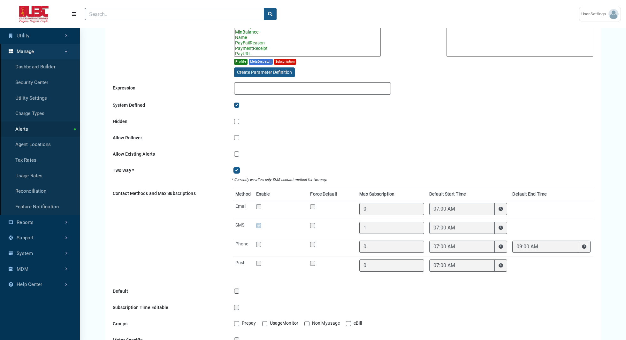
scroll to position [147, 0]
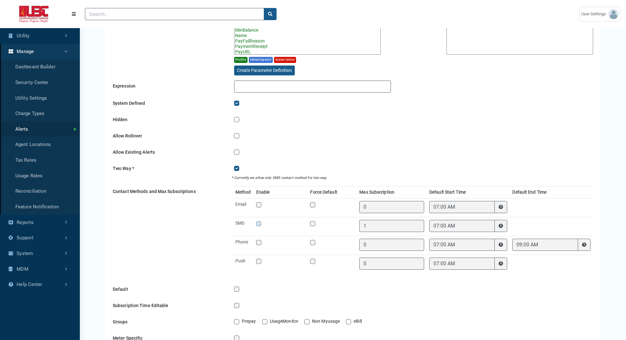
click at [242, 169] on label "Two Way" at bounding box center [251, 168] width 19 height 7
click at [239, 169] on input "Two Way *" at bounding box center [241, 168] width 5 height 6
checkbox input "false"
type input "0"
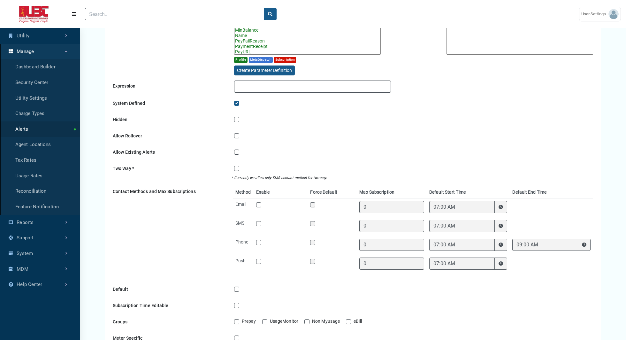
click at [242, 169] on label "Two Way" at bounding box center [251, 168] width 19 height 7
click at [239, 169] on input "Two Way *" at bounding box center [241, 168] width 5 height 6
checkbox input "true"
type input "1"
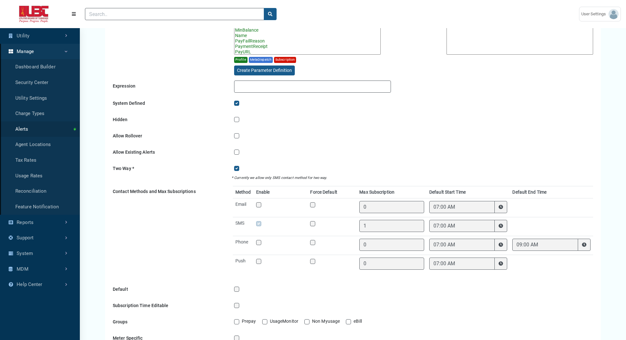
click at [242, 169] on label "Two Way" at bounding box center [251, 168] width 19 height 7
click at [239, 169] on input "Two Way *" at bounding box center [241, 168] width 5 height 6
checkbox input "false"
type input "0"
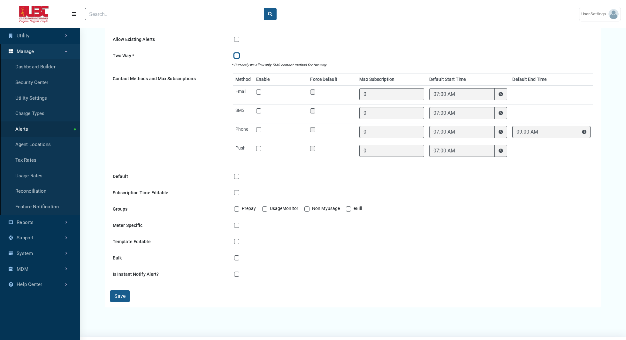
scroll to position [275, 0]
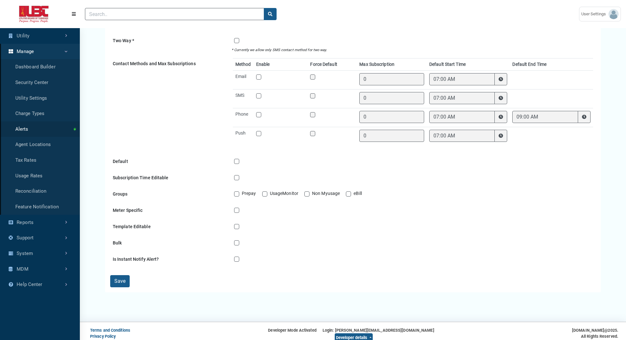
click at [264, 75] on label "Contact Method Email" at bounding box center [285, 79] width 42 height 13
click at [259, 75] on input "Contact Method Email" at bounding box center [258, 76] width 5 height 6
checkbox input "true"
type input "1"
click at [264, 92] on label "Contact Method SMS" at bounding box center [285, 98] width 42 height 13
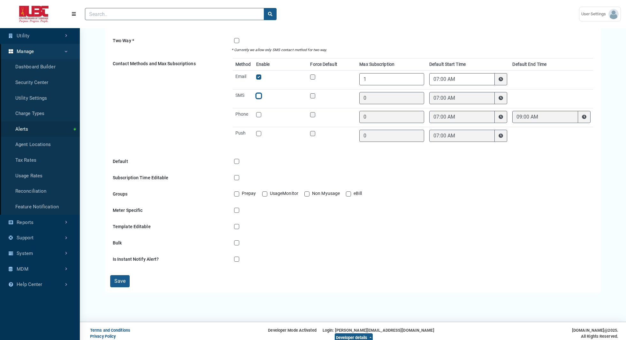
click at [258, 92] on input "Contact Method SMS" at bounding box center [258, 95] width 5 height 6
checkbox input "true"
type input "1"
click at [264, 112] on label "Contact Method Phone" at bounding box center [285, 117] width 42 height 13
click at [261, 112] on input "Contact Method Phone" at bounding box center [258, 114] width 5 height 6
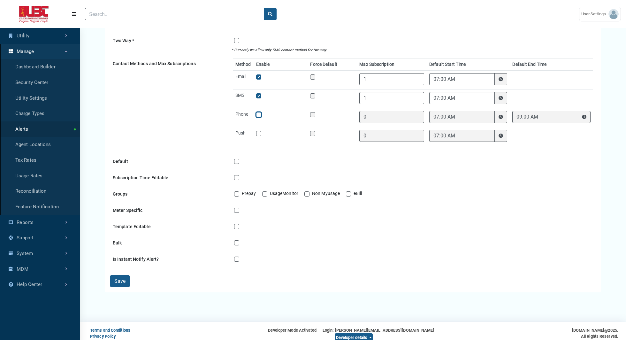
checkbox input "true"
type input "1"
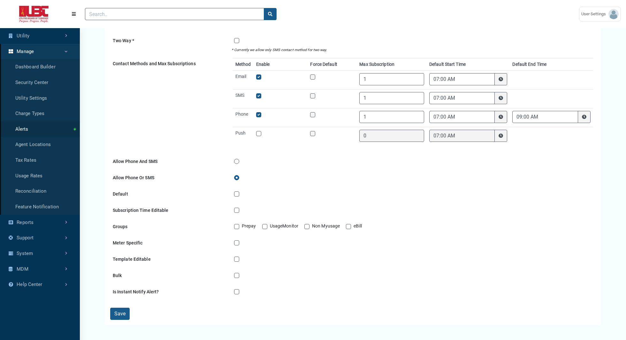
click at [264, 130] on label "Contact Method Push" at bounding box center [285, 136] width 42 height 13
click at [260, 130] on input "Contact Method Push" at bounding box center [258, 133] width 5 height 6
checkbox input "true"
type input "1"
click at [264, 76] on label "Contact Method Email" at bounding box center [285, 79] width 42 height 13
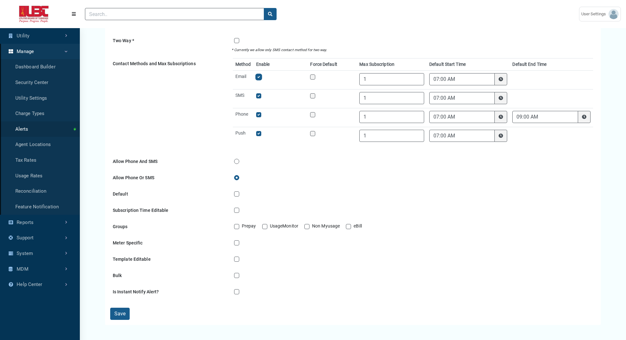
click at [258, 76] on input "Contact Method Email" at bounding box center [258, 76] width 5 height 6
checkbox input "false"
type input "0"
click at [264, 111] on label "Contact Method Phone" at bounding box center [285, 117] width 42 height 13
click at [259, 111] on input "Contact Method Phone" at bounding box center [258, 114] width 5 height 6
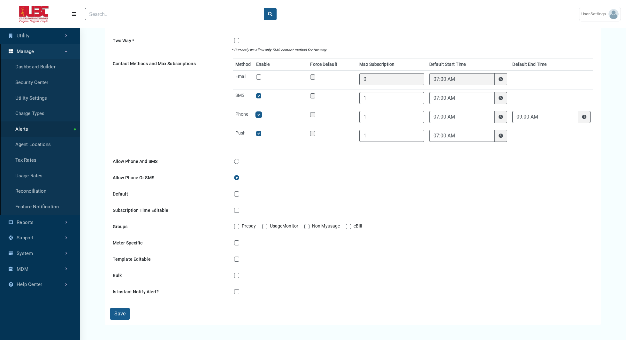
checkbox input "false"
type input "0"
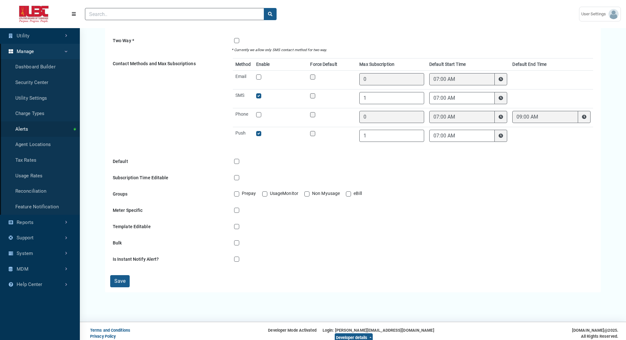
click at [264, 130] on label "Contact Method Push" at bounding box center [285, 136] width 42 height 13
click at [259, 130] on input "Contact Method Push" at bounding box center [258, 133] width 5 height 6
checkbox input "false"
type input "0"
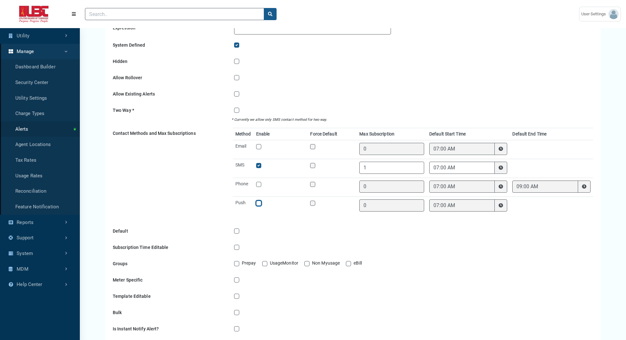
scroll to position [244, 0]
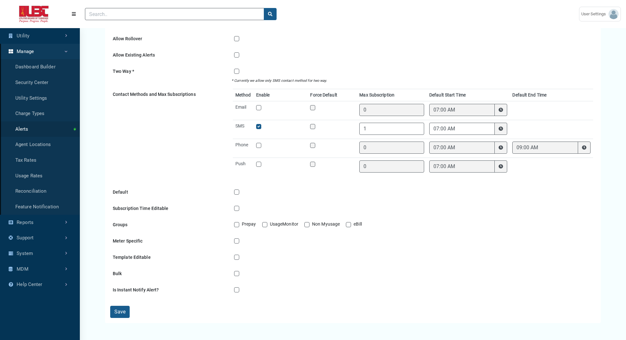
click at [264, 106] on label "Contact Method Email" at bounding box center [285, 110] width 42 height 13
click at [259, 106] on input "Contact Method Email" at bounding box center [258, 107] width 5 height 6
checkbox input "true"
type input "1"
click at [264, 106] on label "Contact Method Email" at bounding box center [285, 110] width 42 height 13
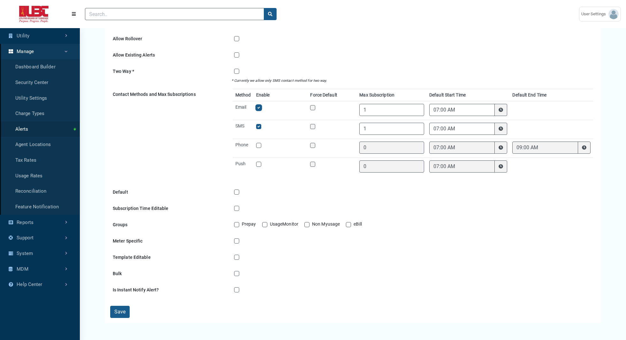
click at [259, 106] on input "Contact Method Email" at bounding box center [258, 107] width 5 height 6
checkbox input "false"
type input "0"
click at [264, 106] on label "Contact Method Email" at bounding box center [285, 110] width 42 height 13
click at [259, 106] on input "Contact Method Email" at bounding box center [258, 107] width 5 height 6
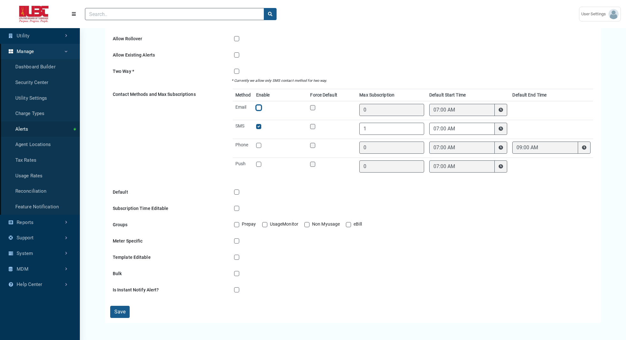
checkbox input "true"
type input "1"
click at [386, 109] on input "1" at bounding box center [392, 110] width 65 height 12
click at [481, 105] on input "07:00 AM" at bounding box center [463, 110] width 66 height 12
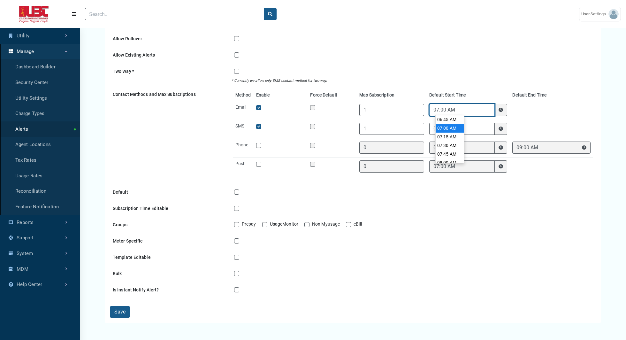
click at [481, 105] on input "07:00 AM" at bounding box center [463, 110] width 66 height 12
click at [532, 111] on td at bounding box center [551, 110] width 83 height 19
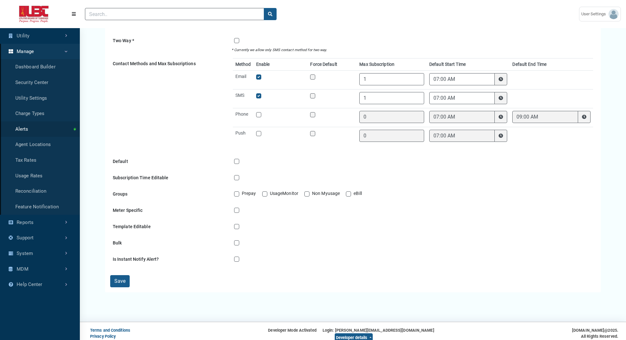
click at [242, 158] on label "Default" at bounding box center [249, 161] width 15 height 7
click at [239, 158] on input "Default" at bounding box center [241, 161] width 5 height 6
checkbox input "true"
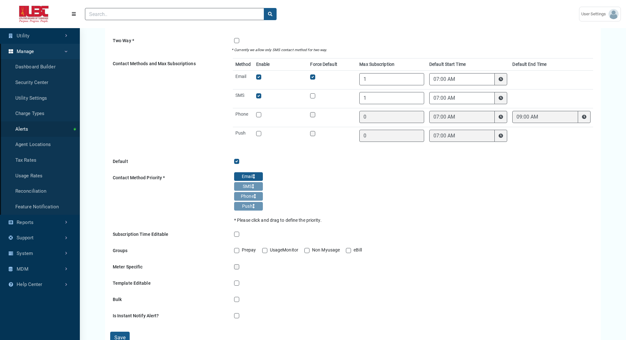
click at [242, 158] on label "Default" at bounding box center [249, 161] width 15 height 7
click at [239, 158] on input "Default" at bounding box center [241, 161] width 5 height 6
checkbox input "false"
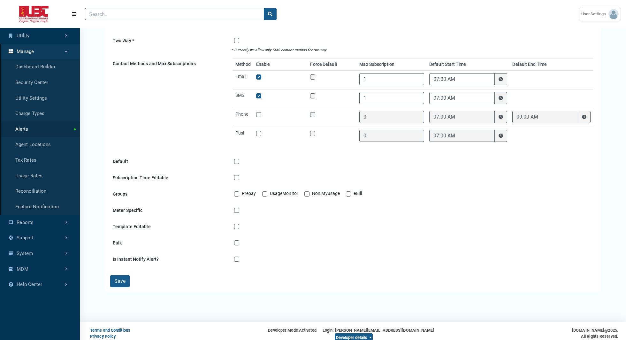
click at [242, 174] on label "Subscription Time Editable" at bounding box center [268, 177] width 53 height 7
click at [239, 174] on input "Subscription Time Editable" at bounding box center [241, 177] width 5 height 6
click at [242, 174] on label "Subscription Time Editable" at bounding box center [268, 177] width 53 height 7
click at [239, 174] on input "Subscription Time Editable" at bounding box center [241, 177] width 5 height 6
checkbox input "false"
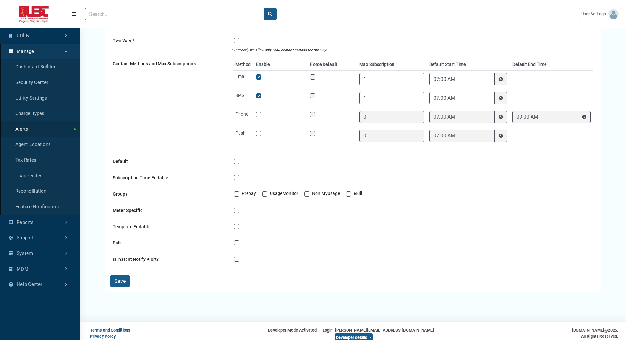
click at [312, 190] on label "Non Myusage" at bounding box center [326, 194] width 28 height 8
click at [308, 190] on input "Non Myusage" at bounding box center [307, 193] width 5 height 6
checkbox input "true"
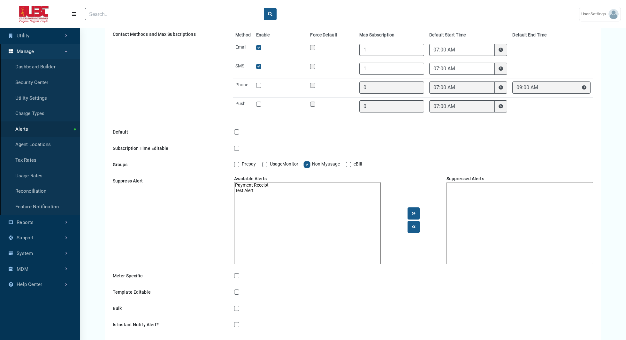
scroll to position [305, 0]
select select "47"
click at [257, 187] on option "Test Alert" at bounding box center [308, 189] width 146 height 5
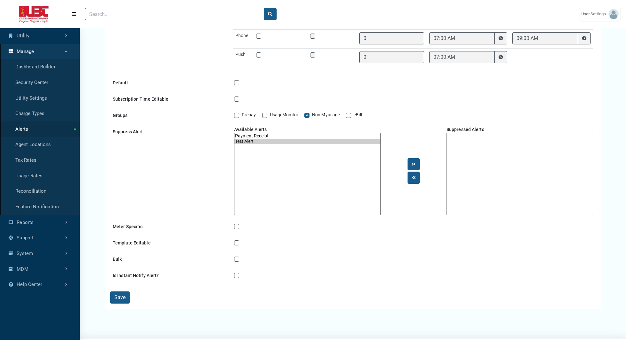
scroll to position [356, 0]
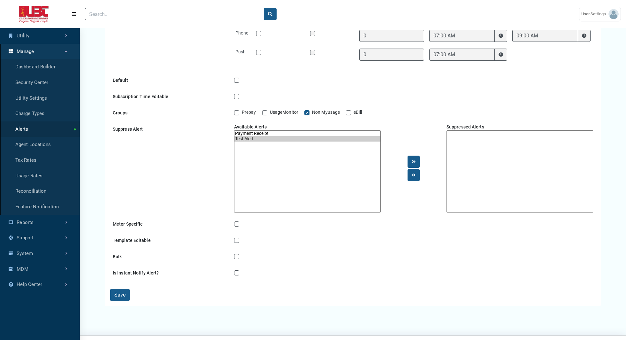
click at [312, 109] on label "Non Myusage" at bounding box center [326, 113] width 28 height 8
click at [307, 109] on input "Non Myusage" at bounding box center [307, 112] width 5 height 6
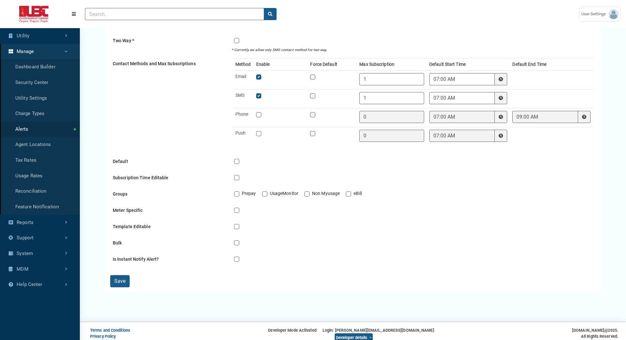
click at [312, 190] on label "Non Myusage" at bounding box center [326, 194] width 28 height 8
click at [308, 190] on input "Non Myusage" at bounding box center [307, 193] width 5 height 6
checkbox input "true"
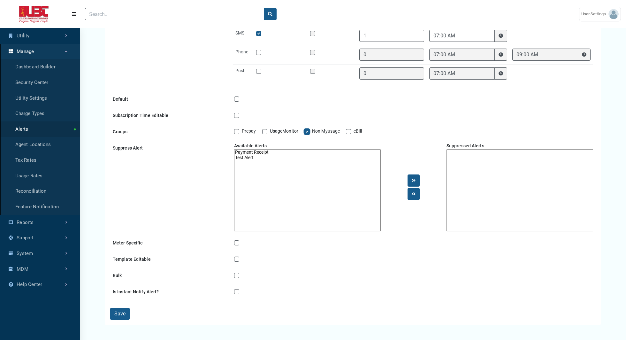
scroll to position [348, 0]
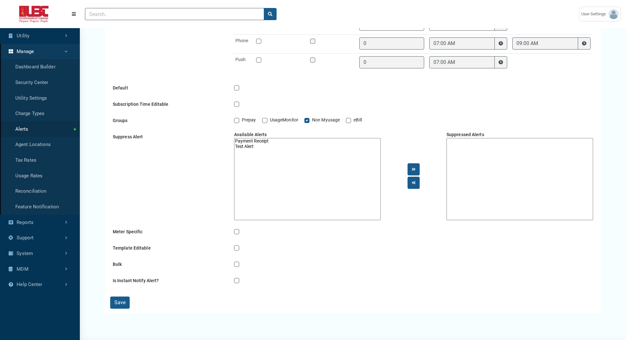
click at [247, 138] on option "Payment Receipt" at bounding box center [308, 140] width 146 height 5
click at [247, 144] on option "Test Alert" at bounding box center [308, 146] width 146 height 5
click at [245, 138] on option "Payment Receipt" at bounding box center [308, 140] width 146 height 5
select select "47"
click at [254, 144] on option "Test Alert" at bounding box center [308, 146] width 146 height 5
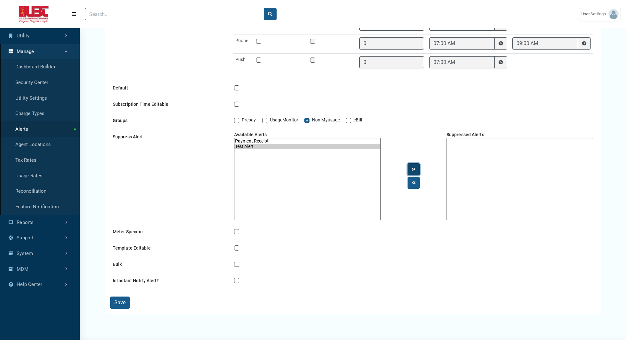
click at [412, 165] on button at bounding box center [414, 169] width 12 height 12
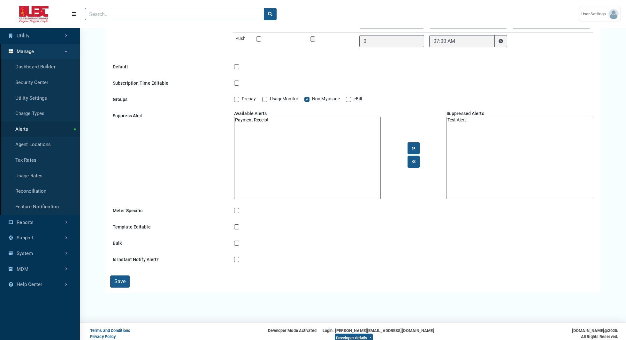
click at [312, 96] on label "Non Myusage" at bounding box center [326, 100] width 28 height 8
click at [307, 96] on input "Non Myusage" at bounding box center [307, 99] width 5 height 6
checkbox input "false"
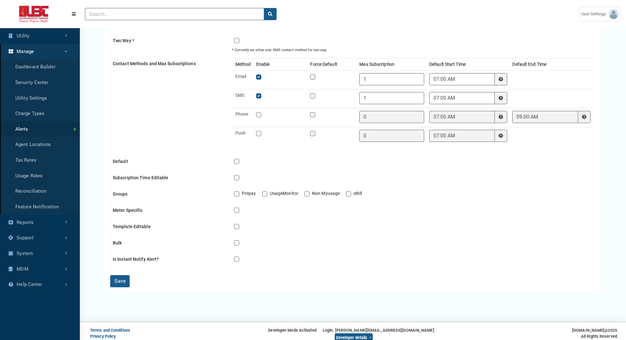
click at [242, 206] on label "Meter Specific" at bounding box center [256, 209] width 28 height 7
click at [239, 206] on input "Meter Specific" at bounding box center [241, 209] width 5 height 6
click at [242, 206] on label "Meter Specific" at bounding box center [256, 209] width 28 height 7
click at [239, 206] on input "Meter Specific" at bounding box center [241, 209] width 5 height 6
checkbox input "false"
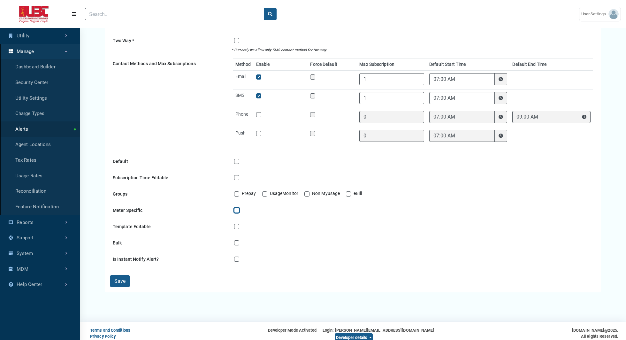
click at [242, 223] on label "Template Editable" at bounding box center [260, 226] width 36 height 7
click at [239, 223] on input "Template Editable" at bounding box center [241, 226] width 5 height 6
click at [242, 223] on label "Template Editable" at bounding box center [260, 226] width 36 height 7
click at [239, 223] on input "Template Editable" at bounding box center [241, 226] width 5 height 6
checkbox input "false"
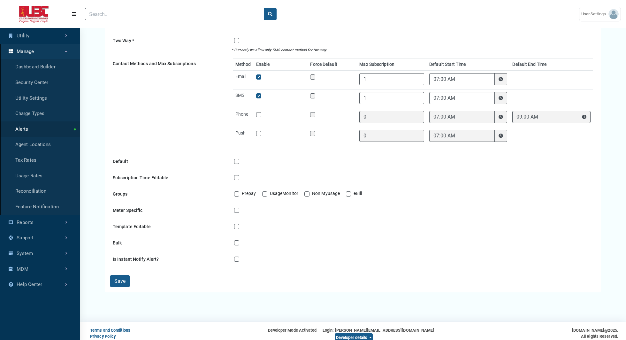
click at [242, 239] on label "Bulk" at bounding box center [246, 242] width 9 height 7
click at [239, 239] on input "Bulk" at bounding box center [241, 242] width 5 height 6
click at [242, 239] on label "Bulk" at bounding box center [246, 242] width 9 height 7
click at [239, 239] on input "Bulk" at bounding box center [241, 242] width 5 height 6
checkbox input "false"
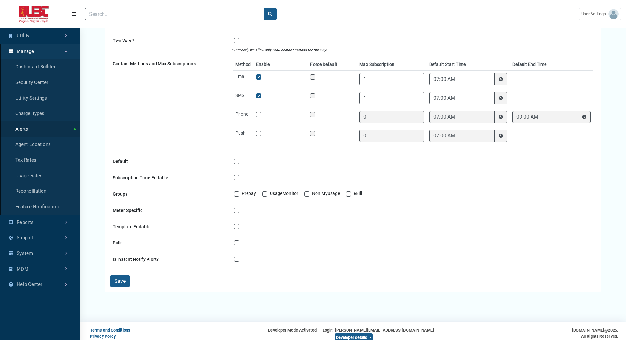
click at [134, 254] on label "Is Instant Notify Alert?" at bounding box center [170, 259] width 121 height 11
click at [239, 255] on input "Is Instant Notify Alert?" at bounding box center [241, 258] width 5 height 6
click at [242, 255] on label "Is Instant Notify Alert?" at bounding box center [264, 258] width 45 height 7
click at [239, 255] on input "Is Instant Notify Alert?" at bounding box center [241, 258] width 5 height 6
click at [242, 255] on label "Is Instant Notify Alert?" at bounding box center [264, 258] width 45 height 7
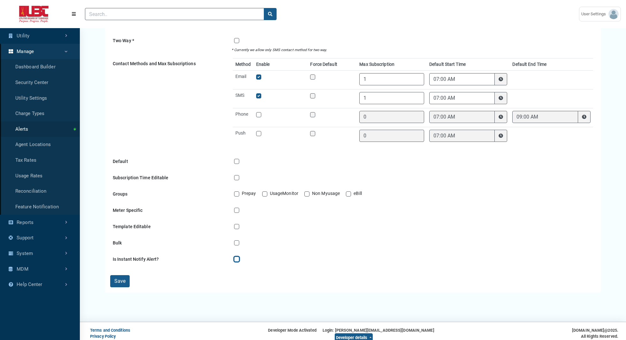
click at [239, 255] on input "Is Instant Notify Alert?" at bounding box center [241, 258] width 5 height 6
click at [242, 255] on label "Is Instant Notify Alert?" at bounding box center [264, 258] width 45 height 7
click at [239, 255] on input "Is Instant Notify Alert?" at bounding box center [241, 258] width 5 height 6
checkbox input "false"
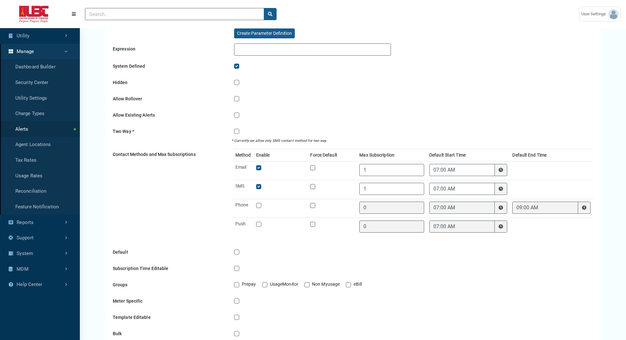
scroll to position [0, 0]
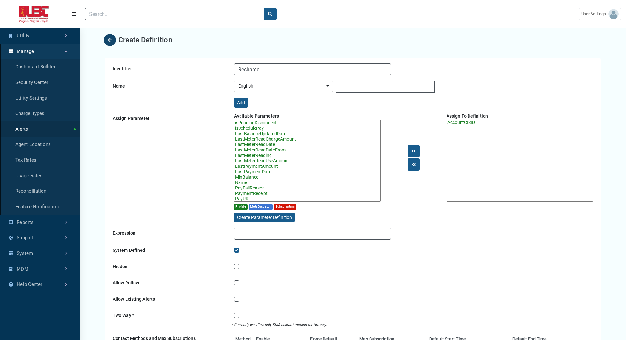
click at [109, 38] on icon "Back" at bounding box center [110, 40] width 4 height 4
select select "25 per page"
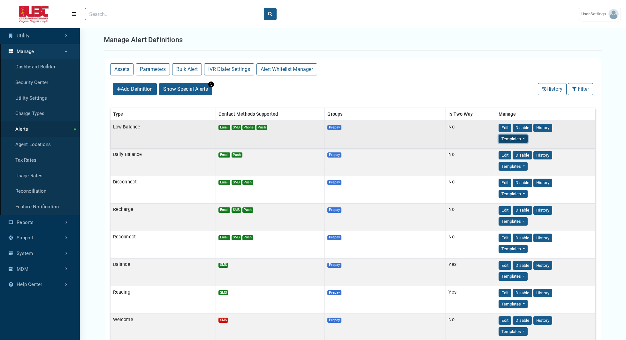
click at [517, 138] on button "Templates" at bounding box center [513, 139] width 29 height 9
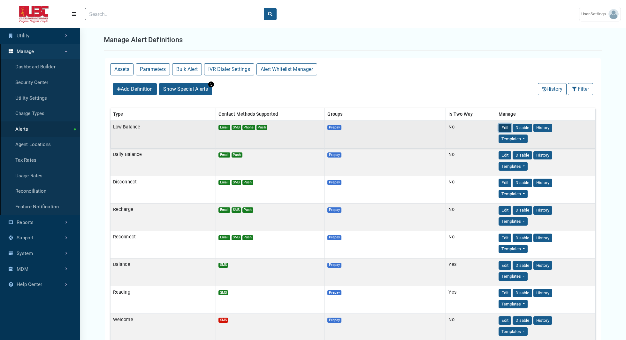
click at [501, 127] on button "Edit" at bounding box center [505, 128] width 13 height 9
select select
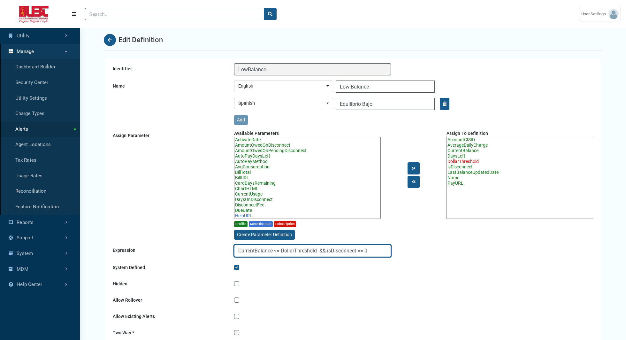
click at [329, 249] on input "CurrentBalance <= DollarThreshold && isDisconnect == 0" at bounding box center [312, 251] width 157 height 12
click at [110, 42] on icon "Back" at bounding box center [110, 40] width 4 height 4
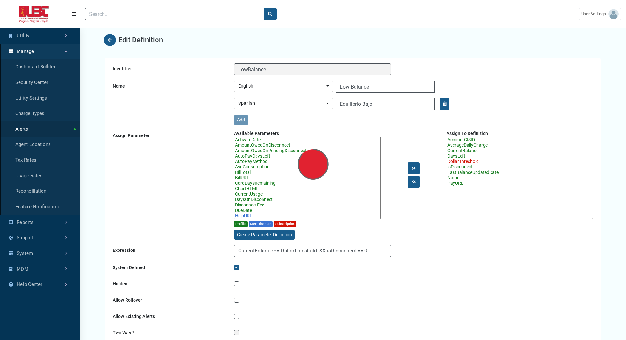
select select "25 per page"
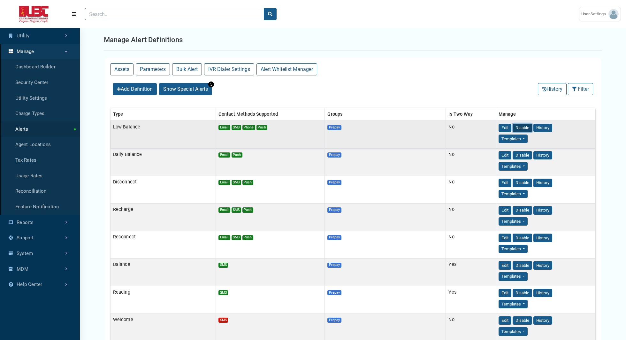
click at [525, 127] on button "Disable" at bounding box center [522, 128] width 19 height 9
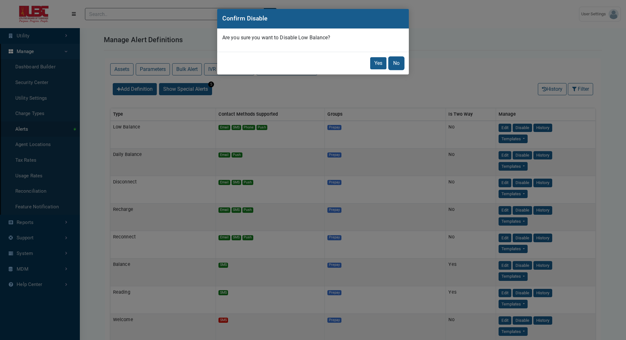
click at [397, 65] on button "No" at bounding box center [396, 63] width 15 height 12
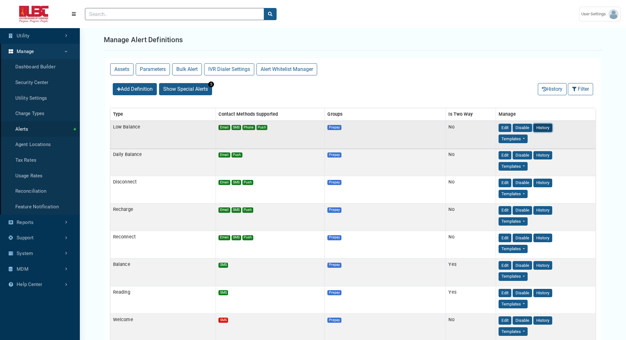
click at [541, 128] on button "History" at bounding box center [543, 128] width 19 height 9
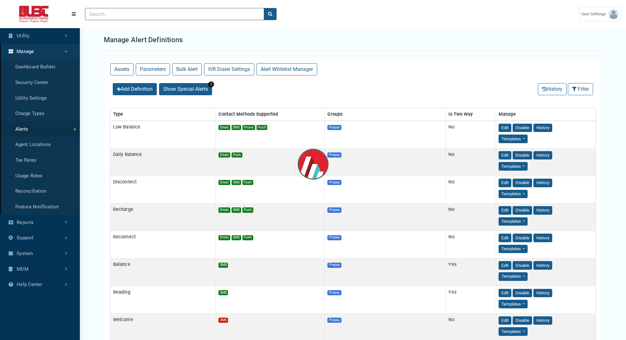
select select "25 per page"
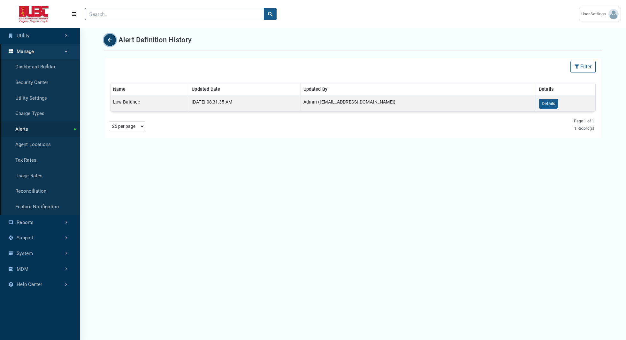
click at [110, 41] on icon "Back" at bounding box center [110, 40] width 4 height 4
select select "25 per page"
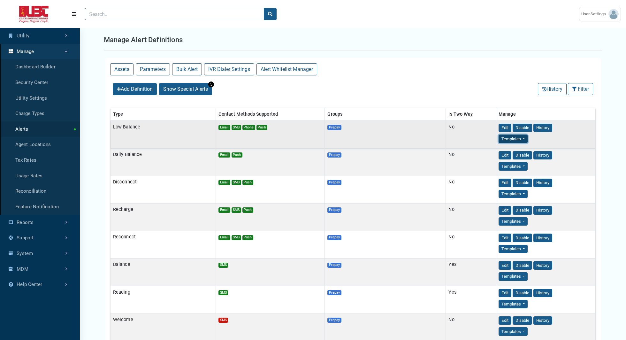
click at [521, 138] on button "Templates" at bounding box center [513, 139] width 29 height 9
click at [518, 153] on link "Email" at bounding box center [524, 150] width 50 height 10
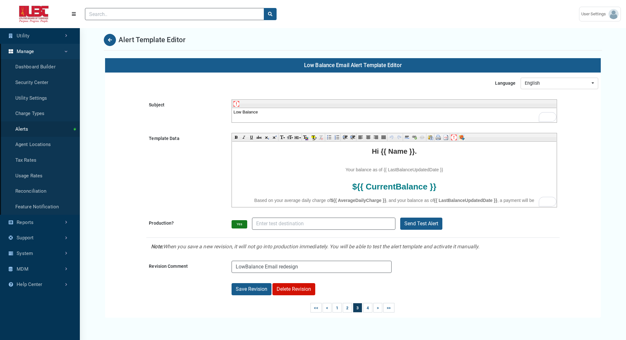
click at [398, 149] on h1 "Hi {{ Name }}." at bounding box center [394, 151] width 320 height 8
click at [396, 188] on h2 "${{ CurrentBalance }}" at bounding box center [394, 186] width 320 height 8
click at [395, 151] on h1 "Hi {{ Name }}." at bounding box center [394, 151] width 320 height 8
drag, startPoint x: 389, startPoint y: 151, endPoint x: 409, endPoint y: 154, distance: 19.7
click at [409, 154] on h1 "Hi {{ Name }}." at bounding box center [394, 151] width 320 height 8
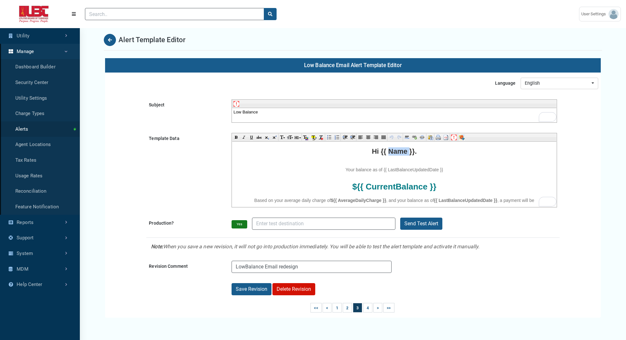
click at [395, 187] on h2 "${{ CurrentBalance }}" at bounding box center [394, 186] width 320 height 8
drag, startPoint x: 388, startPoint y: 170, endPoint x: 438, endPoint y: 173, distance: 49.9
click at [438, 173] on h2 "Your balance as of {{ LastBalanceUpdatedDate }}" at bounding box center [394, 169] width 320 height 9
drag, startPoint x: 372, startPoint y: 187, endPoint x: 414, endPoint y: 189, distance: 41.9
click at [414, 189] on h2 "${{ CurrentBalance }}" at bounding box center [394, 186] width 320 height 8
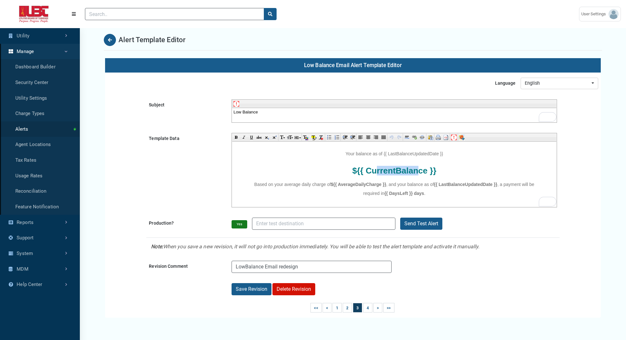
click at [350, 183] on b "${{ AverageDailyCharge }}" at bounding box center [358, 184] width 55 height 5
click at [478, 183] on b "{{ LastBalanceUpdatedDate }}" at bounding box center [465, 184] width 63 height 5
click at [398, 195] on h2 "Based on your average daily charge of ${{ AverageDailyCharge }} , and your bala…" at bounding box center [394, 189] width 320 height 18
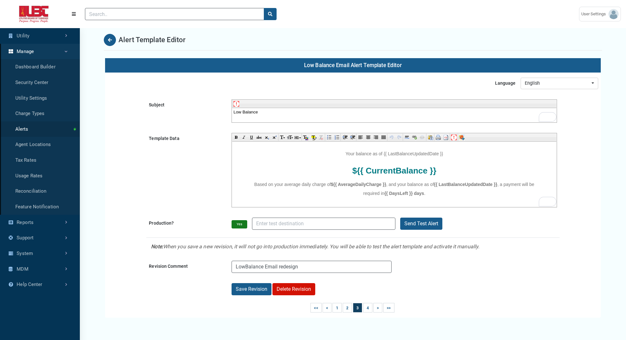
click at [398, 195] on h2 "Based on your average daily charge of ${{ AverageDailyCharge }} , and your bala…" at bounding box center [394, 189] width 320 height 18
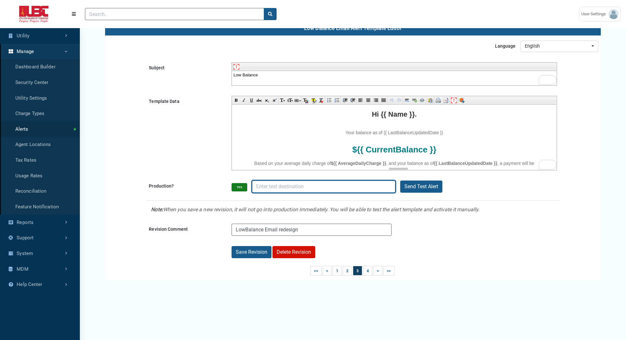
click at [274, 184] on input "Production?" at bounding box center [323, 187] width 143 height 12
type input "[PERSON_NAME][EMAIL_ADDRESS][DOMAIN_NAME]"
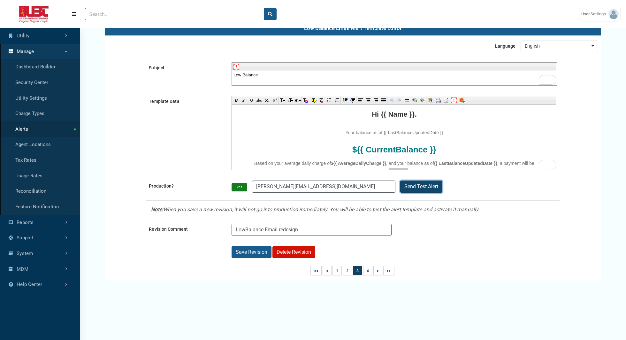
click at [417, 186] on button "Send Test Alert" at bounding box center [421, 187] width 42 height 12
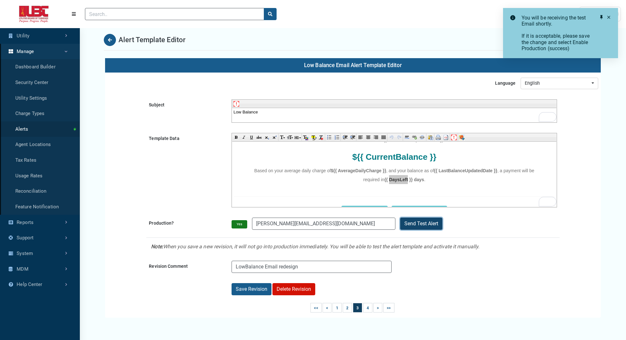
scroll to position [27, 0]
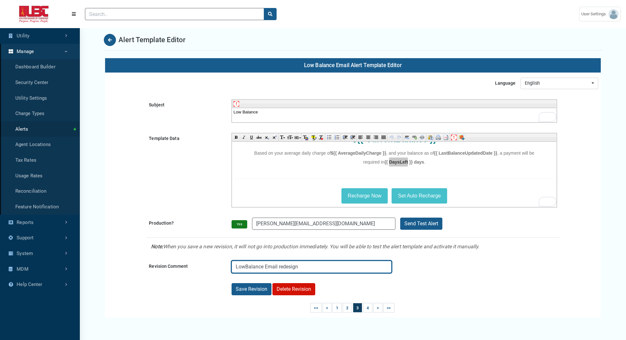
drag, startPoint x: 236, startPoint y: 265, endPoint x: 327, endPoint y: 271, distance: 91.3
click at [327, 271] on input "LowBalance Email redesign" at bounding box center [312, 267] width 160 height 12
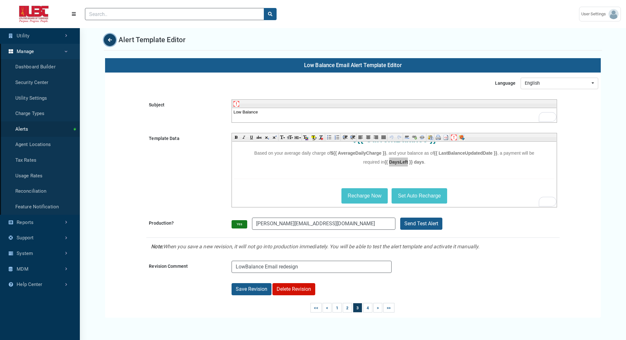
click at [110, 37] on button "Back" at bounding box center [110, 40] width 12 height 12
select select "25 per page"
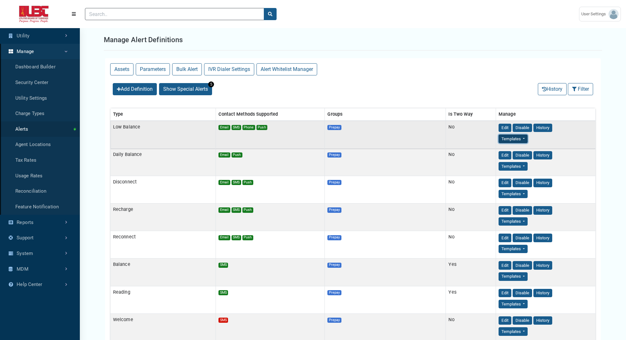
click at [523, 136] on button "Templates" at bounding box center [513, 139] width 29 height 9
click at [515, 161] on link "SMS" at bounding box center [524, 161] width 50 height 10
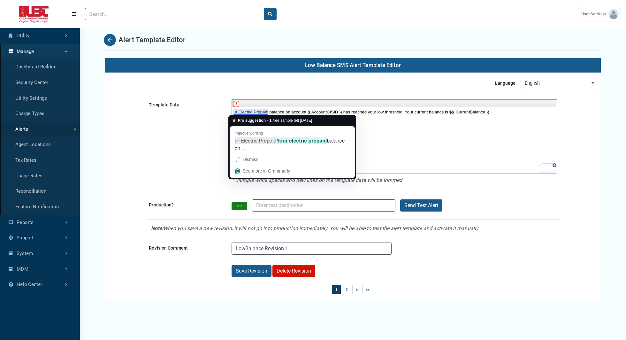
click at [401, 115] on html "ur Electric Prepaid balance on account {{ AccountCISID }} has reached your low …" at bounding box center [394, 111] width 324 height 7
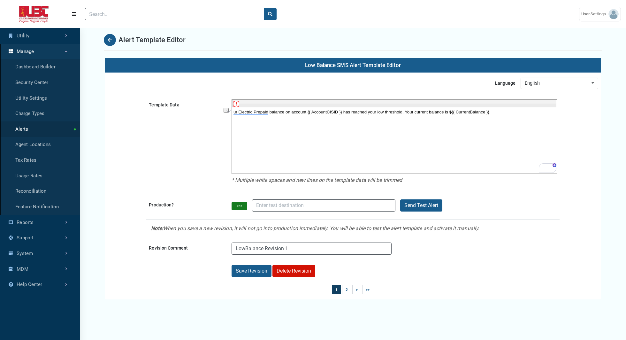
drag, startPoint x: 502, startPoint y: 111, endPoint x: 165, endPoint y: 105, distance: 337.2
click at [232, 108] on html "ur Electric Prepaid balance on account {{ AccountCISID }} has reached your low …" at bounding box center [394, 111] width 324 height 7
click at [246, 115] on html "ur Electric Prepaid balance on account {{ AccountCISID }} has reached your low …" at bounding box center [394, 111] width 324 height 7
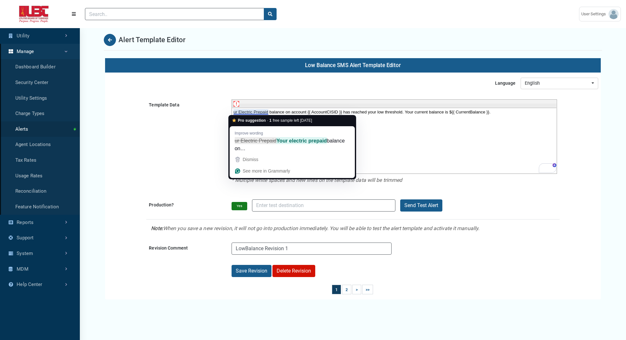
click at [236, 113] on body "ur Electric Prepaid balance on account {{ AccountCISID }} has reached your low …" at bounding box center [394, 111] width 322 height 5
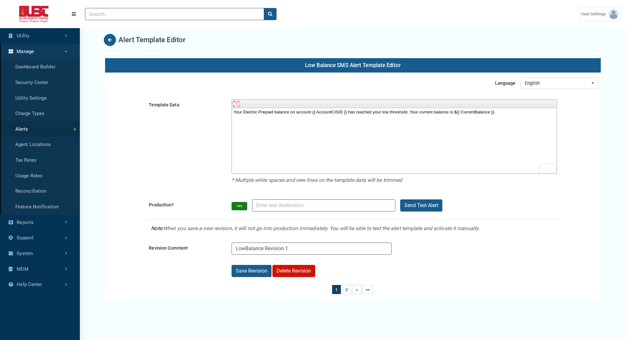
click at [333, 113] on body "Your Electric Prepaid balance on account {{ AccountCISID }} has reached your lo…" at bounding box center [394, 111] width 322 height 5
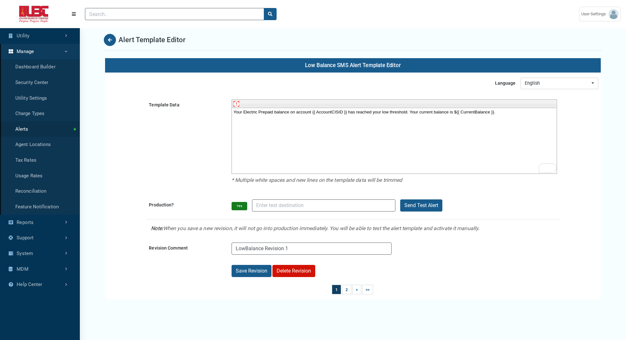
click at [479, 111] on body "Your Electric Prepaid balance on account {{ AccountCISID }} has reached your lo…" at bounding box center [394, 111] width 322 height 5
click at [490, 115] on html "Your Electric Prepaid balance on account {{ AccountCISID }} has reached your lo…" at bounding box center [394, 111] width 324 height 7
click at [293, 207] on input "Production?" at bounding box center [323, 205] width 143 height 12
click at [107, 39] on button "Back" at bounding box center [110, 40] width 12 height 12
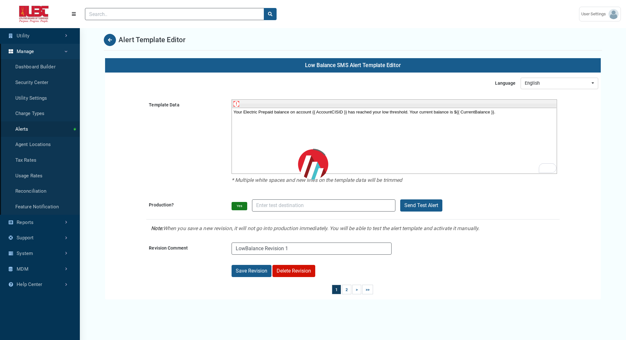
select select "25 per page"
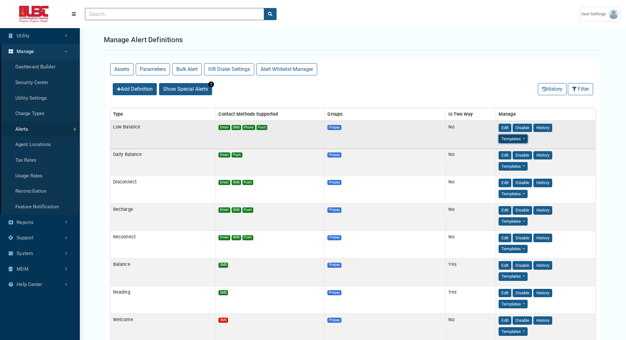
click at [522, 137] on button "Templates" at bounding box center [513, 139] width 29 height 9
click at [521, 170] on link "Phone" at bounding box center [524, 171] width 50 height 10
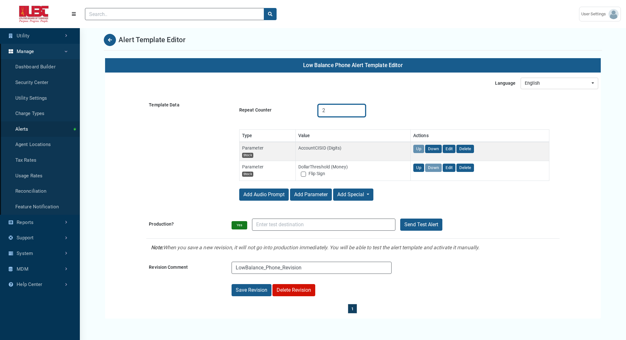
click at [346, 113] on input "2" at bounding box center [341, 111] width 47 height 12
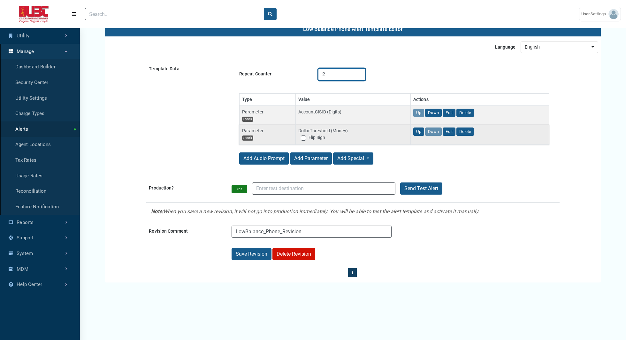
scroll to position [36, 0]
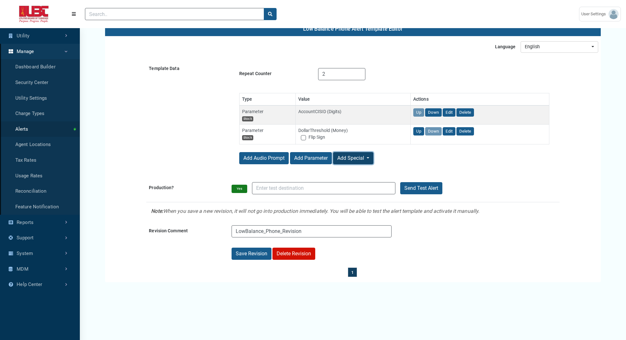
click at [351, 159] on button "Add Special" at bounding box center [353, 158] width 40 height 12
click at [410, 168] on div "Repeat Counter 2 Type Value Actions Parameter Stock Parameter AccountCISID (Dig…" at bounding box center [395, 117] width 326 height 109
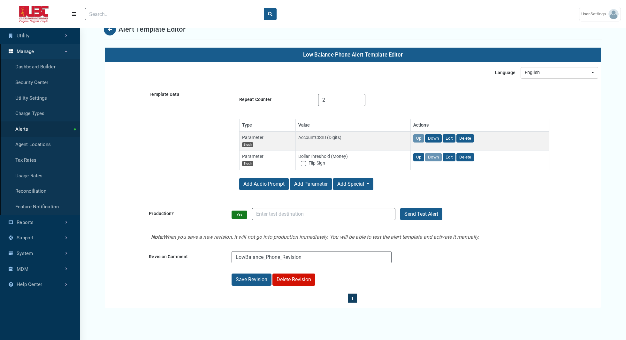
scroll to position [0, 0]
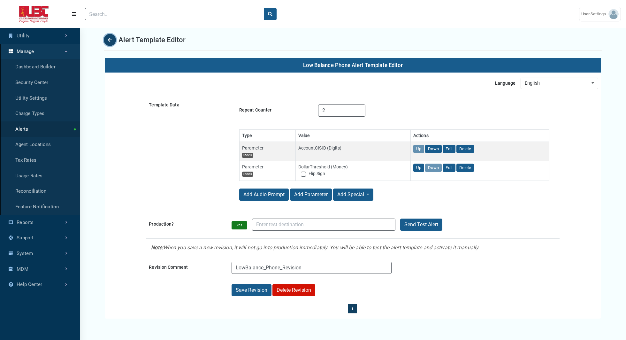
click at [107, 41] on button "Back" at bounding box center [110, 40] width 12 height 12
select select "25 per page"
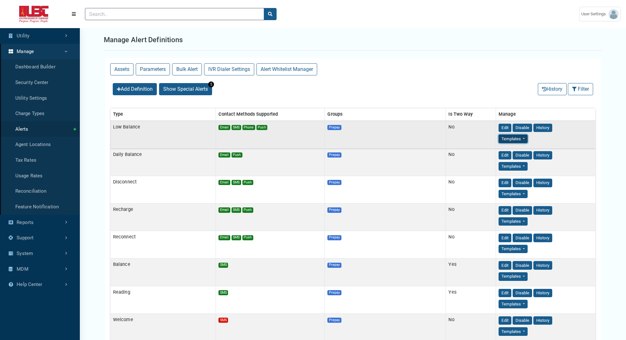
click at [522, 136] on button "Templates" at bounding box center [513, 139] width 29 height 9
click at [520, 180] on link "Push" at bounding box center [524, 181] width 50 height 10
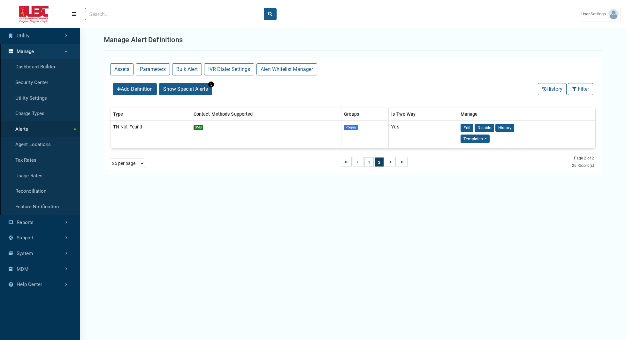
select select "25 per page"
click at [370, 162] on button "1" at bounding box center [369, 162] width 9 height 10
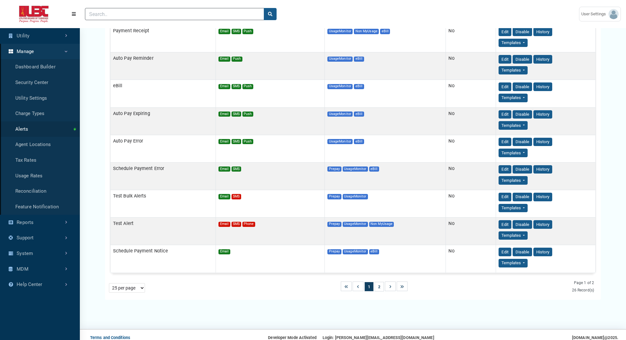
scroll to position [0, 0]
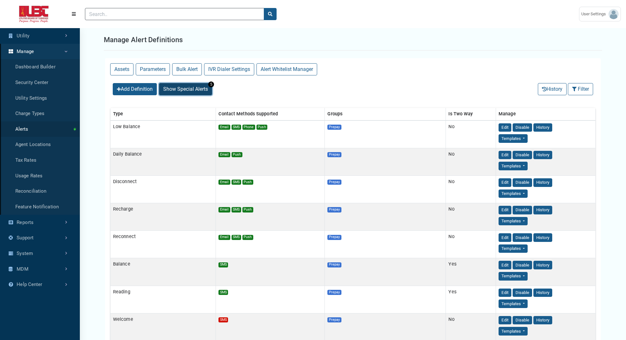
click at [198, 90] on span "Show Special Alerts" at bounding box center [185, 89] width 45 height 6
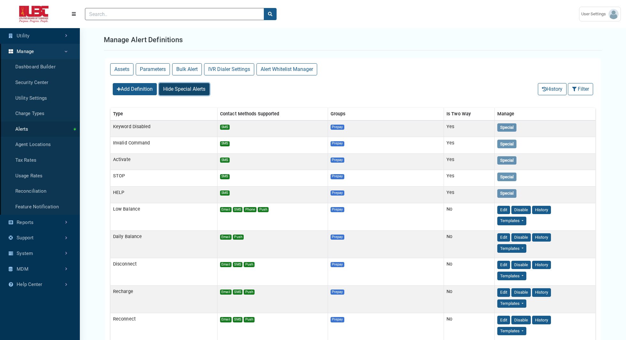
scroll to position [0, 0]
click at [129, 88] on button "Add Definition" at bounding box center [135, 89] width 44 height 12
select select
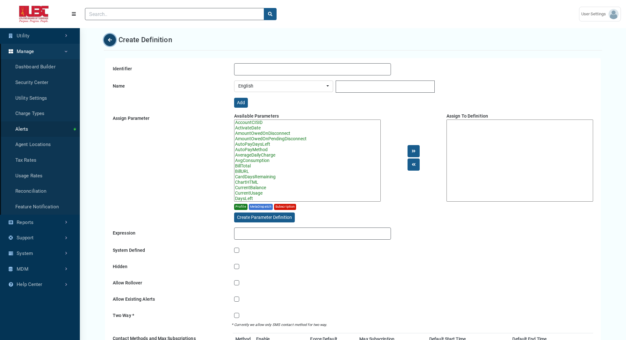
click at [111, 40] on icon "Back" at bounding box center [110, 40] width 4 height 4
select select "25 per page"
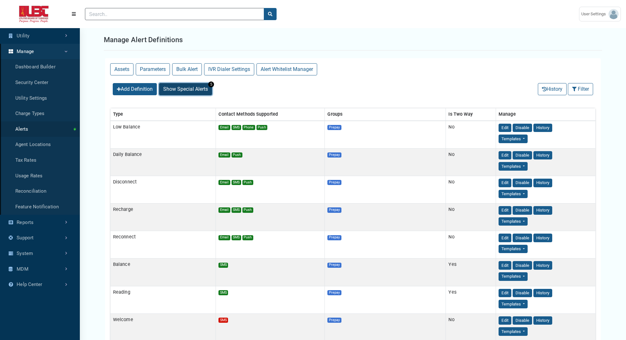
click at [195, 84] on button "Show Special Alerts 5" at bounding box center [185, 89] width 53 height 12
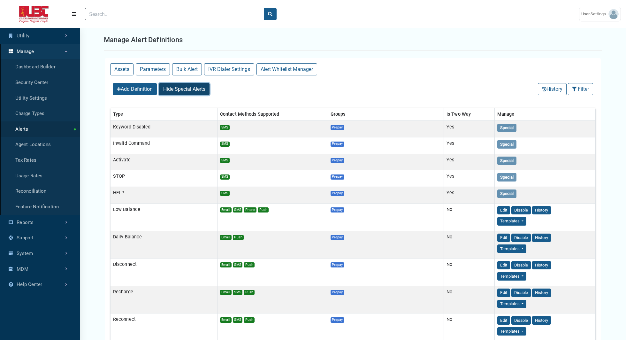
click at [195, 84] on button "Hide Special Alerts 5" at bounding box center [184, 89] width 50 height 12
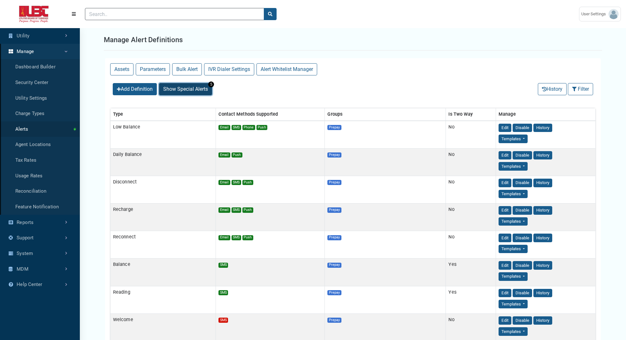
click at [195, 84] on button "Show Special Alerts 5" at bounding box center [185, 89] width 53 height 12
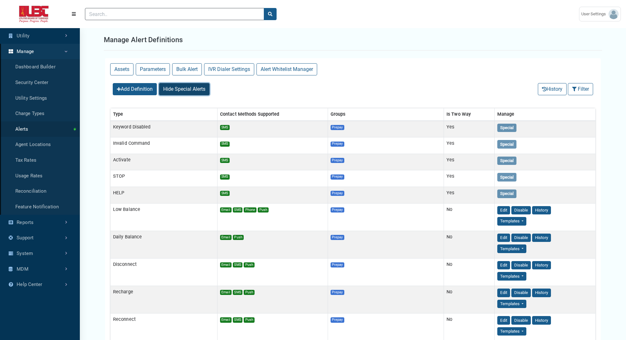
click at [183, 90] on span "Hide Special Alerts" at bounding box center [184, 89] width 42 height 6
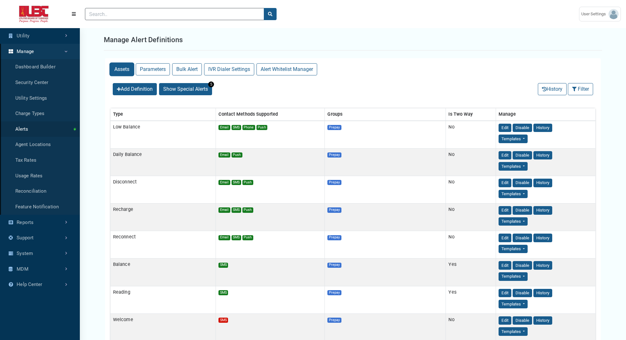
click at [128, 71] on button "Assets" at bounding box center [121, 69] width 23 height 12
select select "25 per page"
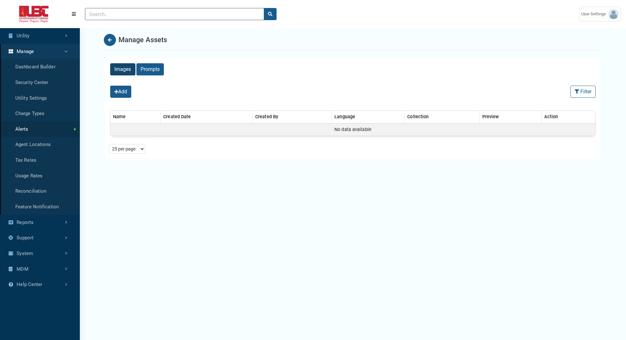
click at [126, 68] on div "Images" at bounding box center [122, 69] width 25 height 12
select select "25 per page"
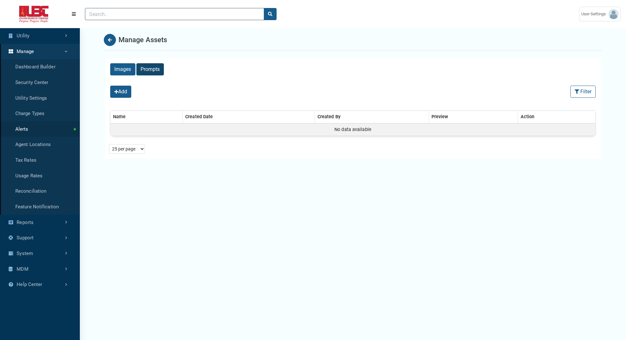
click at [152, 68] on div "Prompts" at bounding box center [150, 69] width 28 height 12
select select "25 per page"
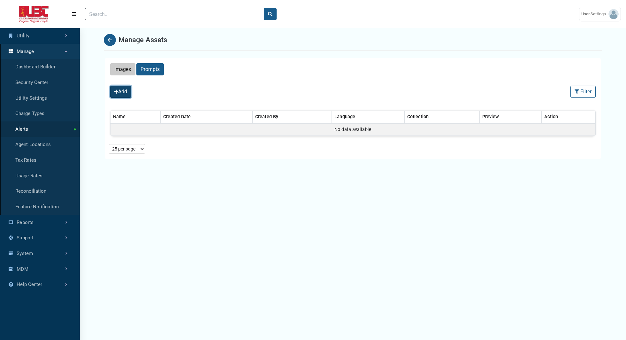
click at [127, 92] on button "Add" at bounding box center [120, 92] width 21 height 12
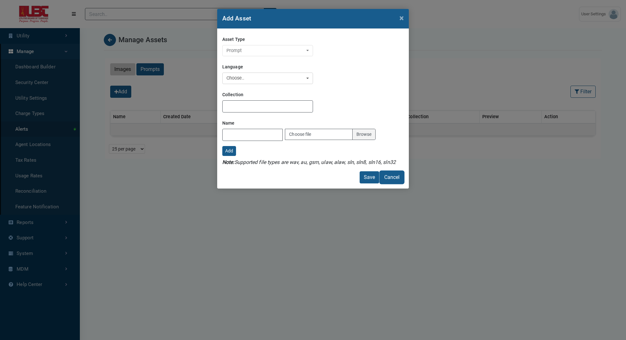
click at [396, 176] on button "Cancel" at bounding box center [392, 177] width 24 height 12
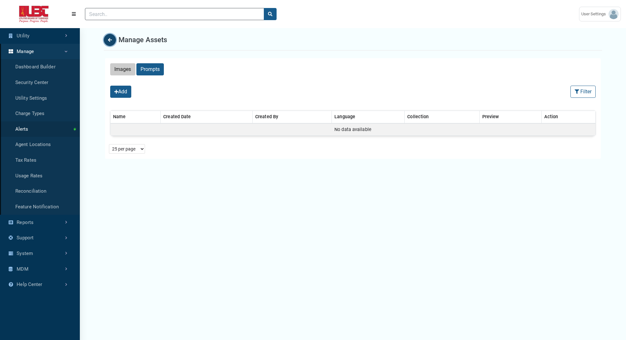
click at [111, 41] on icon "Back" at bounding box center [110, 40] width 4 height 4
select select "25 per page"
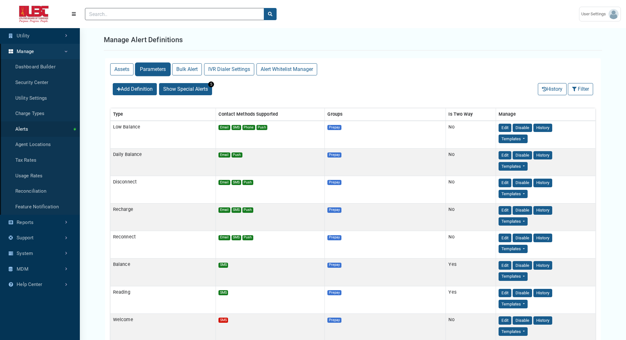
click at [152, 68] on button "Parameters" at bounding box center [153, 69] width 34 height 12
select select "25 per page"
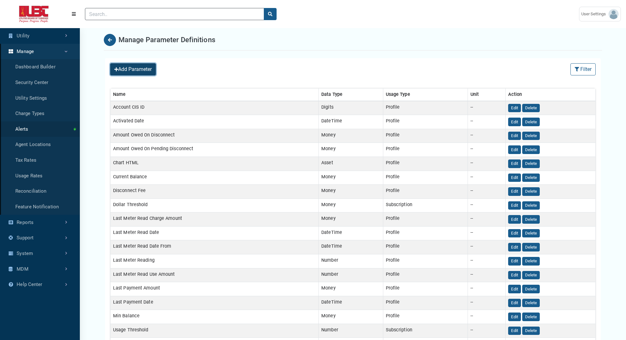
click at [127, 67] on button "Add Parameter" at bounding box center [133, 69] width 46 height 12
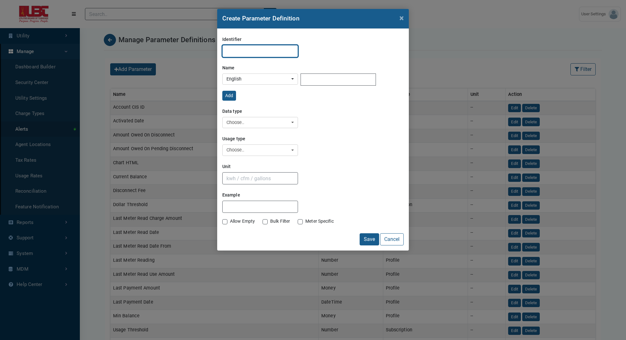
click at [259, 52] on input "text" at bounding box center [260, 51] width 76 height 12
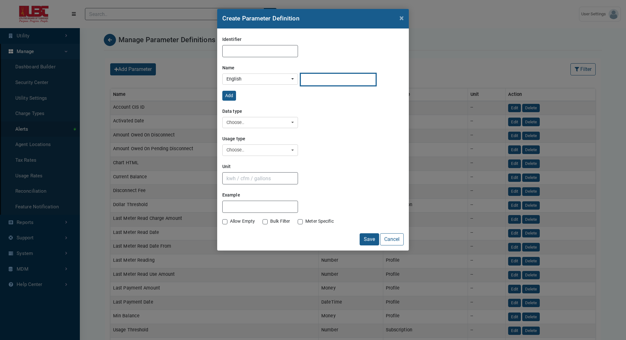
click at [339, 77] on input "lang_value" at bounding box center [339, 80] width 76 height 12
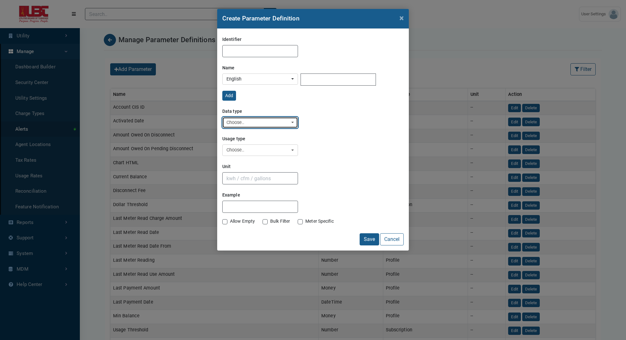
click at [249, 122] on div "Choose.." at bounding box center [259, 122] width 64 height 7
click at [332, 151] on div "Usage type MetaDispatch Profile Subscription Choose.. MetaDispatch Profile Subs…" at bounding box center [313, 144] width 182 height 23
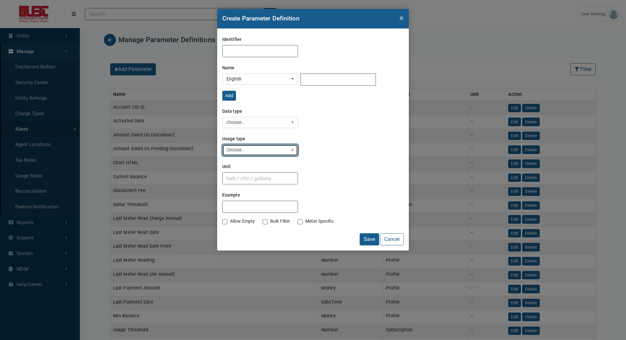
click at [261, 151] on div "Choose.." at bounding box center [259, 150] width 64 height 7
click at [339, 166] on div "Unit" at bounding box center [313, 172] width 182 height 23
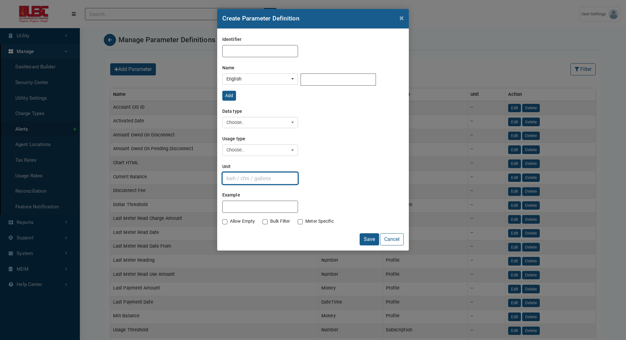
click at [255, 179] on input "text" at bounding box center [260, 178] width 76 height 12
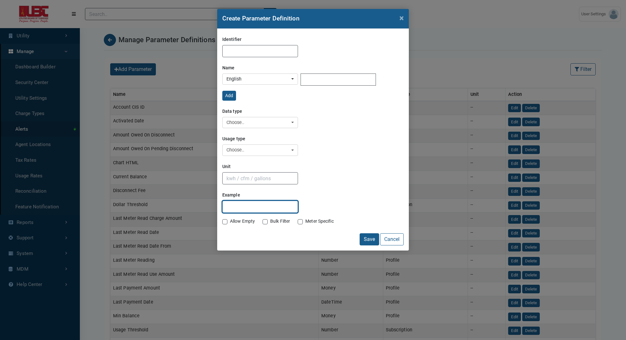
click at [252, 206] on input "Example" at bounding box center [260, 207] width 76 height 12
click at [230, 221] on label "Allow Empty" at bounding box center [242, 221] width 25 height 7
click at [227, 221] on input "Allow Empty" at bounding box center [224, 221] width 5 height 6
click at [230, 221] on label "Allow Empty" at bounding box center [242, 221] width 25 height 7
click at [227, 221] on input "Allow Empty" at bounding box center [224, 221] width 5 height 6
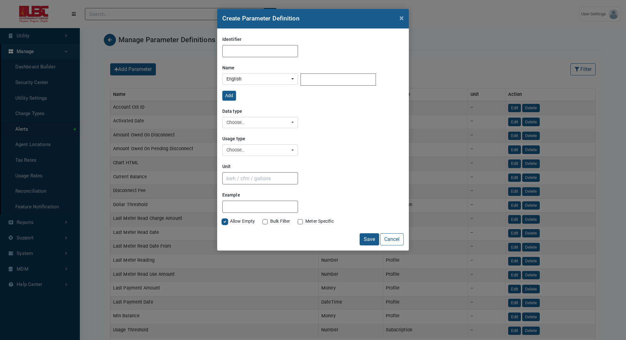
checkbox input "false"
click at [270, 220] on label "Bulk Filter" at bounding box center [280, 221] width 20 height 7
click at [264, 220] on input "Bulk Filter" at bounding box center [265, 221] width 5 height 6
click at [270, 220] on label "Bulk Filter" at bounding box center [280, 221] width 20 height 7
click at [264, 220] on input "Bulk Filter" at bounding box center [265, 221] width 5 height 6
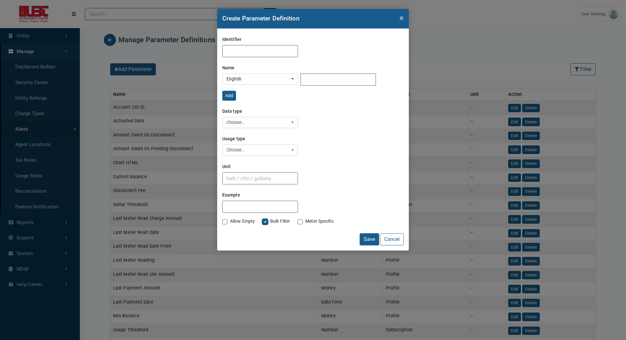
checkbox input "false"
click at [306, 221] on label "Meter Specific" at bounding box center [320, 221] width 28 height 7
click at [303, 221] on input "Meter Specific" at bounding box center [300, 221] width 5 height 6
click at [306, 221] on label "Meter Specific" at bounding box center [320, 221] width 28 height 7
click at [303, 221] on input "Meter Specific" at bounding box center [300, 221] width 5 height 6
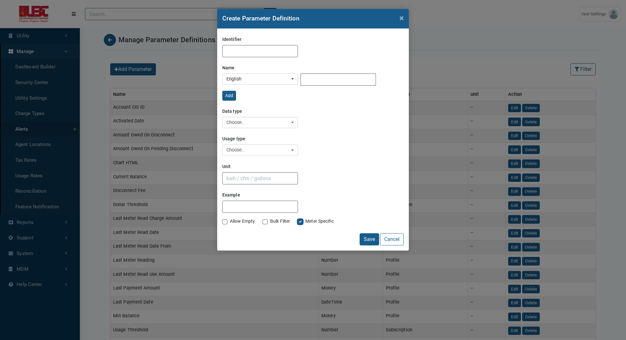
checkbox input "false"
click at [391, 237] on button "Cancel" at bounding box center [392, 239] width 24 height 12
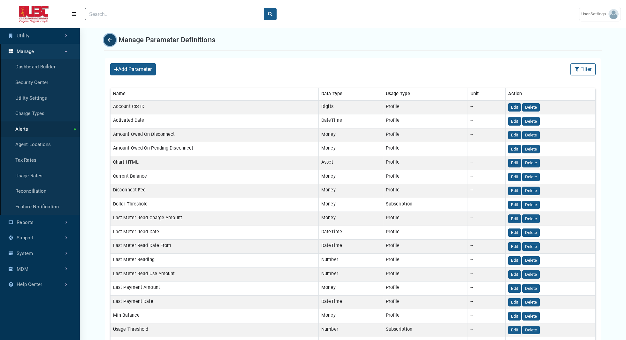
click at [108, 42] on button "Back" at bounding box center [110, 40] width 12 height 12
select select "25 per page"
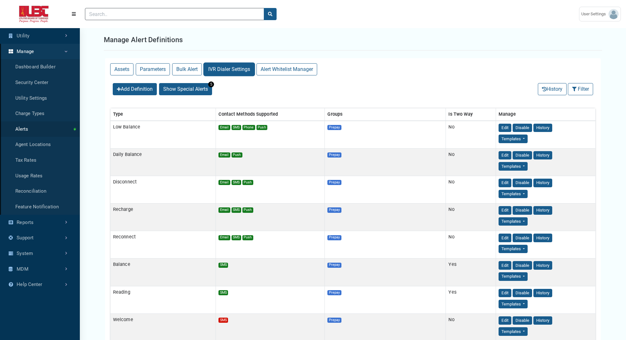
click at [236, 66] on button "IVR Dialer Settings" at bounding box center [229, 69] width 50 height 12
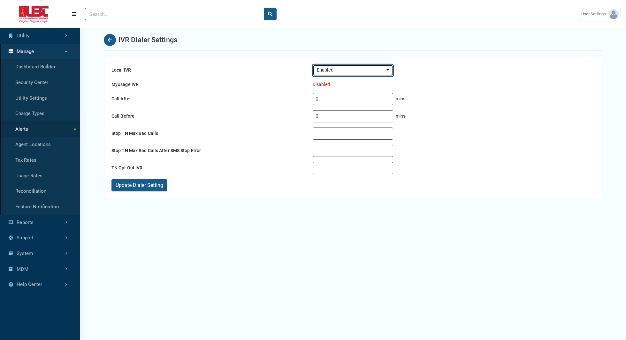
click at [354, 70] on div "Enabled" at bounding box center [351, 70] width 68 height 7
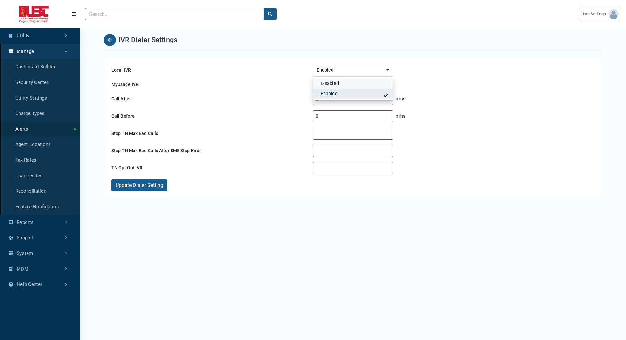
click at [335, 88] on link "Disabled" at bounding box center [353, 83] width 80 height 10
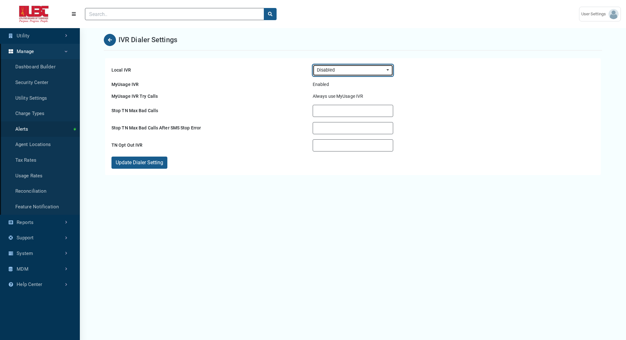
click at [334, 71] on div "Disabled" at bounding box center [351, 70] width 68 height 7
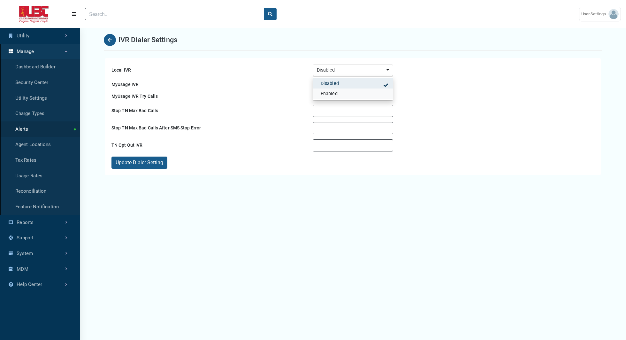
click at [335, 96] on span "Enabled" at bounding box center [329, 93] width 17 height 7
select select "1"
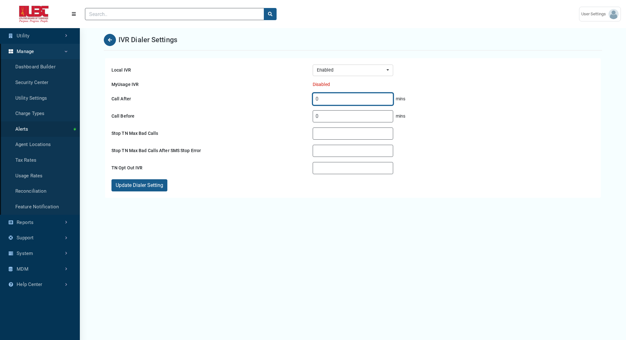
click at [353, 98] on input "0" at bounding box center [353, 99] width 81 height 12
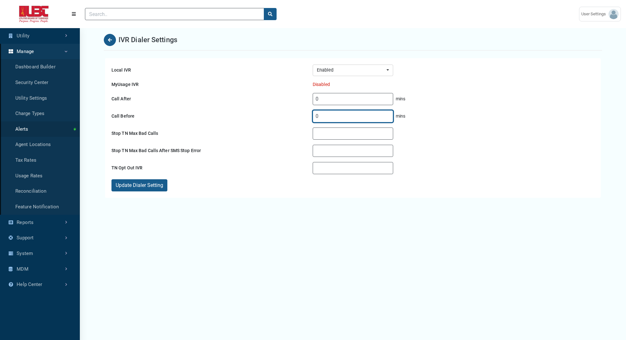
click at [329, 119] on input "0" at bounding box center [353, 116] width 81 height 12
click at [330, 136] on input "Stop TN Max Bad Calls" at bounding box center [353, 134] width 81 height 12
click at [229, 199] on div "Local IVR Disabled Enabled Enabled Disabled Enabled MyUsage IVR Disabled MyUsag…" at bounding box center [352, 227] width 511 height 340
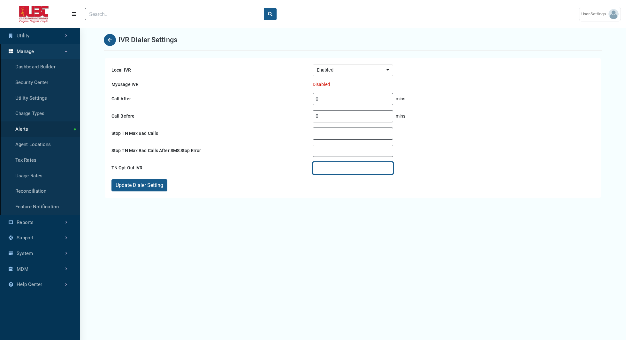
click at [349, 168] on input "TN Opt Out IVR" at bounding box center [353, 168] width 81 height 12
click at [107, 38] on button "Back" at bounding box center [110, 40] width 12 height 12
select select "25 per page"
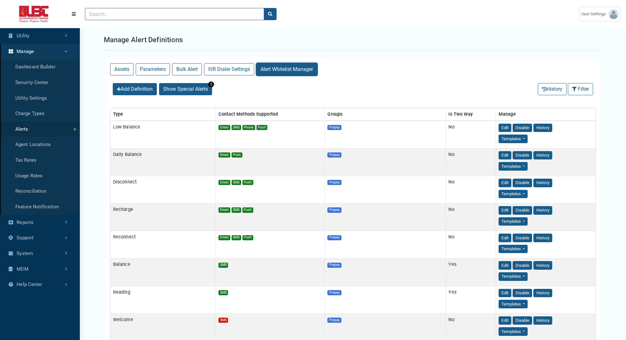
click at [304, 71] on button "Alert Whitelist Manager" at bounding box center [287, 69] width 61 height 12
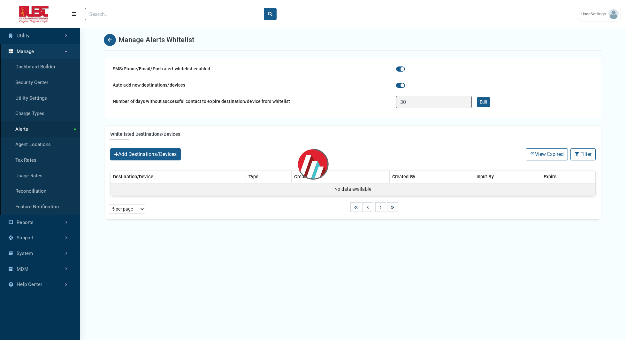
select select "25 per page"
click at [148, 83] on label "Auto add new destinations/devices" at bounding box center [251, 85] width 283 height 11
click at [396, 83] on input "Auto add new destinations/devices" at bounding box center [398, 85] width 5 height 6
click at [148, 83] on label "Auto add new destinations/devices" at bounding box center [251, 85] width 283 height 11
click at [396, 83] on input "Auto add new destinations/devices" at bounding box center [398, 85] width 5 height 6
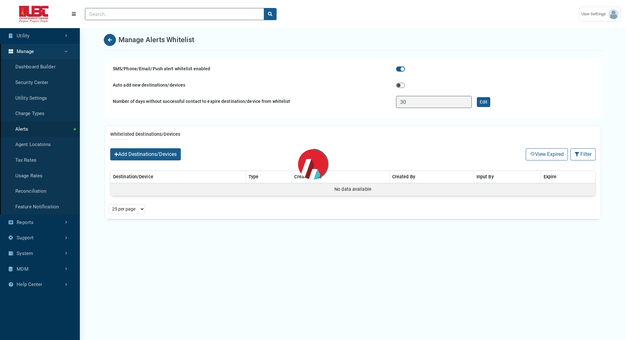
checkbox input "true"
checkbox input "false"
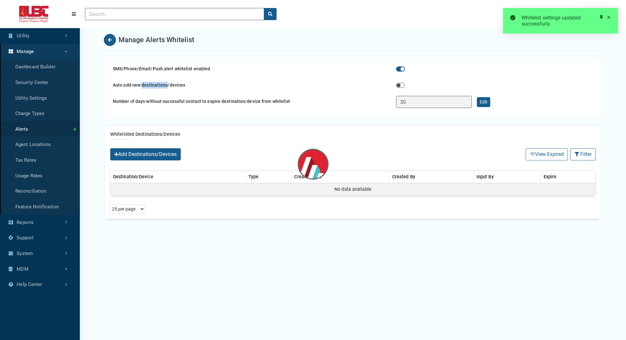
checkbox input "true"
click at [428, 86] on label "Destinations" at bounding box center [420, 85] width 25 height 7
click at [401, 86] on input "Auto add new destinations/devices" at bounding box center [398, 85] width 5 height 6
checkbox input "false"
checkbox input "true"
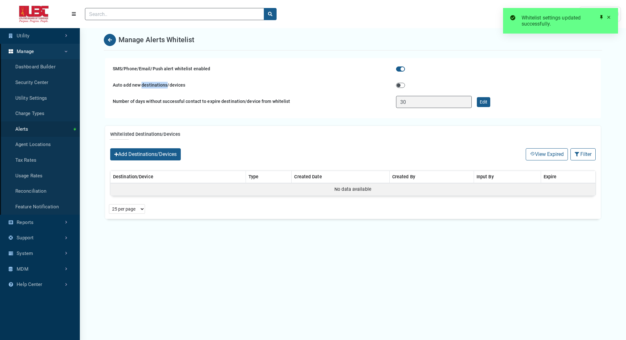
click at [408, 85] on label "Destinations" at bounding box center [420, 85] width 25 height 7
click at [401, 85] on input "Auto add new destinations/devices" at bounding box center [398, 85] width 5 height 6
checkbox input "true"
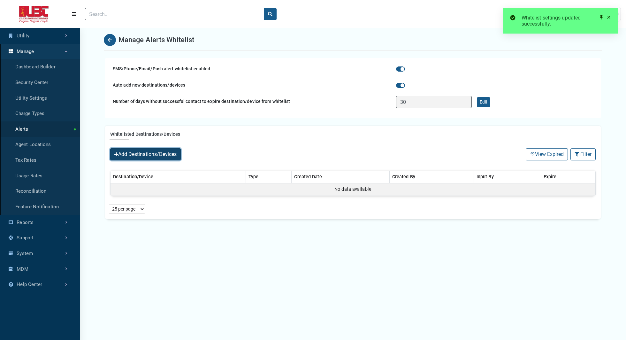
click at [130, 153] on button "Add Destinations/Devices" at bounding box center [145, 154] width 71 height 12
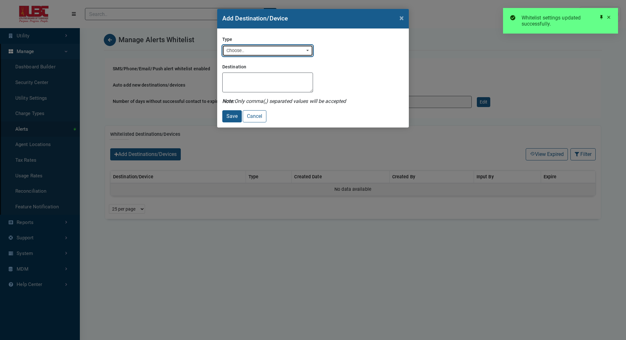
click at [253, 49] on div "Choose.." at bounding box center [266, 50] width 79 height 7
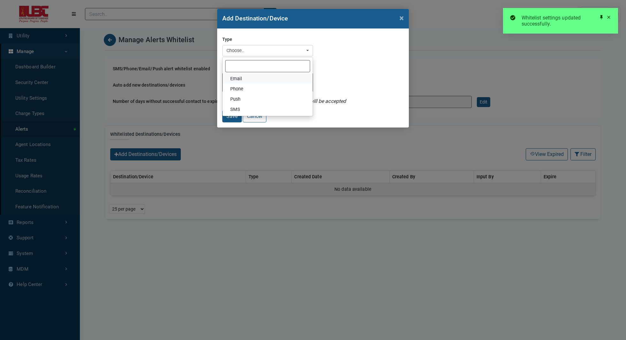
click at [239, 79] on span "Email" at bounding box center [236, 78] width 12 height 7
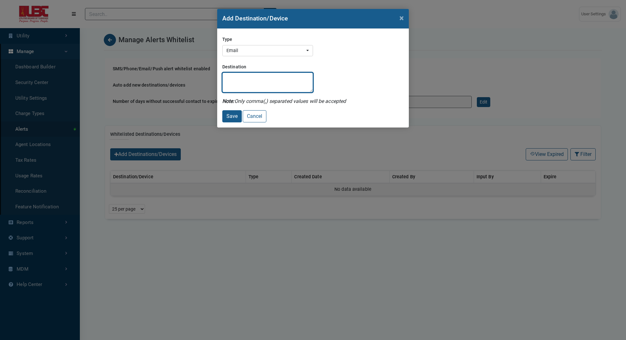
click at [250, 81] on textarea "Destination" at bounding box center [267, 83] width 91 height 20
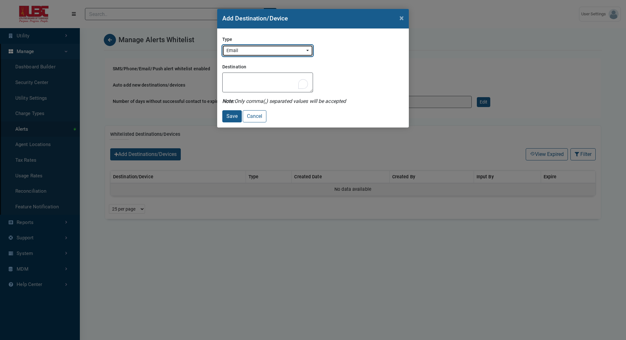
click at [251, 48] on div "Email" at bounding box center [266, 50] width 79 height 7
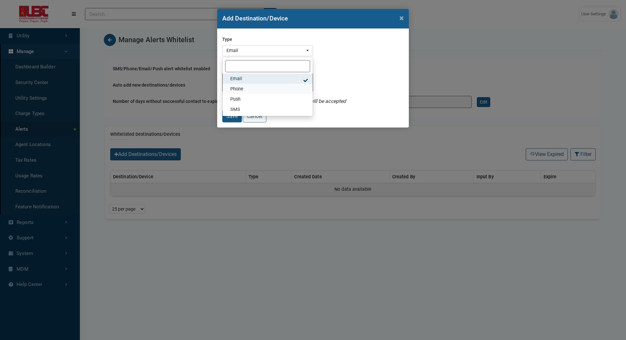
click at [243, 88] on span "Phone" at bounding box center [236, 89] width 13 height 7
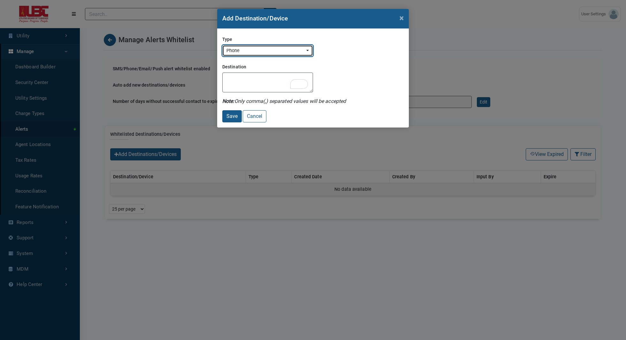
click at [252, 46] on button "Phone" at bounding box center [267, 51] width 91 height 12
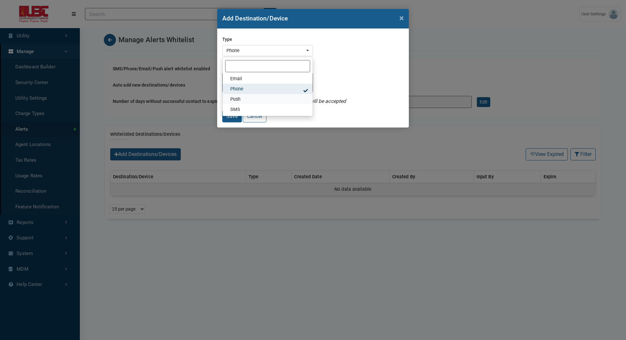
click at [242, 98] on link "Push" at bounding box center [268, 99] width 90 height 10
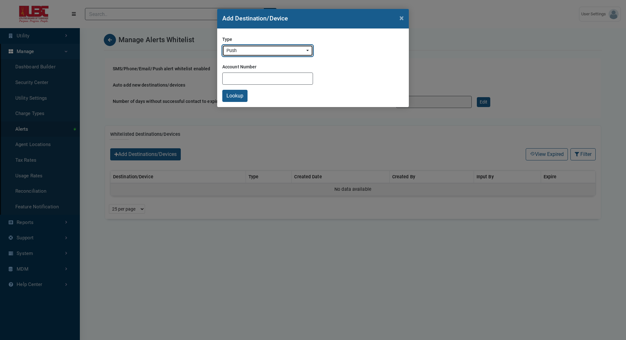
click at [276, 52] on div "Push" at bounding box center [266, 50] width 79 height 7
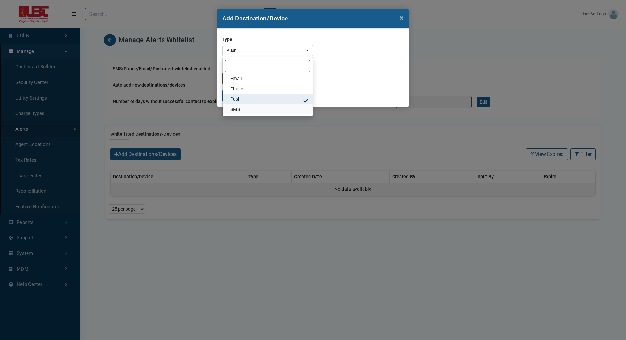
click at [251, 110] on link "SMS" at bounding box center [268, 109] width 90 height 10
select select "SMS"
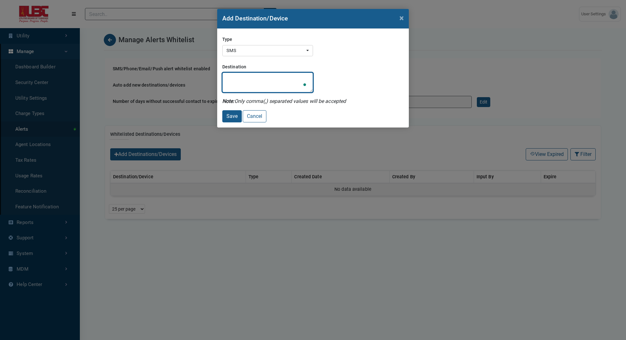
click at [243, 84] on textarea "Destination" at bounding box center [267, 83] width 91 height 20
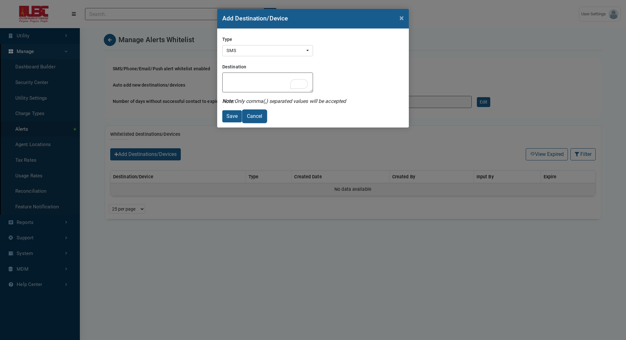
click at [260, 119] on button "Cancel" at bounding box center [255, 116] width 24 height 12
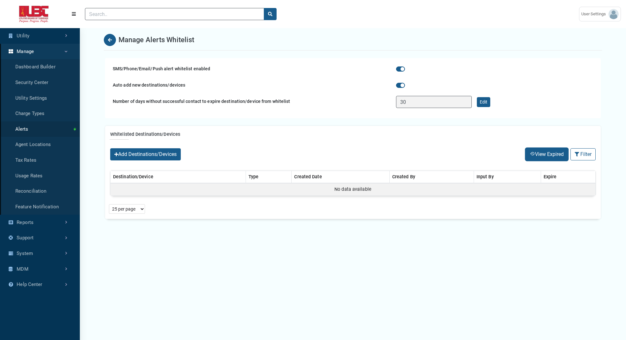
click at [530, 150] on button "View Expired" at bounding box center [547, 154] width 42 height 12
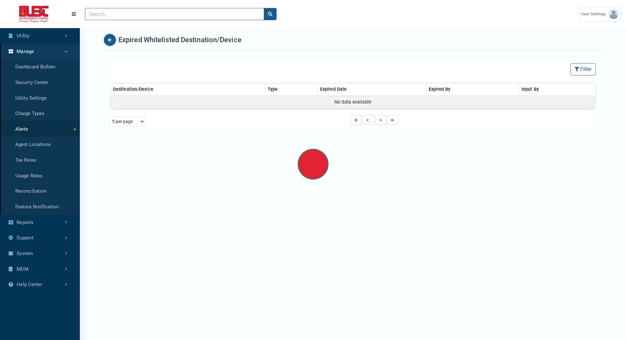
select select "25 per page"
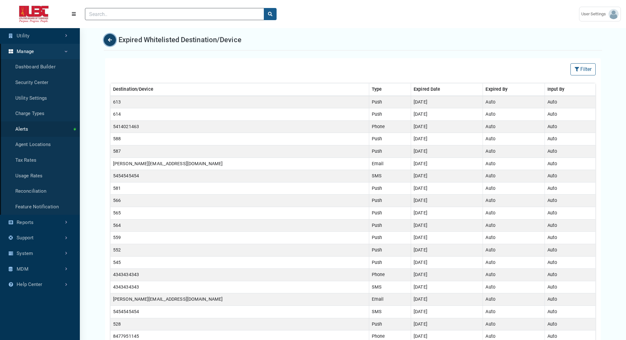
click at [111, 38] on icon "Back" at bounding box center [110, 40] width 4 height 4
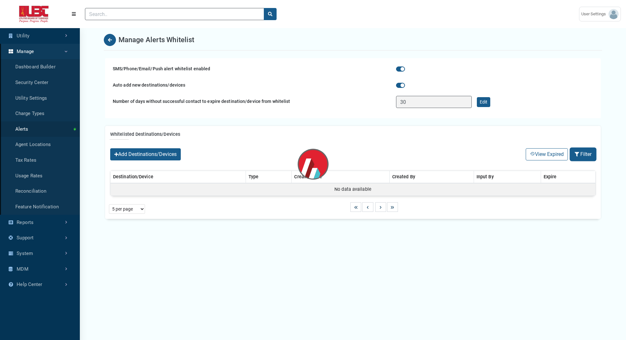
click at [588, 155] on button "Filter" at bounding box center [583, 154] width 25 height 12
select select "25 per page"
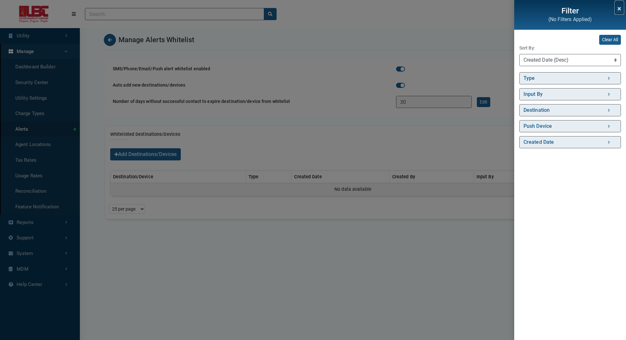
click at [619, 8] on icon "Close" at bounding box center [619, 8] width 3 height 4
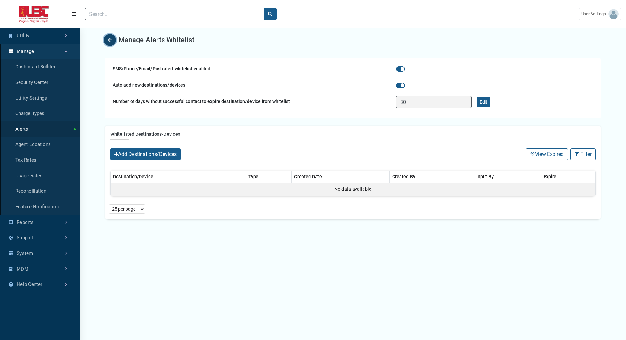
click at [110, 39] on icon "Back" at bounding box center [110, 40] width 4 height 4
select select "25 per page"
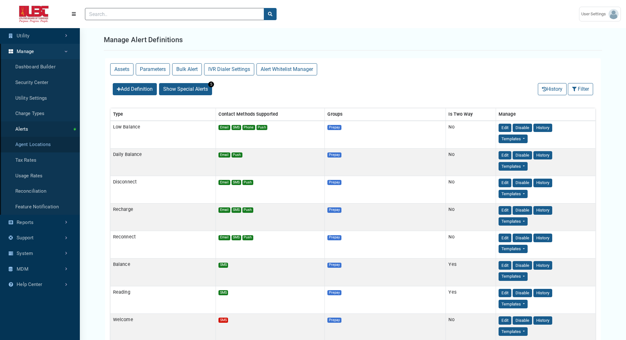
click at [39, 148] on link "Agent Locations" at bounding box center [40, 145] width 80 height 16
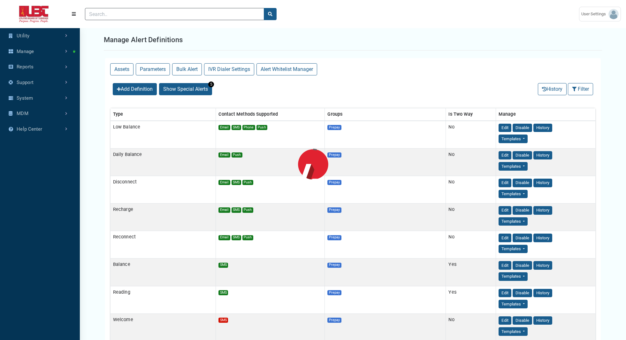
select select "25 per page"
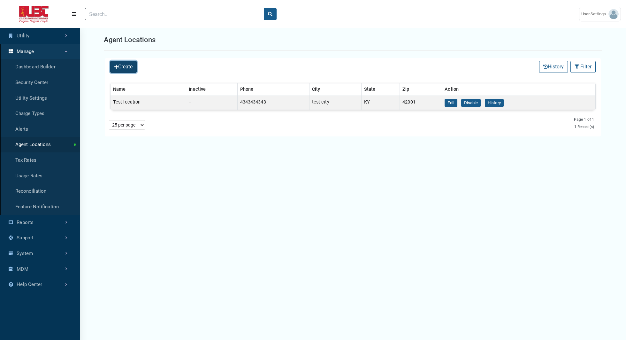
click at [122, 70] on button "Create" at bounding box center [123, 67] width 27 height 12
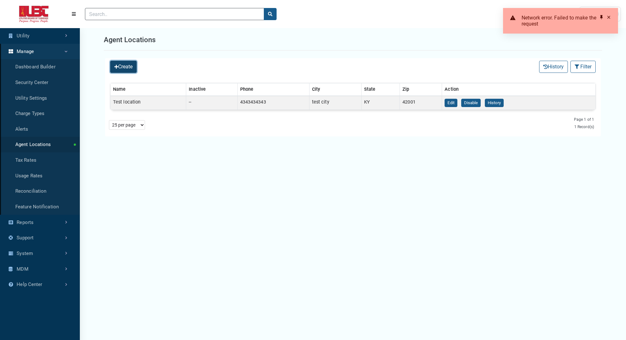
click at [113, 70] on button "Create" at bounding box center [123, 67] width 27 height 12
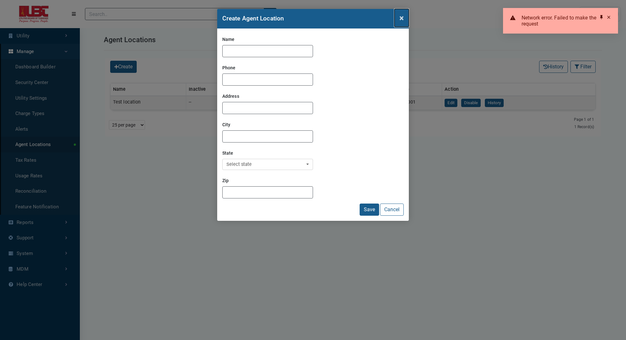
click at [402, 20] on span "×" at bounding box center [402, 17] width 4 height 9
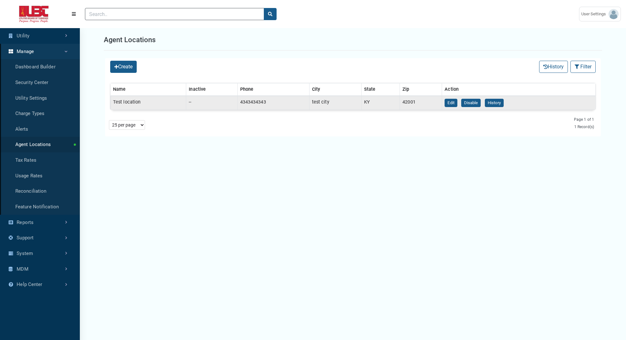
click at [195, 104] on td "--" at bounding box center [211, 103] width 51 height 14
click at [190, 103] on td "--" at bounding box center [211, 103] width 51 height 14
click at [254, 98] on td "4343434343" at bounding box center [273, 103] width 72 height 14
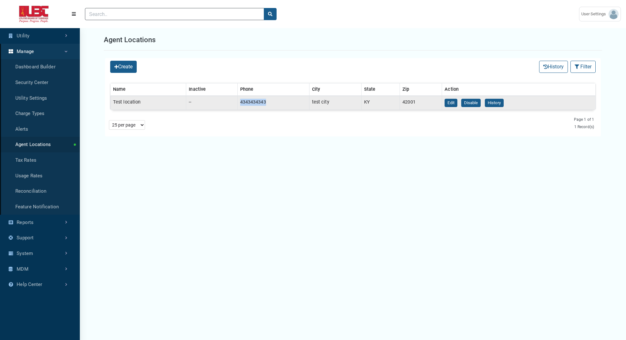
click at [254, 98] on td "4343434343" at bounding box center [273, 103] width 72 height 14
click at [321, 102] on td "test city" at bounding box center [335, 103] width 52 height 14
click at [20, 161] on link "Tax Rates" at bounding box center [40, 160] width 80 height 16
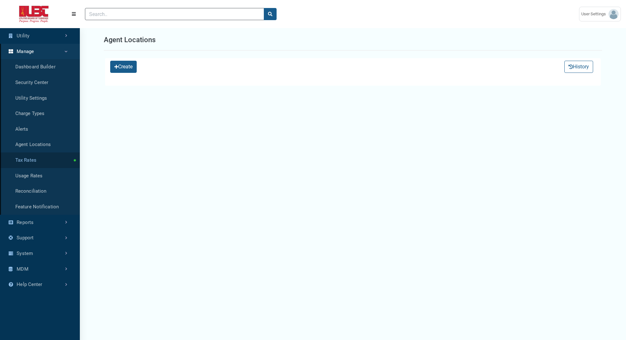
select select "25 per page"
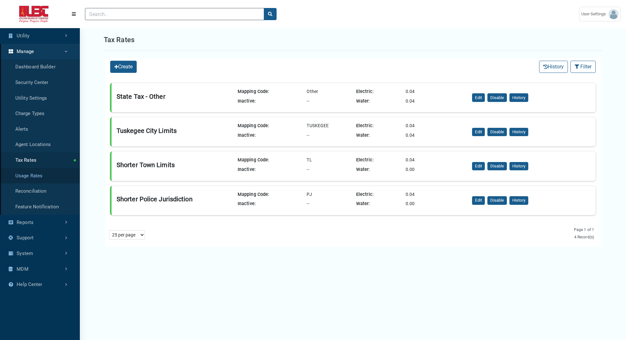
click at [28, 177] on link "Usage Rates" at bounding box center [40, 176] width 80 height 16
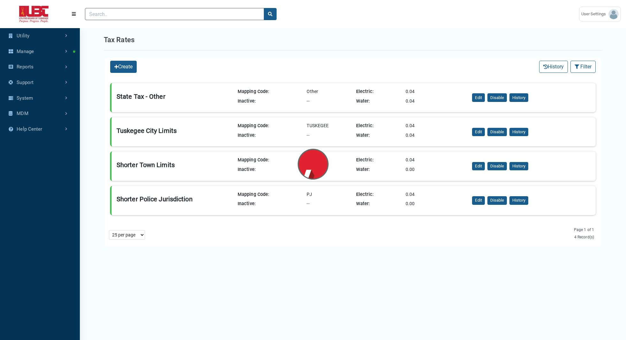
select select "25 per page"
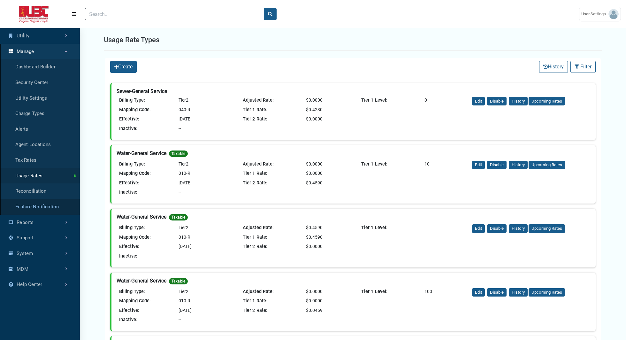
click at [37, 208] on link "Feature Notification" at bounding box center [40, 207] width 80 height 16
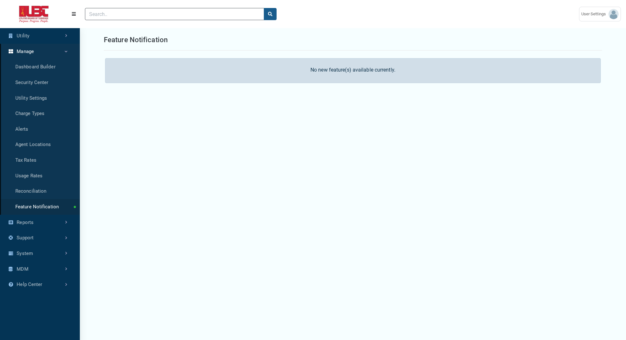
click at [65, 52] on link "Manage" at bounding box center [40, 52] width 80 height 16
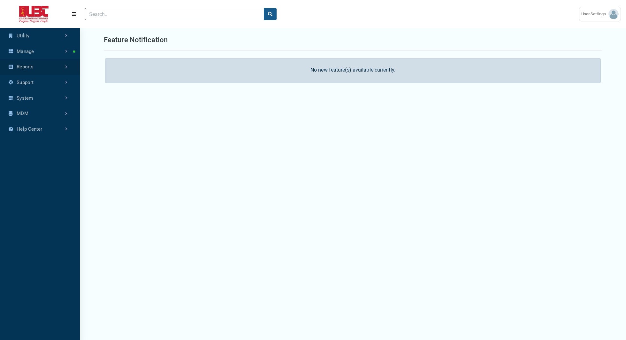
click at [50, 67] on link "Reports" at bounding box center [40, 67] width 80 height 16
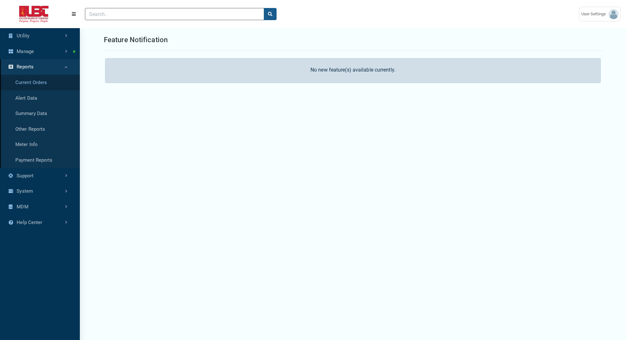
click at [28, 82] on link "Current Orders" at bounding box center [40, 83] width 80 height 16
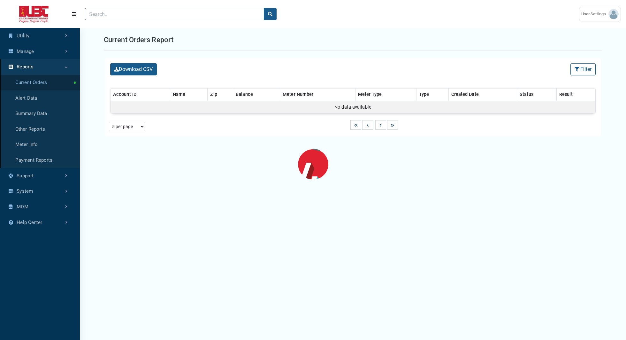
select select "25 per page"
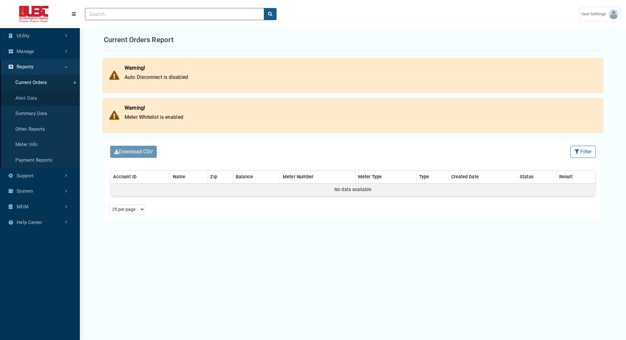
click at [29, 98] on link "Alert Data" at bounding box center [40, 98] width 80 height 16
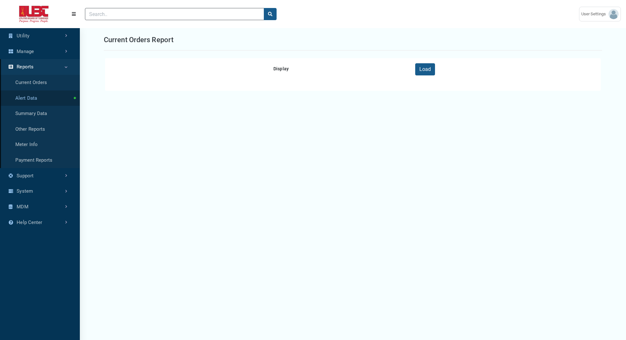
select select
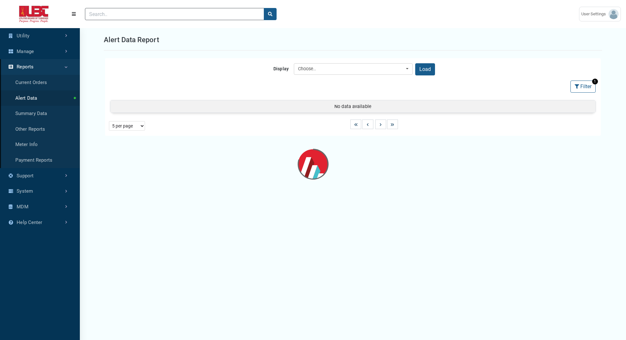
select select "25 per page"
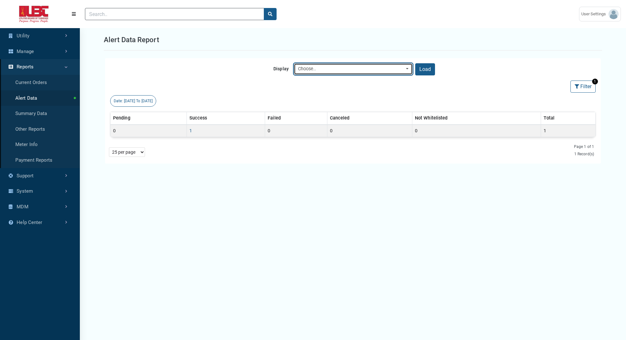
click at [364, 69] on div "Choose.." at bounding box center [351, 69] width 107 height 7
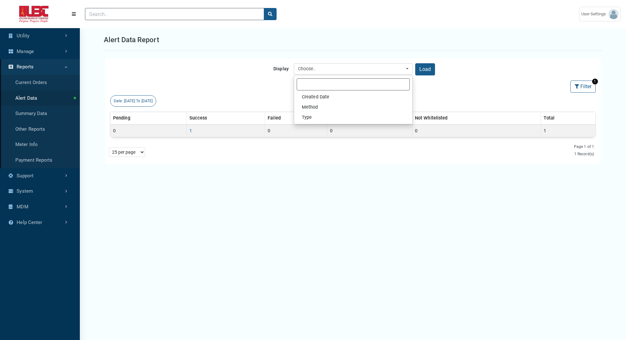
click at [241, 60] on div "Display Created Date Method Type Choose.. Created Date Method Type Load" at bounding box center [353, 66] width 496 height 17
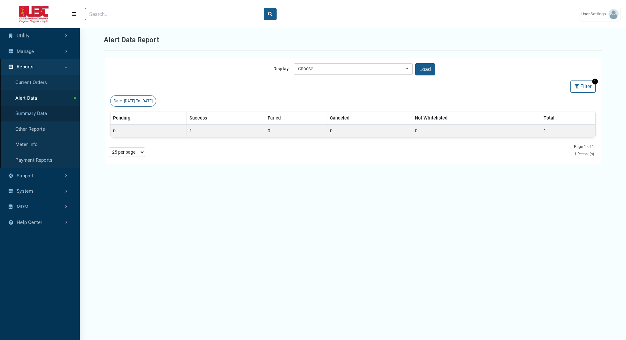
click at [34, 115] on link "Summary Data" at bounding box center [40, 114] width 80 height 16
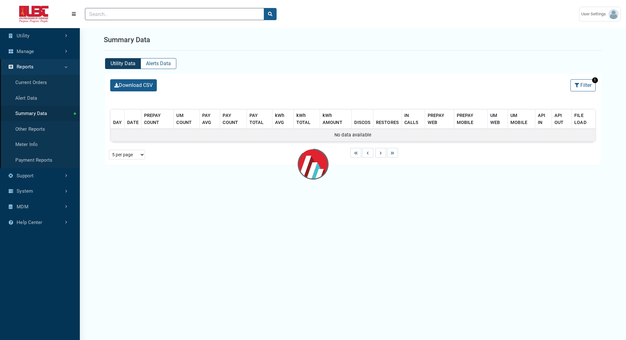
select select "25 per page"
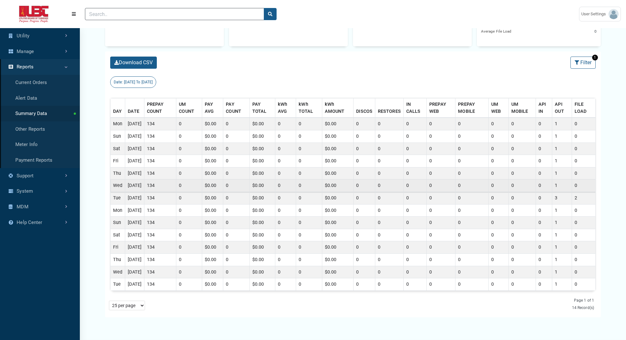
scroll to position [146, 0]
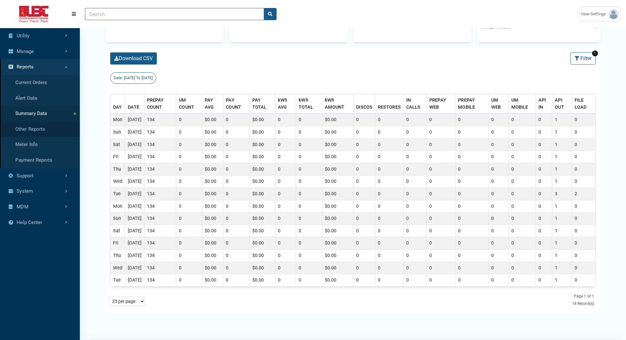
click at [36, 129] on link "Other Reports" at bounding box center [40, 129] width 80 height 16
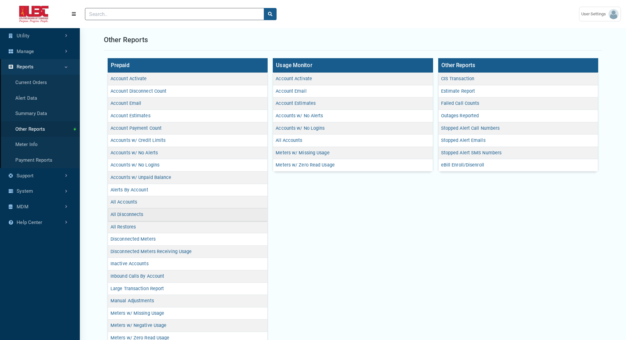
scroll to position [40, 0]
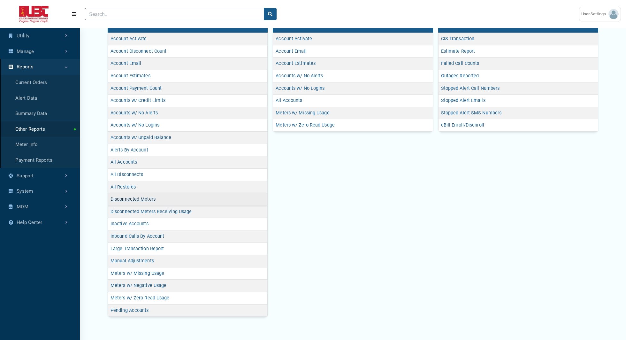
click at [127, 197] on link "Disconnected Meters" at bounding box center [133, 199] width 45 height 5
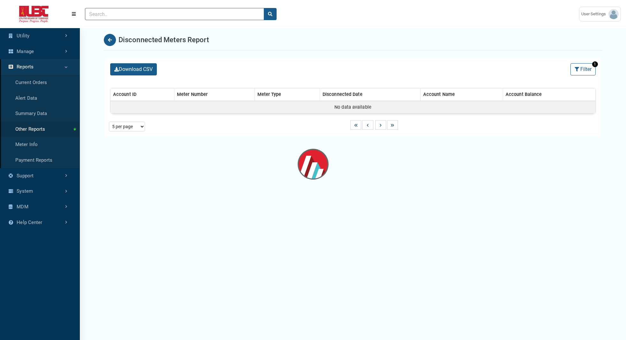
select select "25 per page"
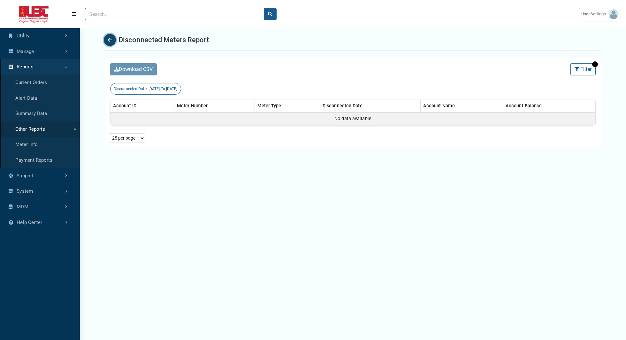
click at [110, 37] on button "Back" at bounding box center [110, 40] width 12 height 12
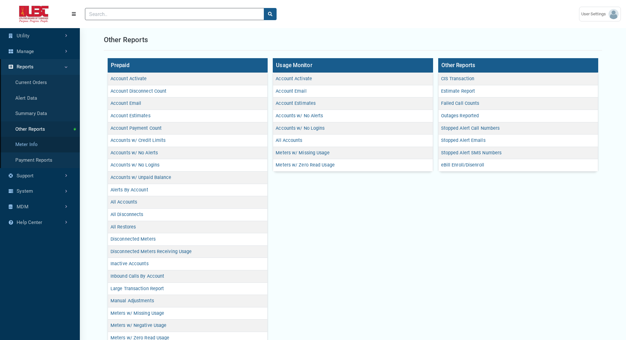
click at [33, 144] on link "Meter Info" at bounding box center [40, 145] width 80 height 16
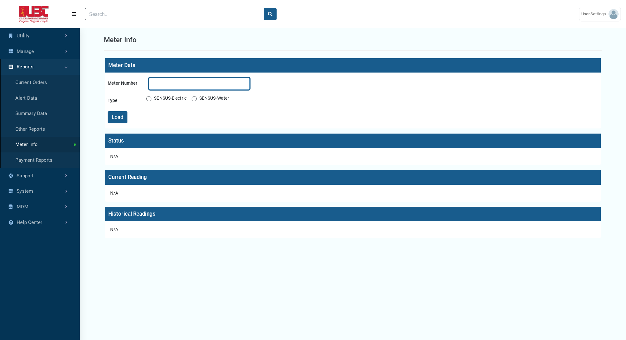
click at [182, 85] on input "text" at bounding box center [199, 84] width 101 height 12
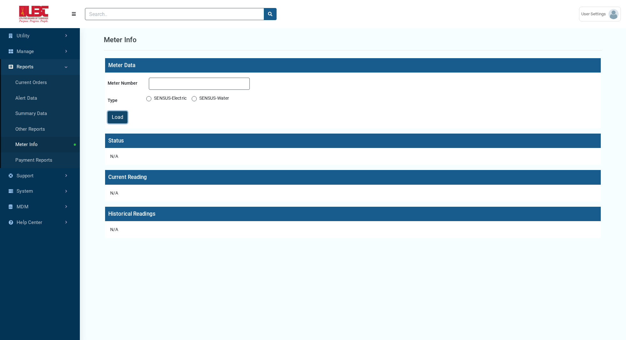
click at [113, 118] on button "Load" at bounding box center [118, 117] width 20 height 12
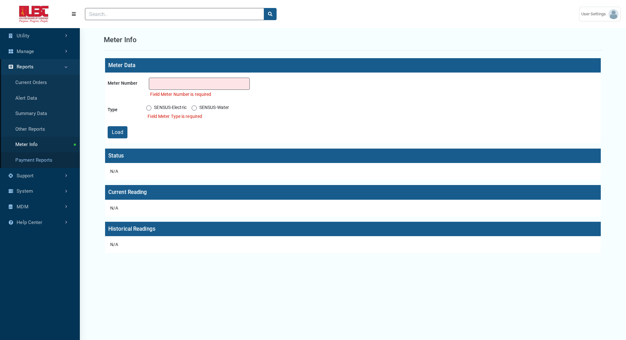
click at [50, 158] on link "Payment Reports" at bounding box center [40, 160] width 80 height 16
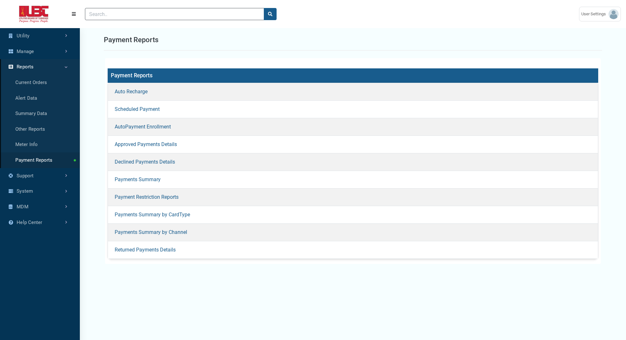
click at [68, 66] on link "Reports" at bounding box center [40, 67] width 80 height 16
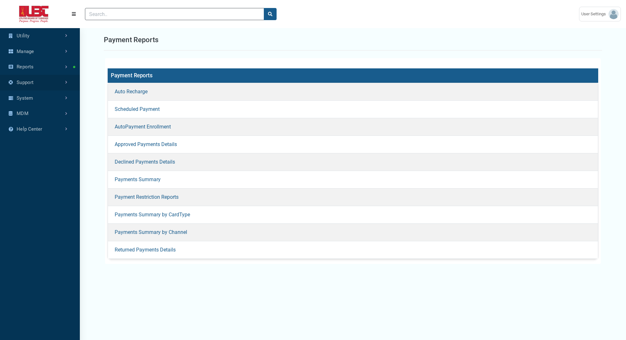
click at [60, 84] on link "Support" at bounding box center [40, 83] width 80 height 16
click at [35, 99] on link "Summary" at bounding box center [40, 98] width 80 height 16
click at [28, 84] on link "Support" at bounding box center [40, 83] width 80 height 16
click at [22, 98] on link "Summary" at bounding box center [40, 98] width 80 height 16
click at [27, 100] on link "System" at bounding box center [40, 98] width 80 height 16
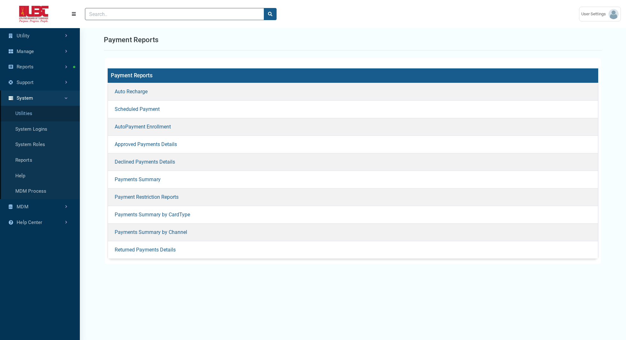
click at [24, 112] on link "Utilities" at bounding box center [40, 114] width 80 height 16
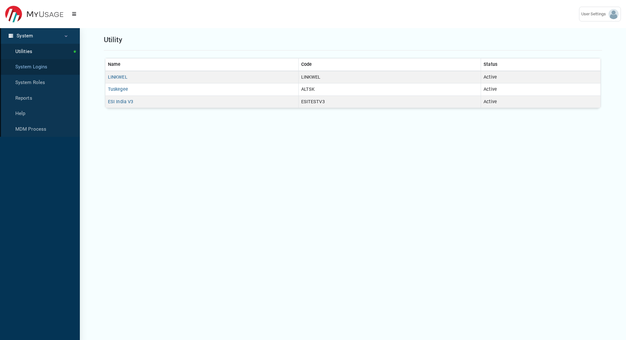
click at [30, 67] on link "System Logins" at bounding box center [40, 67] width 80 height 16
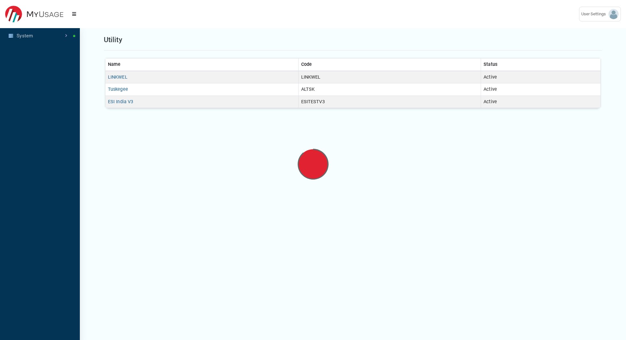
select select "25 per page"
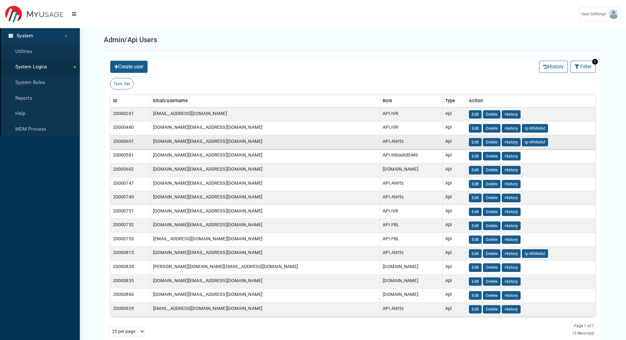
scroll to position [0, 0]
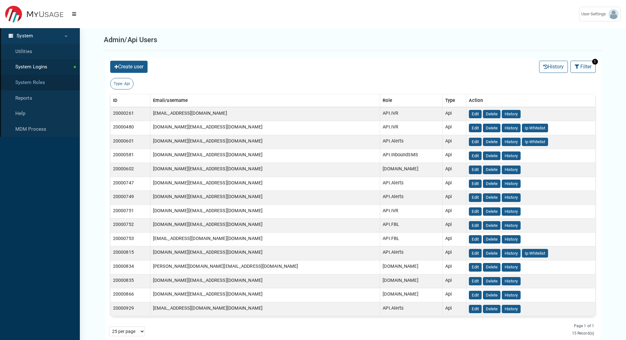
click at [35, 82] on link "System Roles" at bounding box center [40, 83] width 80 height 16
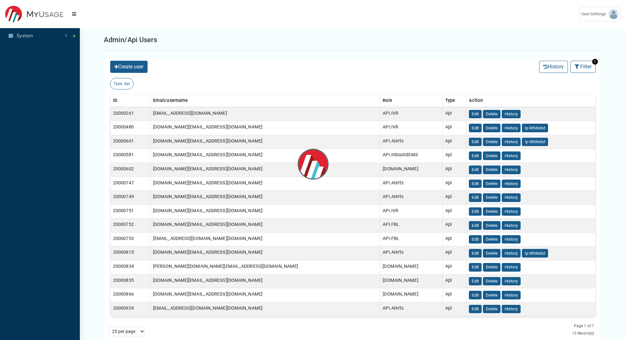
select select "25 per page"
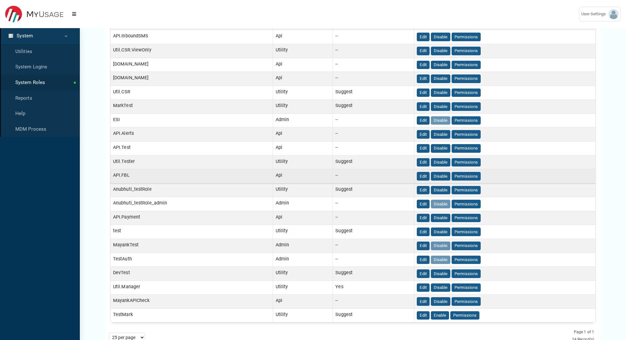
scroll to position [1, 0]
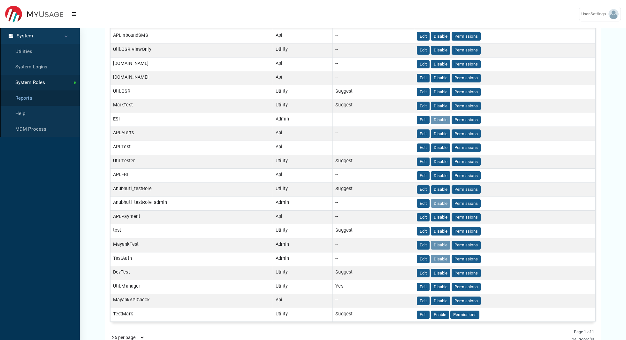
click at [29, 99] on link "Reports" at bounding box center [40, 98] width 80 height 16
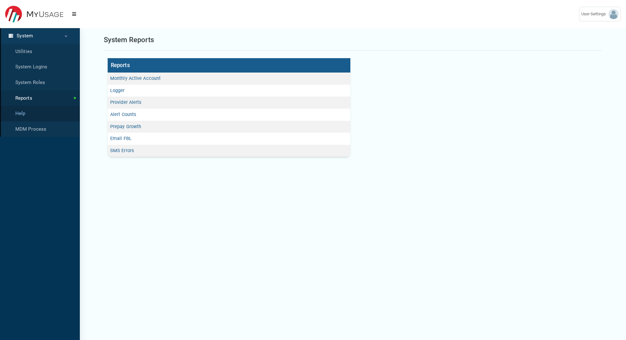
click at [42, 114] on link "Help" at bounding box center [40, 114] width 80 height 16
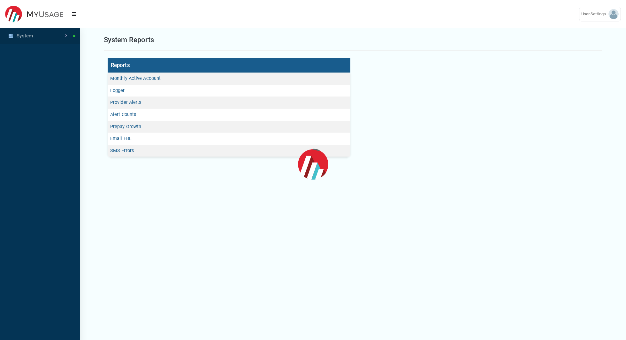
select select "25 per page"
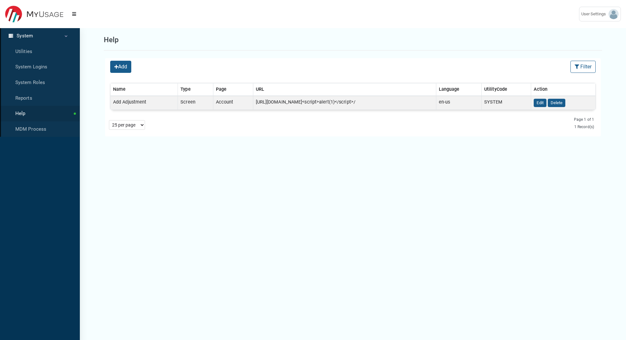
click at [9, 35] on icon at bounding box center [11, 36] width 12 height 4
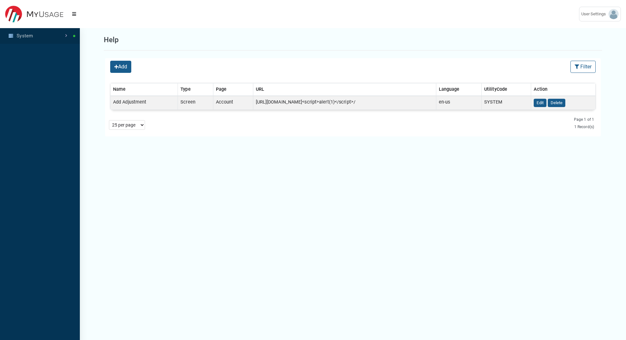
click at [9, 35] on icon at bounding box center [11, 36] width 12 height 4
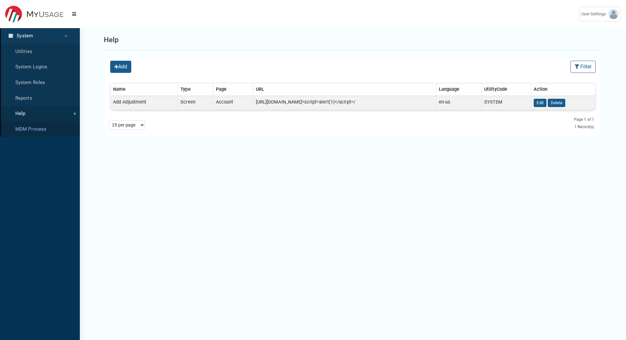
click at [30, 135] on link "MDM Process" at bounding box center [40, 129] width 80 height 16
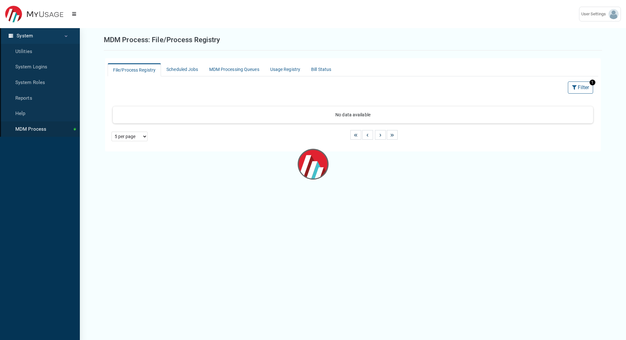
select select "25 per page"
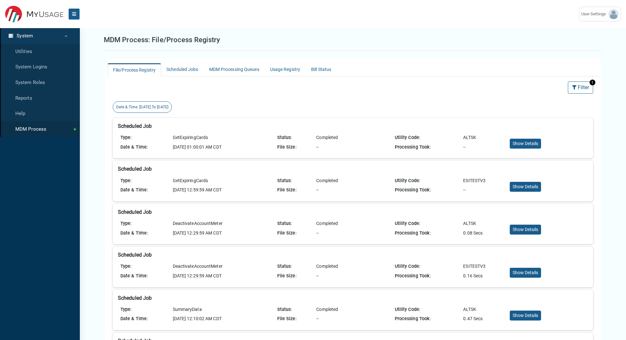
click at [71, 18] on button "Menu" at bounding box center [74, 14] width 12 height 12
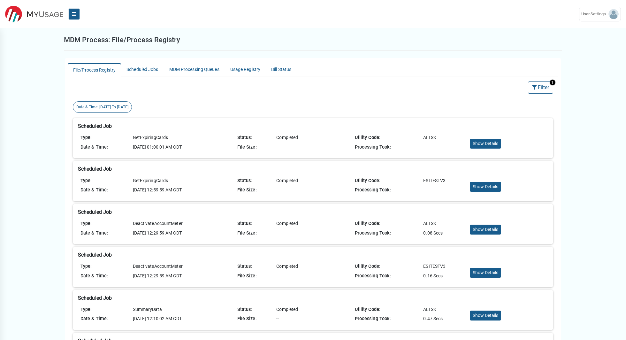
click at [71, 18] on button "Menu" at bounding box center [74, 14] width 12 height 12
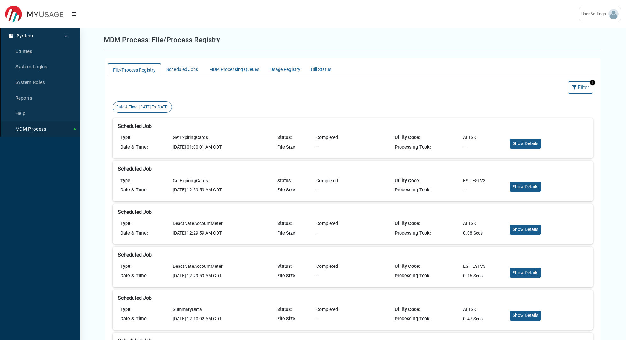
click at [10, 38] on link "System" at bounding box center [40, 36] width 80 height 16
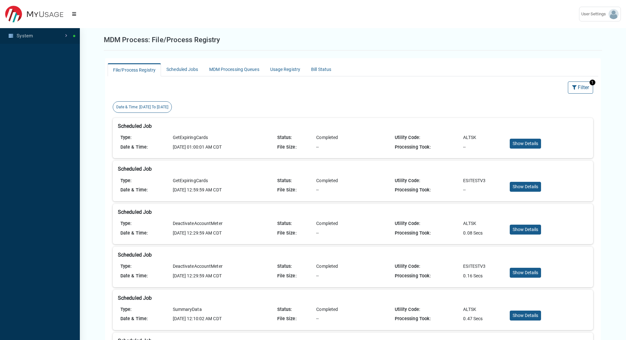
click at [10, 38] on link "System" at bounding box center [40, 36] width 80 height 16
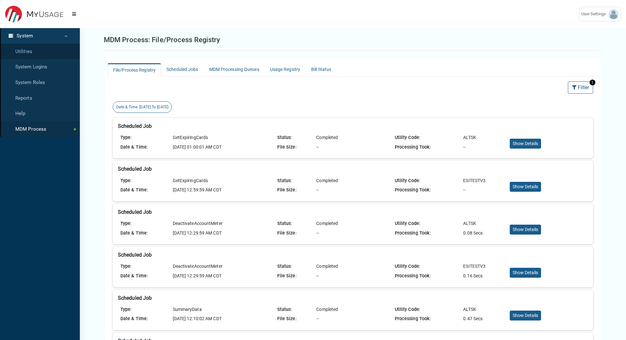
click at [19, 52] on link "Utilities" at bounding box center [40, 52] width 80 height 16
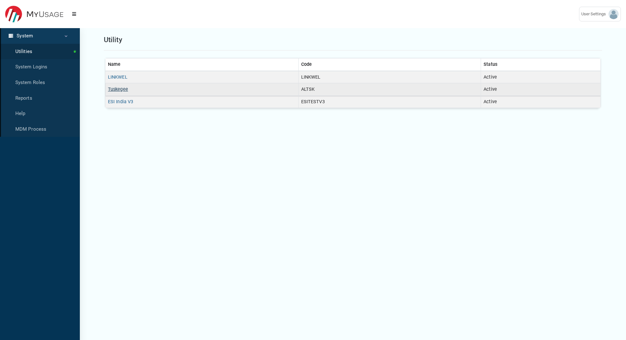
click at [117, 89] on link "Tuskegee" at bounding box center [118, 89] width 20 height 5
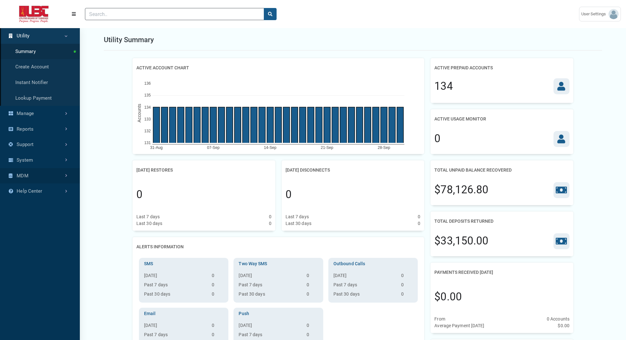
click at [40, 174] on link "MDM" at bounding box center [40, 176] width 80 height 16
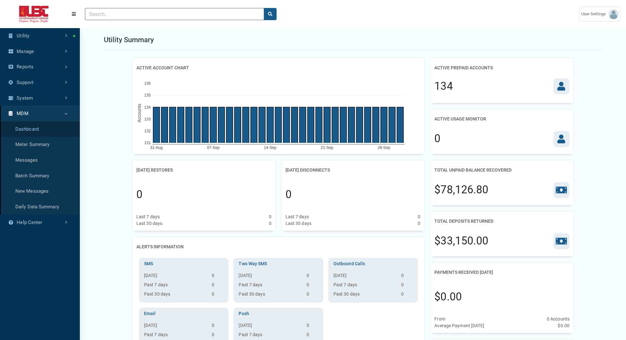
click at [21, 130] on link "Dashboard" at bounding box center [40, 129] width 80 height 16
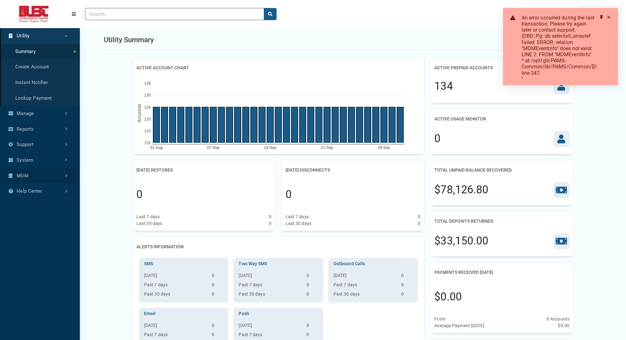
click at [47, 178] on link "MDM" at bounding box center [40, 176] width 80 height 16
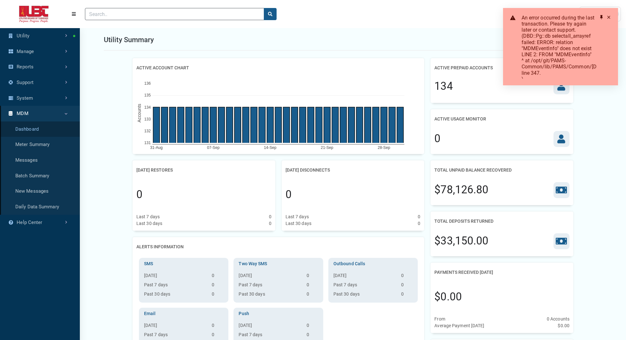
click at [24, 128] on link "Dashboard" at bounding box center [40, 129] width 80 height 16
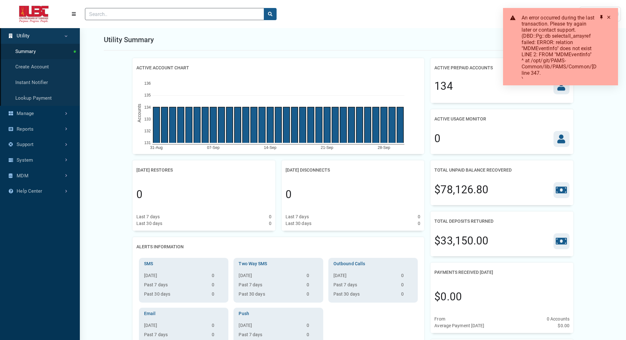
drag, startPoint x: 437, startPoint y: 139, endPoint x: 412, endPoint y: 170, distance: 39.5
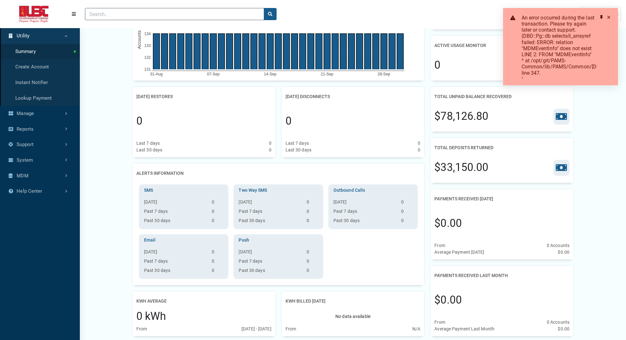
scroll to position [74, 0]
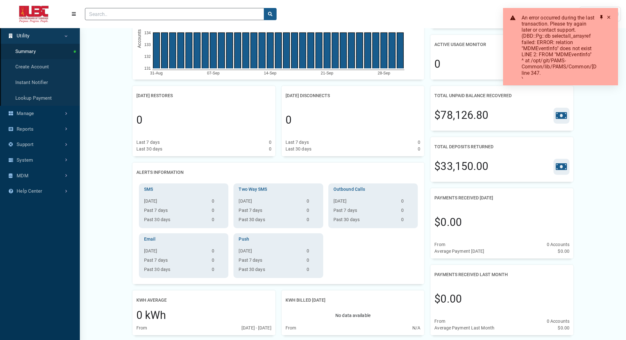
click at [352, 171] on div "Alerts Information" at bounding box center [278, 175] width 284 height 17
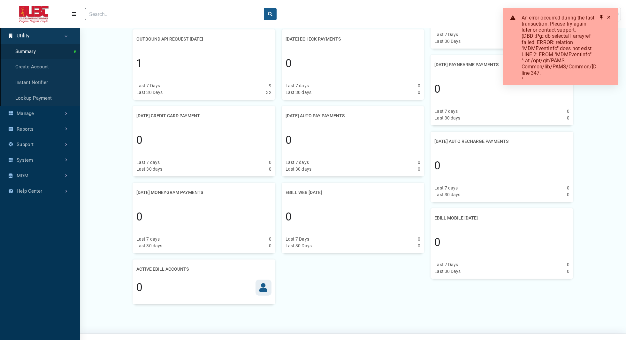
scroll to position [712, 0]
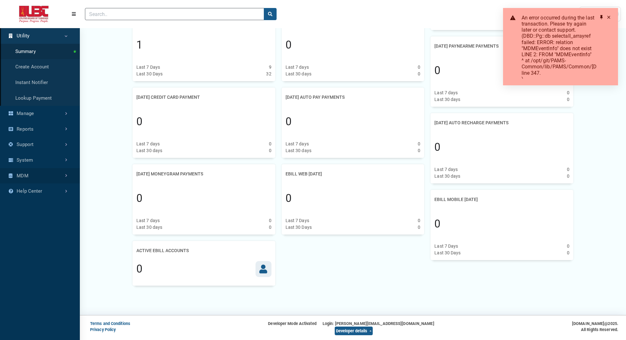
click at [48, 181] on link "MDM" at bounding box center [40, 176] width 80 height 16
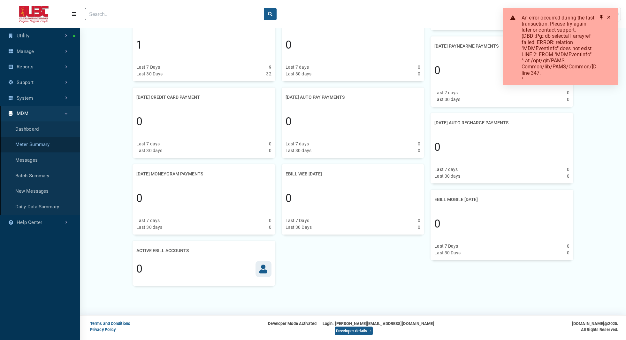
click at [34, 142] on link "Meter Summary" at bounding box center [40, 145] width 80 height 16
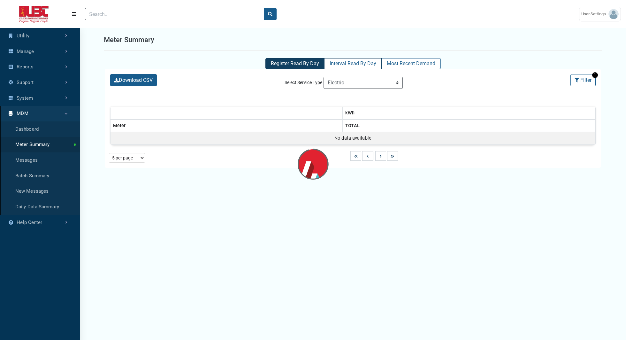
click at [354, 64] on link "Interval Read By Day" at bounding box center [353, 64] width 47 height 8
click at [421, 62] on link "Most Recent Demand" at bounding box center [411, 64] width 49 height 8
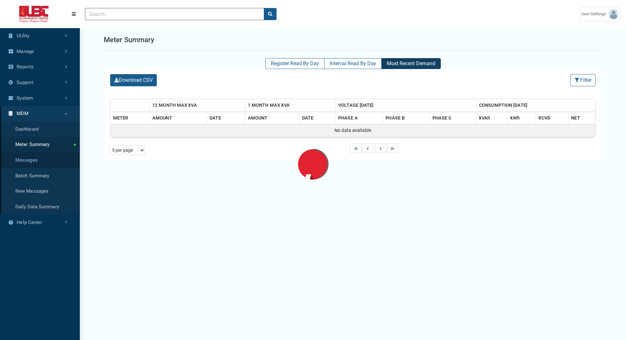
click at [48, 162] on link "Messages" at bounding box center [40, 160] width 80 height 16
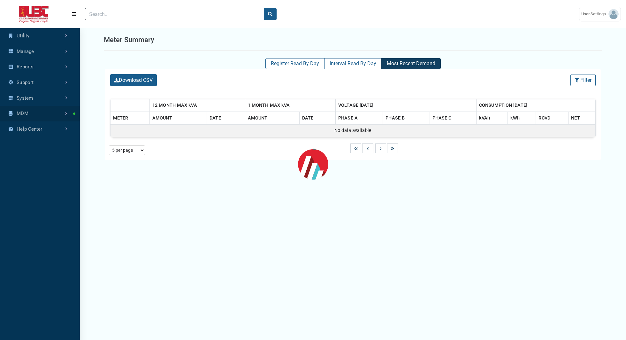
click at [61, 115] on link "MDM" at bounding box center [40, 114] width 80 height 16
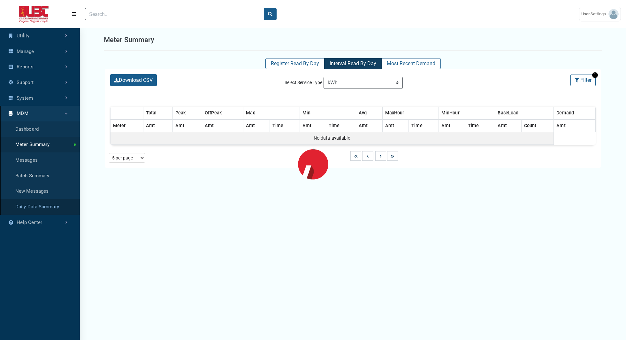
click at [39, 208] on link "Daily Data Summary" at bounding box center [40, 207] width 80 height 16
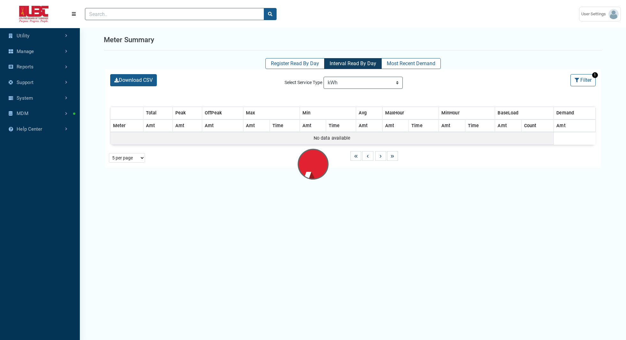
select select "25 per page"
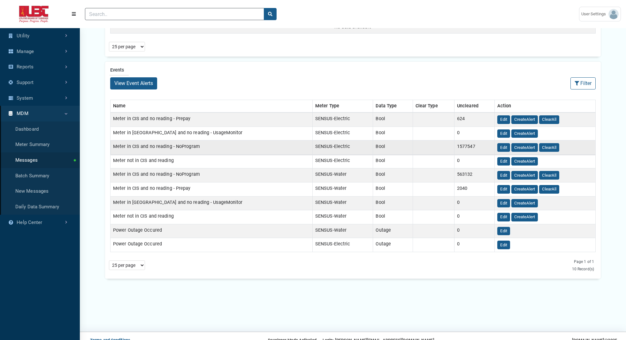
scroll to position [97, 0]
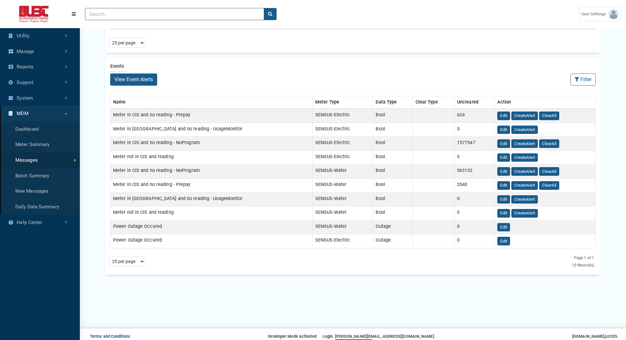
click at [114, 66] on h5 "Events" at bounding box center [353, 64] width 496 height 12
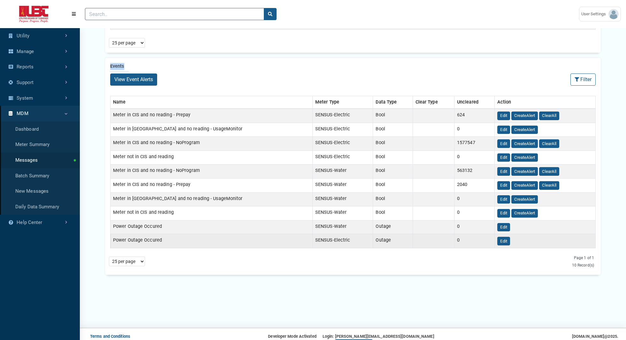
drag, startPoint x: 116, startPoint y: 236, endPoint x: 166, endPoint y: 234, distance: 49.6
click at [166, 234] on td "Power Outage Occured" at bounding box center [212, 241] width 202 height 14
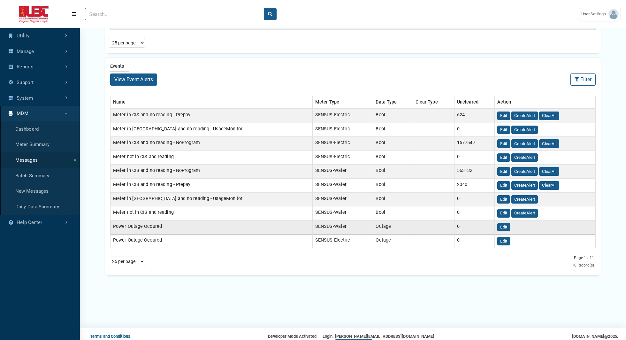
click at [116, 224] on td "Power Outage Occured" at bounding box center [212, 227] width 202 height 14
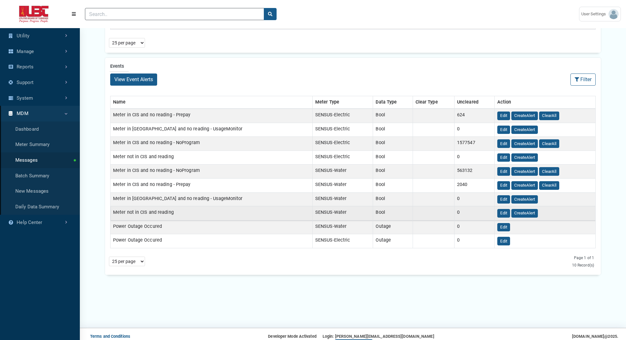
drag, startPoint x: 115, startPoint y: 208, endPoint x: 187, endPoint y: 207, distance: 71.6
click at [187, 207] on td "Meter not in CIS and reading" at bounding box center [212, 213] width 202 height 14
drag, startPoint x: 139, startPoint y: 210, endPoint x: 171, endPoint y: 209, distance: 32.3
click at [171, 209] on td "Meter not in CIS and reading" at bounding box center [212, 213] width 202 height 14
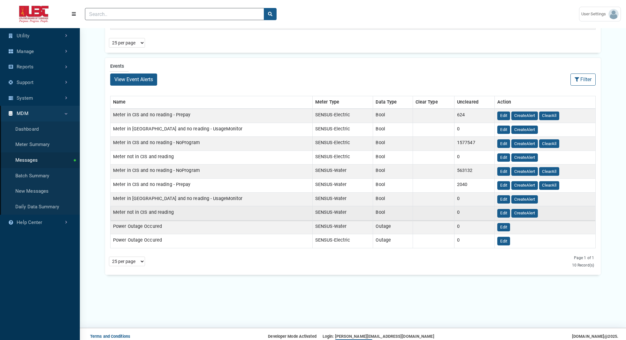
click at [177, 209] on td "Meter not in CIS and reading" at bounding box center [212, 213] width 202 height 14
click at [144, 209] on td "Meter not in CIS and reading" at bounding box center [212, 213] width 202 height 14
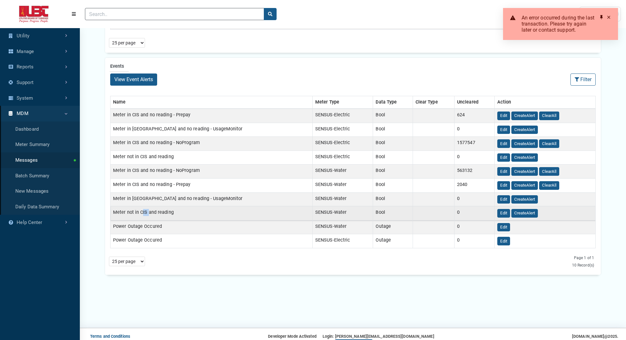
click at [144, 209] on td "Meter not in CIS and reading" at bounding box center [212, 213] width 202 height 14
drag, startPoint x: 117, startPoint y: 211, endPoint x: 141, endPoint y: 212, distance: 24.0
click at [141, 212] on td "Meter not in CIS and reading" at bounding box center [212, 213] width 202 height 14
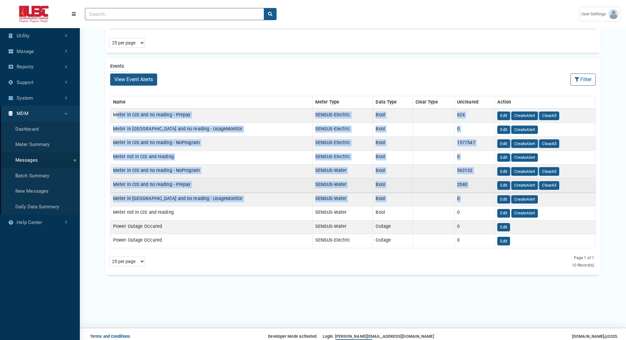
drag, startPoint x: 113, startPoint y: 113, endPoint x: 141, endPoint y: 187, distance: 78.4
click at [174, 199] on tbody "Meter in CIS and no reading - Prepay SENSUS-Electric Bool 624 Edit CreateAlert …" at bounding box center [353, 178] width 485 height 139
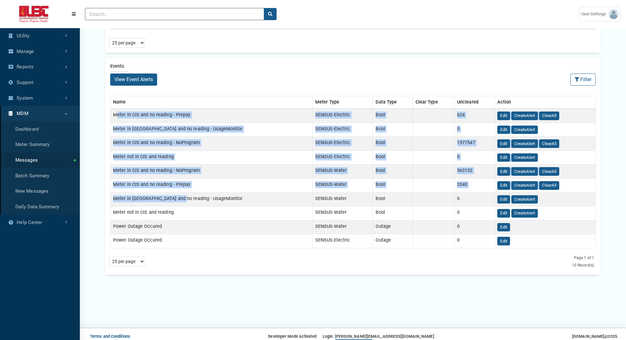
click at [288, 84] on div "View Event Alerts Filter Filter (No Filters Applied) Clear All Sort By: Sort By…" at bounding box center [353, 79] width 496 height 17
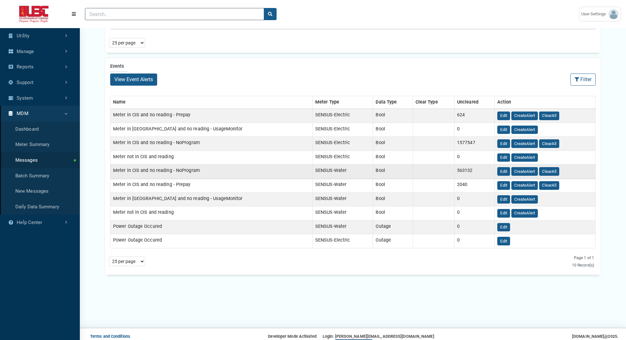
click at [192, 175] on td "Meter in CIS and no reading - NoProgram" at bounding box center [212, 172] width 202 height 14
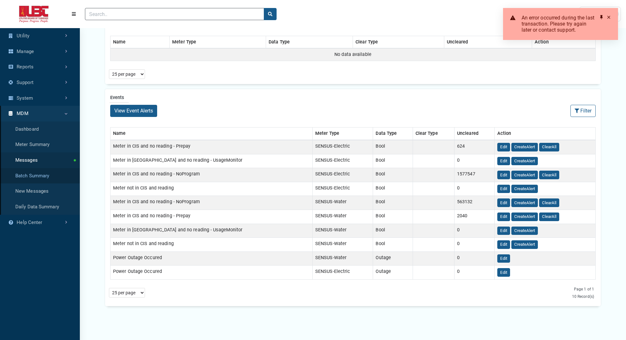
scroll to position [66, 0]
click at [38, 224] on link "Help Center" at bounding box center [40, 223] width 80 height 16
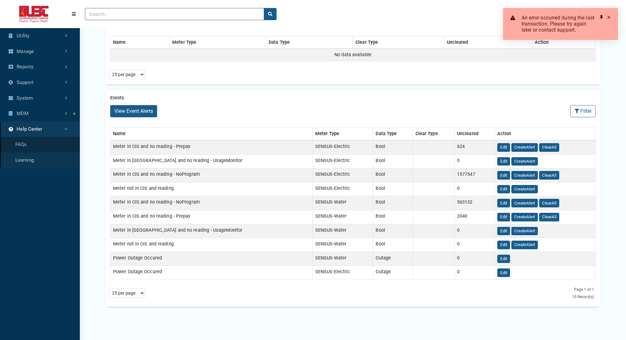
click at [20, 144] on link "FAQs" at bounding box center [40, 145] width 80 height 16
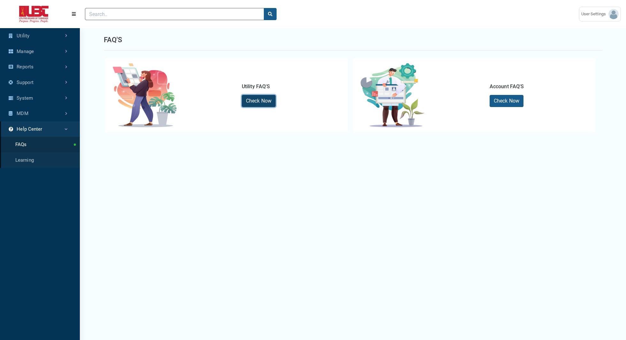
click at [245, 103] on link "Check Now" at bounding box center [259, 101] width 34 height 12
click at [31, 159] on link "Learning" at bounding box center [40, 160] width 80 height 16
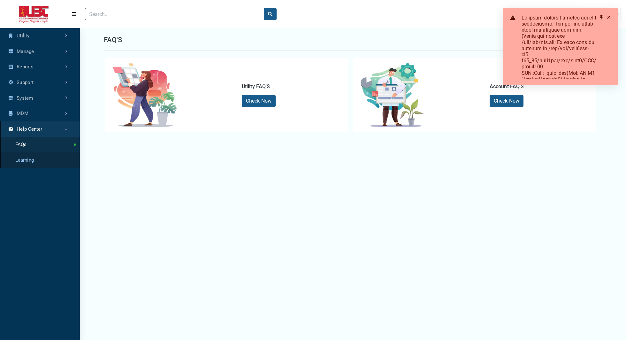
click at [31, 159] on link "Learning" at bounding box center [40, 160] width 80 height 16
click at [609, 16] on span at bounding box center [609, 17] width 5 height 5
click at [27, 37] on link "Utility" at bounding box center [40, 36] width 80 height 16
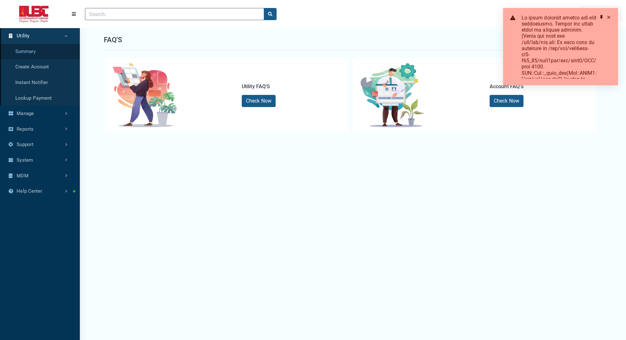
click at [27, 50] on link "Summary" at bounding box center [40, 52] width 80 height 16
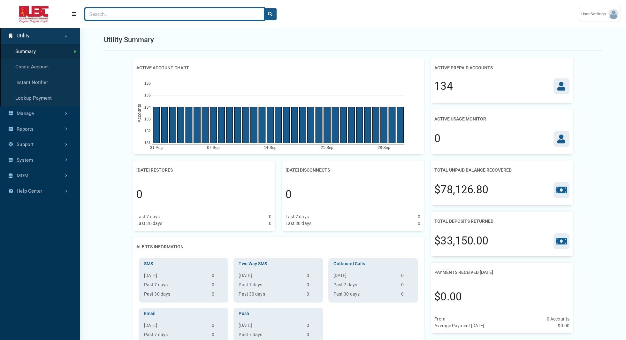
click at [125, 13] on input "Search" at bounding box center [174, 14] width 179 height 12
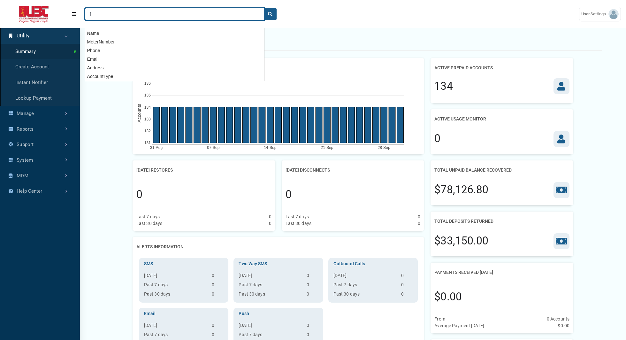
type input "1"
click at [264, 8] on button "search" at bounding box center [270, 14] width 13 height 12
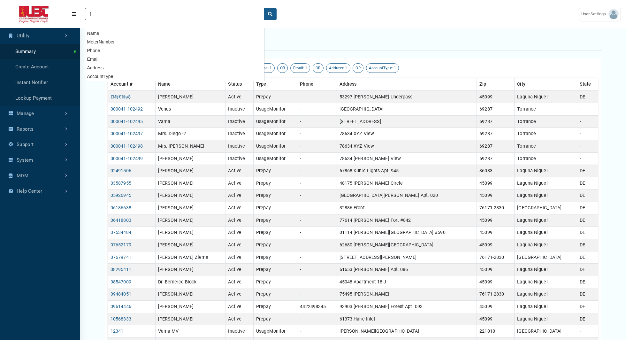
click at [90, 135] on main "Search results AccountNumber: 1 OR Name: 1 OR MeterNumber: 1 OR Phone: 1 OR 1" at bounding box center [313, 210] width 626 height 421
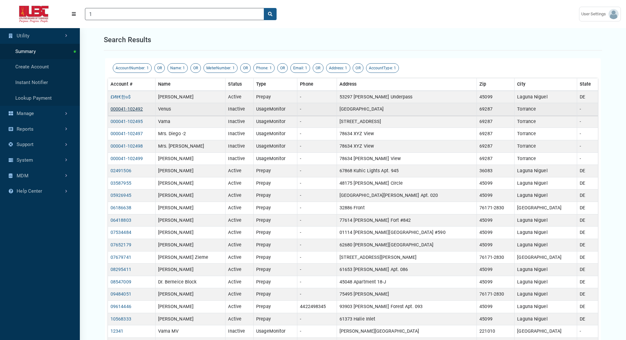
click at [122, 109] on link "000041-102492" at bounding box center [127, 108] width 32 height 5
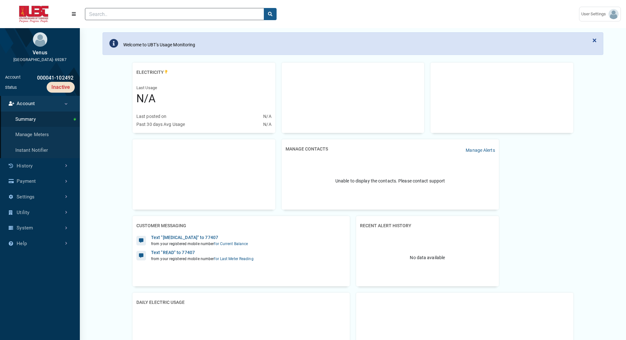
scroll to position [28, 0]
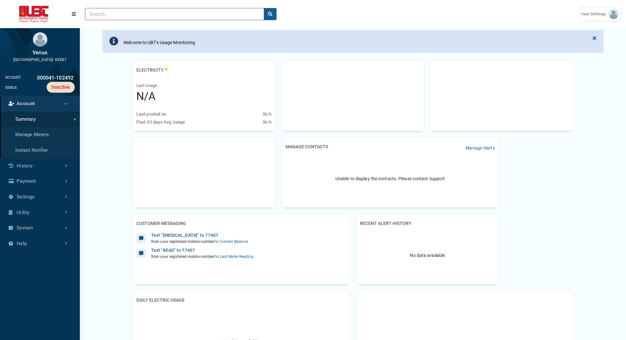
click at [35, 18] on img at bounding box center [34, 14] width 58 height 17
